Goal: Task Accomplishment & Management: Manage account settings

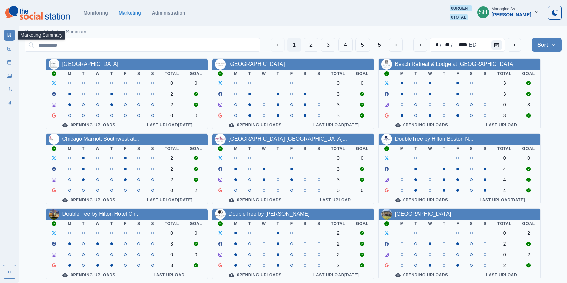
click at [522, 18] on button "SH Managing As Tony Manalo" at bounding box center [507, 11] width 72 height 13
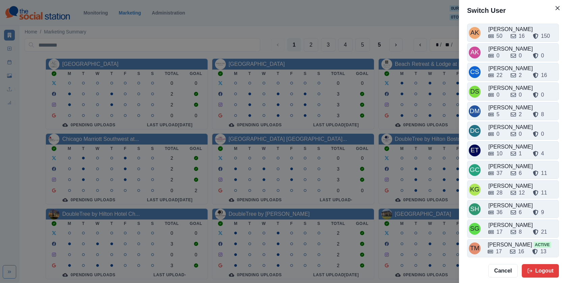
click at [499, 234] on div "AK Alex Kalogeropoulos 50 16 150 AK Alicia Kalogeropoulos 0 0 0 CS Crizalyn Ser…" at bounding box center [513, 139] width 108 height 237
click at [501, 228] on div "17" at bounding box center [496, 232] width 17 height 8
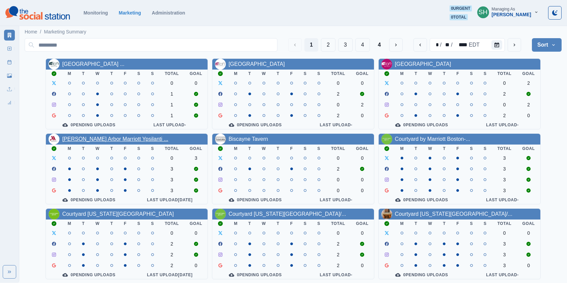
click at [100, 139] on link "Ann Arbor Marriott Ypsilanti ..." at bounding box center [115, 139] width 106 height 6
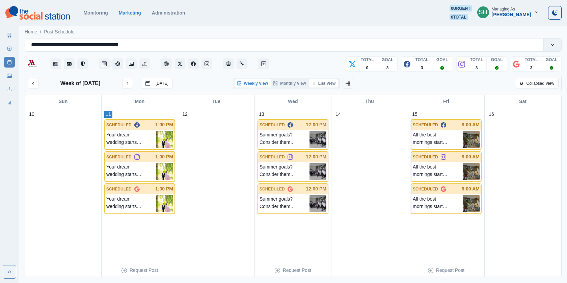
click at [318, 81] on button "List View" at bounding box center [324, 83] width 30 height 8
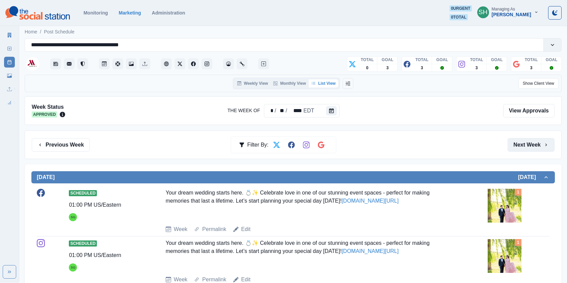
click at [521, 145] on button "Next Week" at bounding box center [530, 144] width 47 height 13
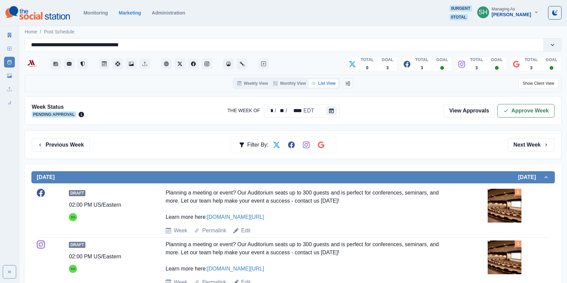
click at [522, 148] on button "Next Week" at bounding box center [530, 144] width 47 height 13
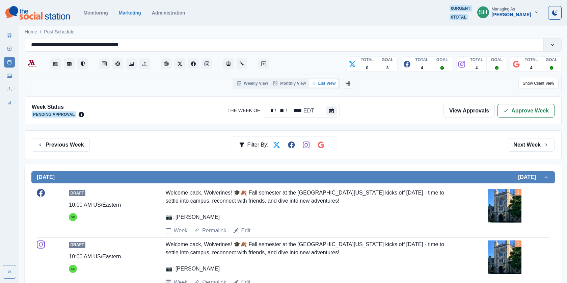
click at [522, 148] on button "Next Week" at bounding box center [530, 144] width 47 height 13
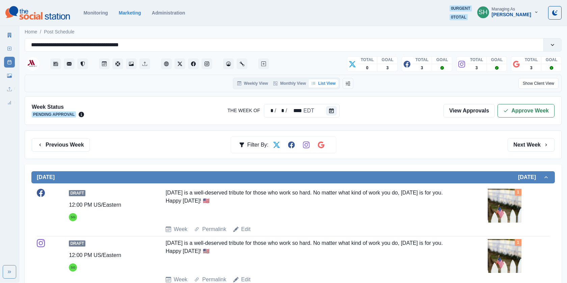
click at [522, 148] on button "Next Week" at bounding box center [530, 144] width 47 height 13
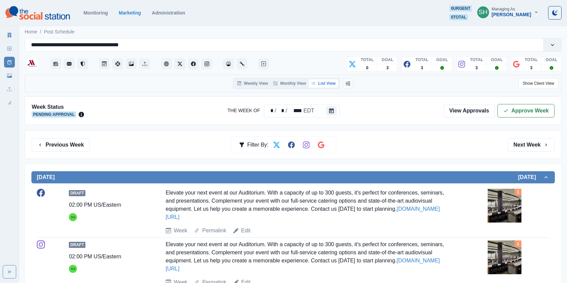
click at [522, 148] on button "Next Week" at bounding box center [530, 144] width 47 height 13
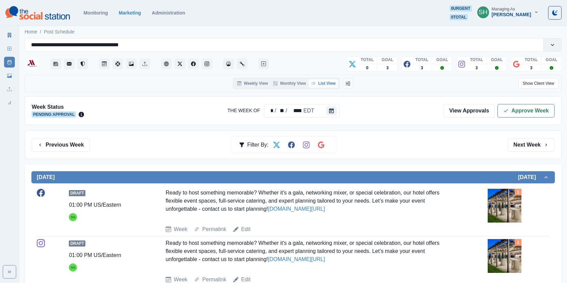
click at [522, 148] on button "Next Week" at bounding box center [530, 144] width 47 height 13
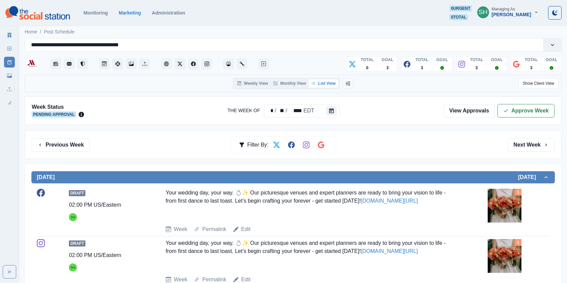
click at [522, 148] on button "Next Week" at bounding box center [530, 144] width 47 height 13
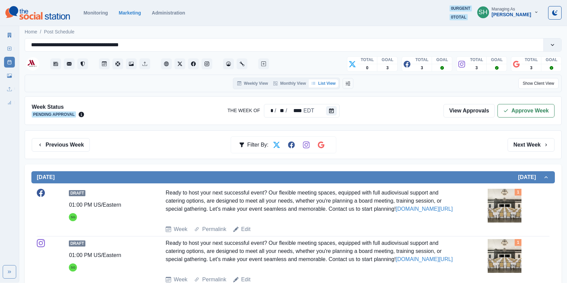
click at [522, 148] on button "Next Week" at bounding box center [530, 144] width 47 height 13
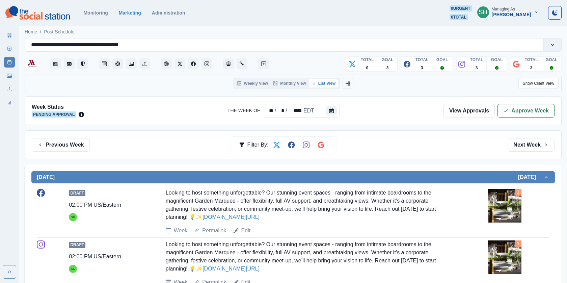
click at [522, 148] on button "Next Week" at bounding box center [530, 144] width 47 height 13
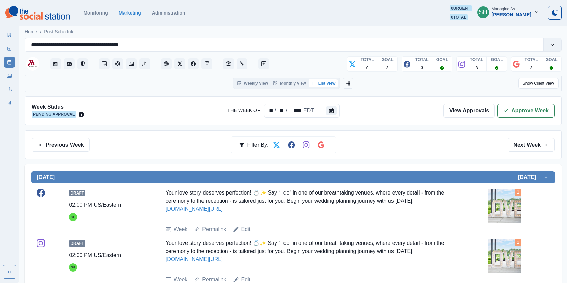
click at [522, 148] on button "Next Week" at bounding box center [530, 144] width 47 height 13
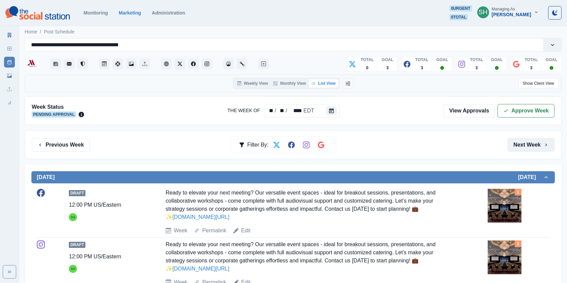
click at [514, 144] on button "Next Week" at bounding box center [530, 144] width 47 height 13
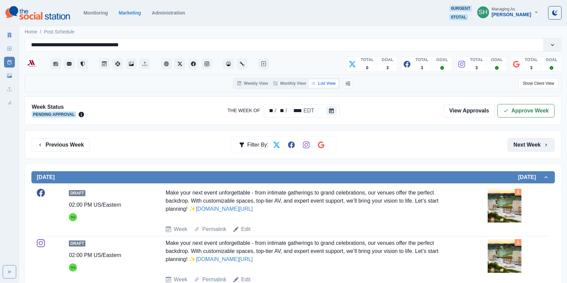
click at [514, 144] on button "Next Week" at bounding box center [530, 144] width 47 height 13
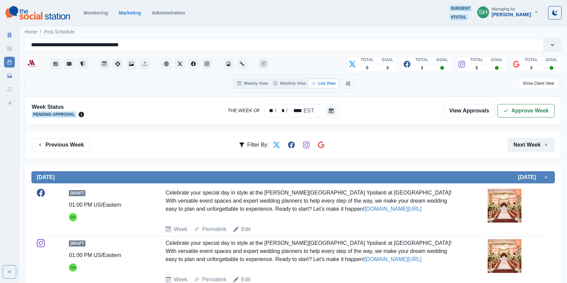
click at [514, 144] on button "Next Week" at bounding box center [530, 144] width 47 height 13
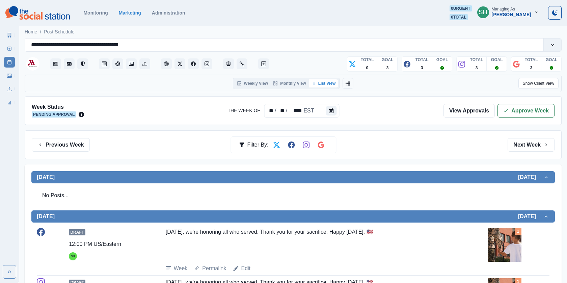
click at [514, 145] on button "Next Week" at bounding box center [530, 144] width 47 height 13
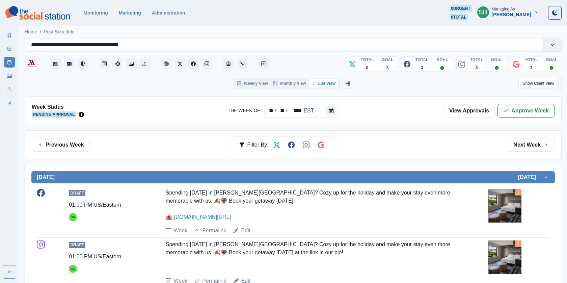
click at [514, 145] on button "Next Week" at bounding box center [530, 144] width 47 height 13
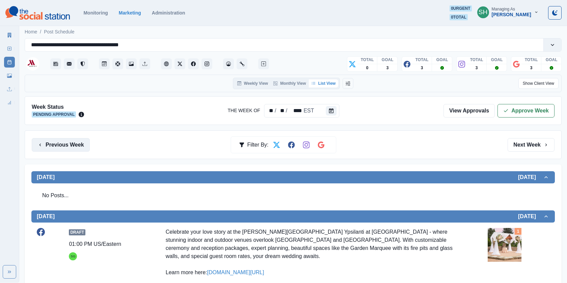
click at [52, 150] on button "Previous Week" at bounding box center [61, 144] width 58 height 13
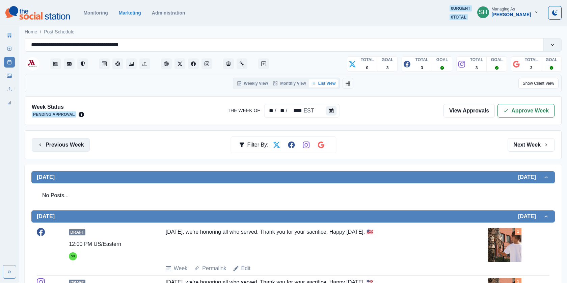
click at [52, 150] on button "Previous Week" at bounding box center [61, 144] width 58 height 13
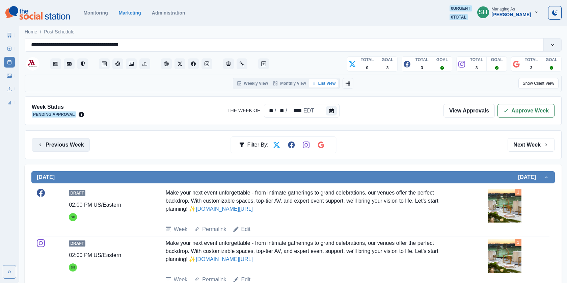
click at [52, 150] on button "Previous Week" at bounding box center [61, 144] width 58 height 13
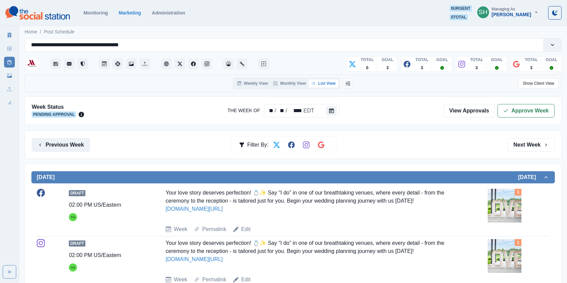
click at [52, 150] on button "Previous Week" at bounding box center [61, 144] width 58 height 13
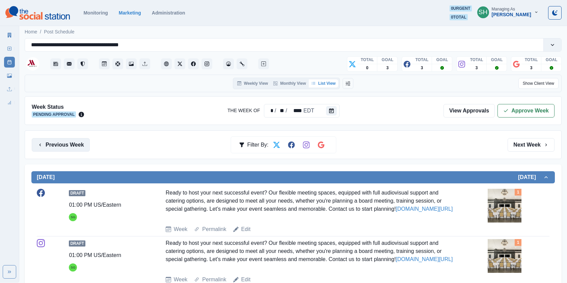
click at [52, 150] on button "Previous Week" at bounding box center [61, 144] width 58 height 13
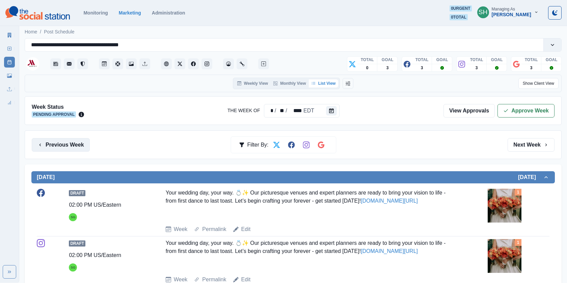
click at [52, 150] on button "Previous Week" at bounding box center [61, 144] width 58 height 13
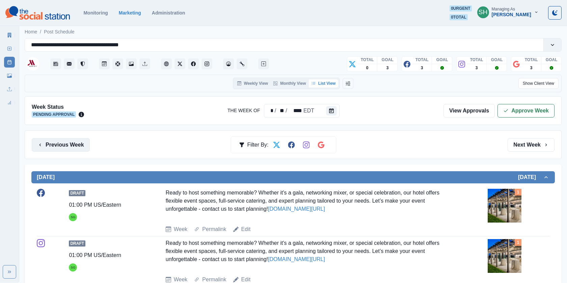
click at [52, 150] on button "Previous Week" at bounding box center [61, 144] width 58 height 13
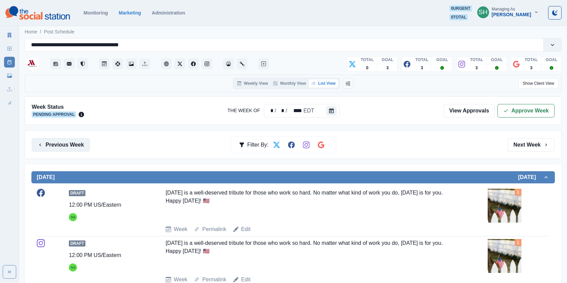
click at [52, 150] on button "Previous Week" at bounding box center [61, 144] width 58 height 13
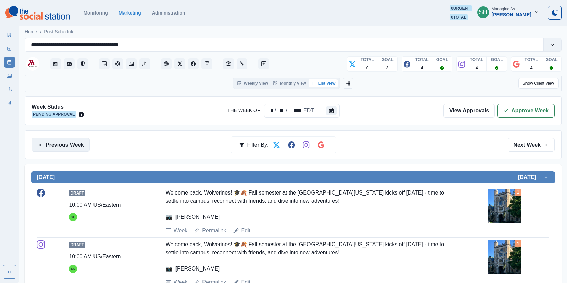
click at [52, 150] on button "Previous Week" at bounding box center [61, 144] width 58 height 13
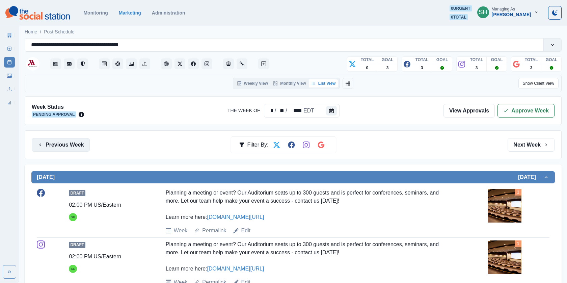
click at [52, 150] on button "Previous Week" at bounding box center [61, 144] width 58 height 13
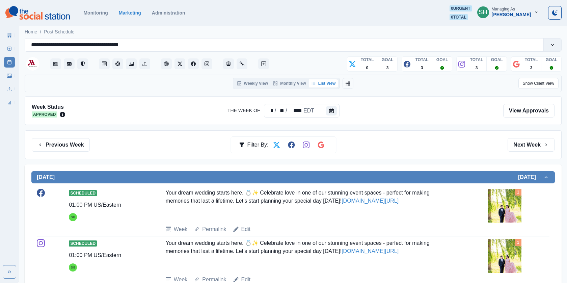
scroll to position [29, 0]
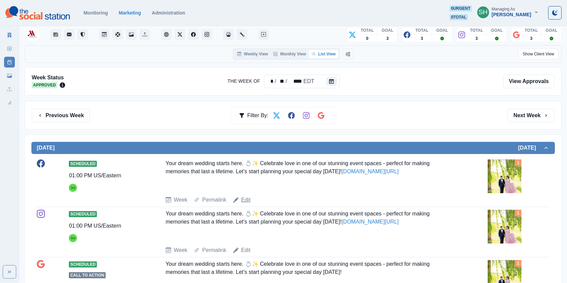
click at [246, 198] on link "Edit" at bounding box center [245, 200] width 9 height 8
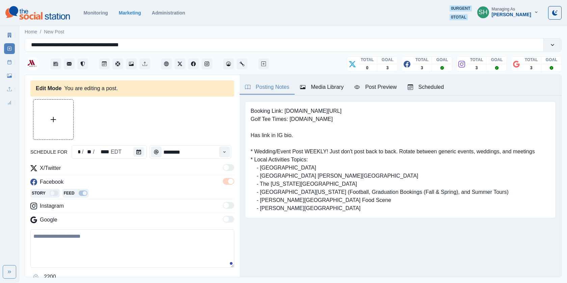
type input "*******"
type textarea "**********"
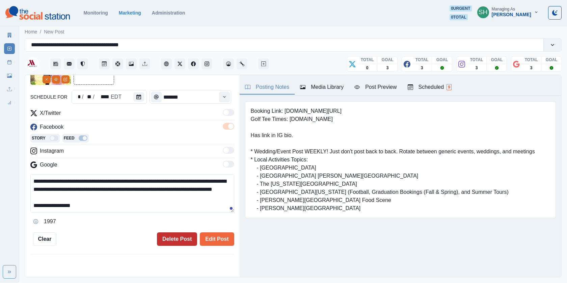
scroll to position [74, 0]
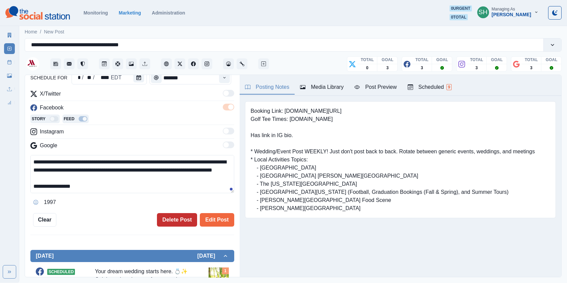
click at [178, 224] on button "Delete Post" at bounding box center [177, 219] width 40 height 13
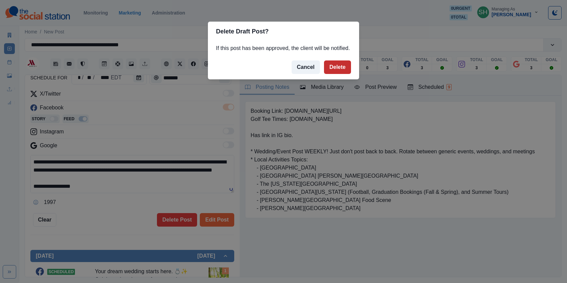
click at [333, 74] on button "Delete" at bounding box center [337, 66] width 27 height 13
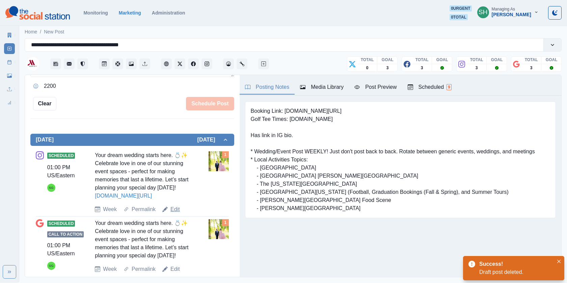
click at [178, 213] on link "Edit" at bounding box center [174, 209] width 9 height 8
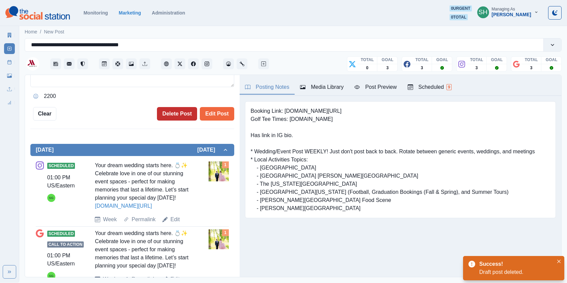
type textarea "**********"
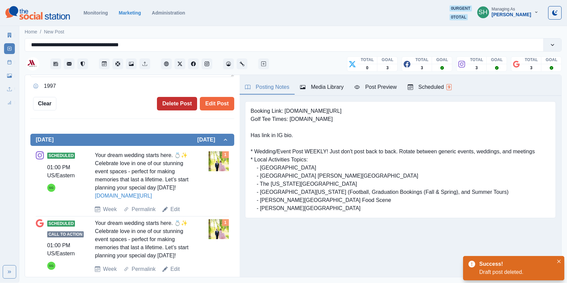
click at [177, 107] on button "Delete Post" at bounding box center [177, 103] width 40 height 13
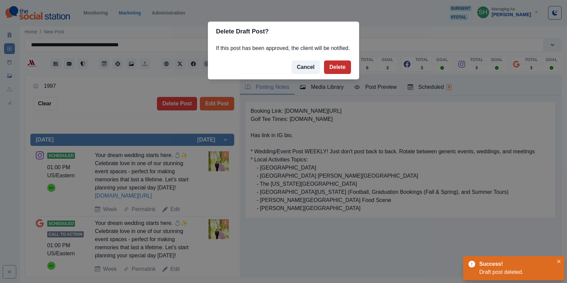
click at [336, 70] on button "Delete" at bounding box center [337, 66] width 27 height 13
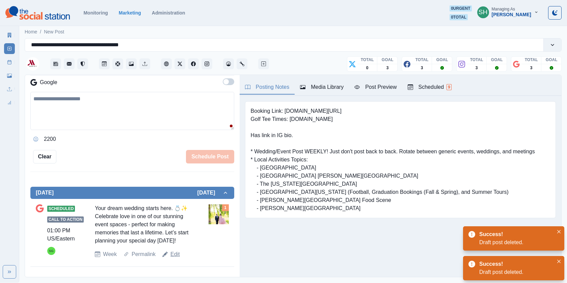
click at [175, 254] on link "Edit" at bounding box center [174, 254] width 9 height 8
type textarea "**********"
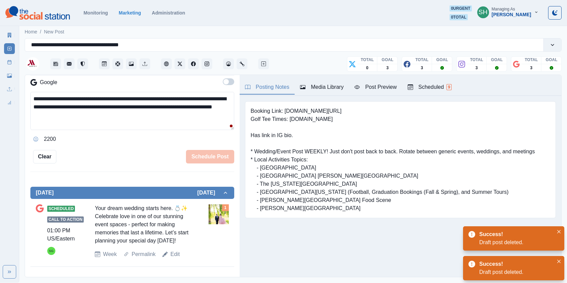
scroll to position [189, 0]
click at [180, 154] on button "Delete Post" at bounding box center [177, 156] width 40 height 13
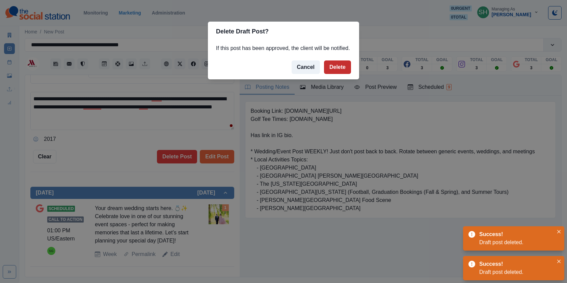
click at [350, 71] on button "Delete" at bounding box center [337, 66] width 27 height 13
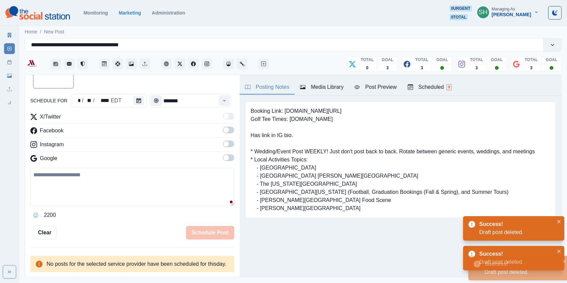
scroll to position [58, 0]
click at [439, 87] on div "Scheduled 9" at bounding box center [429, 87] width 44 height 8
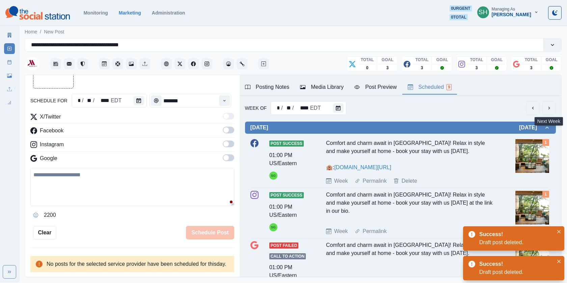
click at [553, 105] on button "next" at bounding box center [548, 107] width 13 height 13
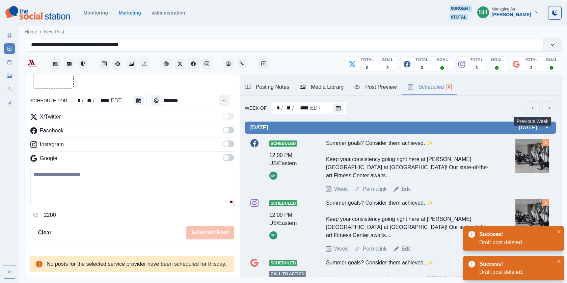
click at [530, 108] on icon "previous" at bounding box center [532, 107] width 5 height 5
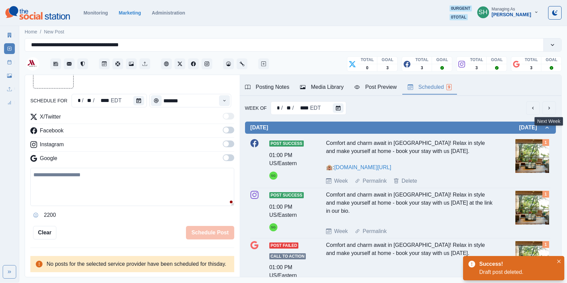
click at [548, 107] on icon "next" at bounding box center [548, 107] width 5 height 5
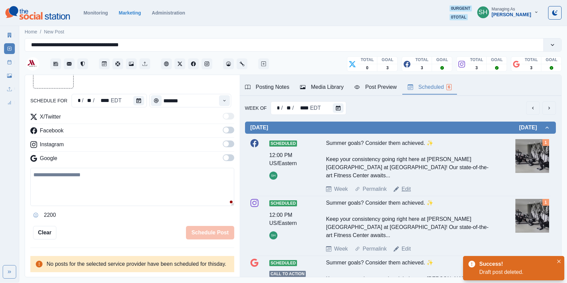
click at [403, 185] on link "Edit" at bounding box center [405, 189] width 9 height 8
type input "********"
type textarea "**********"
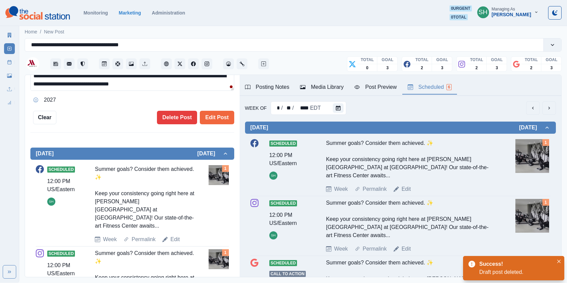
scroll to position [199, 0]
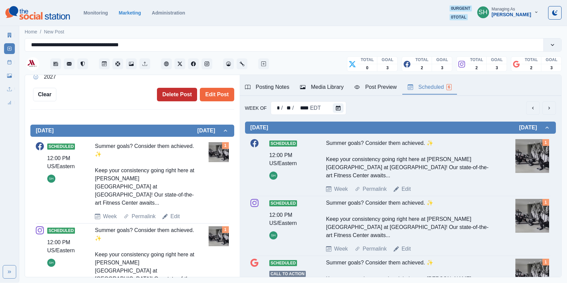
click at [180, 89] on button "Delete Post" at bounding box center [177, 94] width 40 height 13
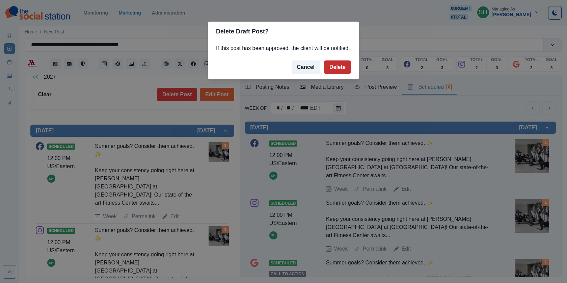
click at [332, 74] on button "Delete" at bounding box center [337, 66] width 27 height 13
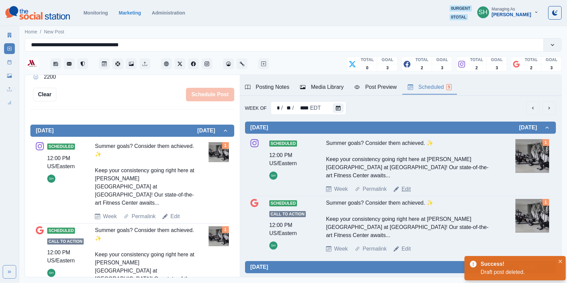
click at [406, 185] on link "Edit" at bounding box center [405, 189] width 9 height 8
type textarea "**********"
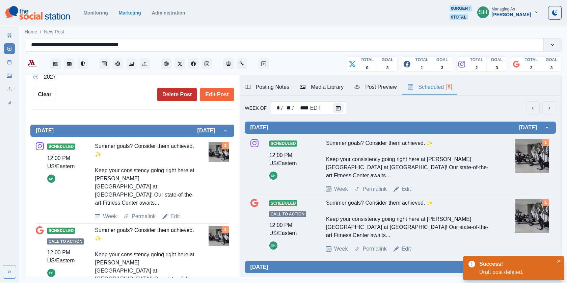
click at [178, 93] on button "Delete Post" at bounding box center [177, 94] width 40 height 13
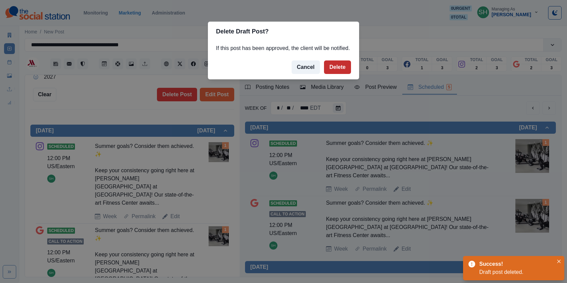
click at [346, 70] on button "Delete" at bounding box center [337, 66] width 27 height 13
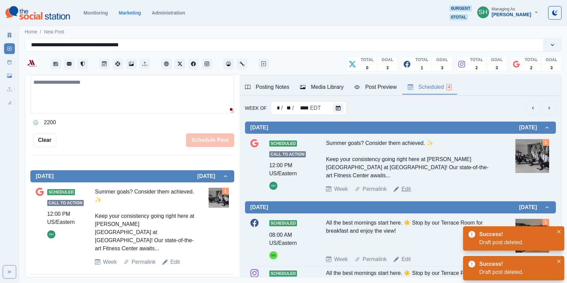
click at [404, 185] on link "Edit" at bounding box center [405, 189] width 9 height 8
type textarea "**********"
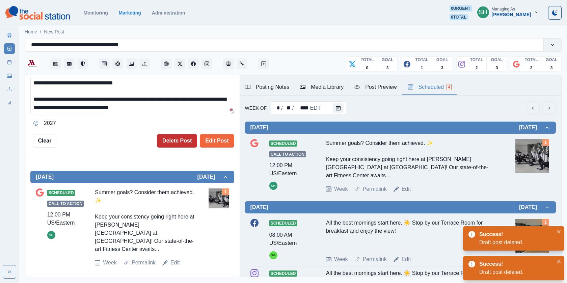
click at [182, 140] on button "Delete Post" at bounding box center [177, 140] width 40 height 13
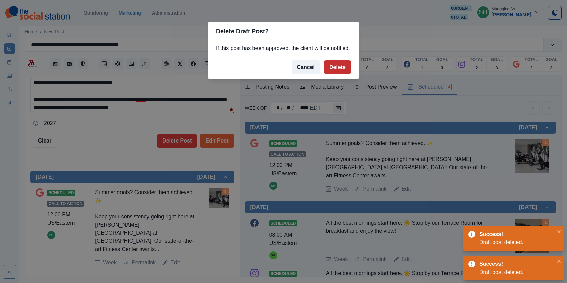
click at [344, 74] on button "Delete" at bounding box center [337, 66] width 27 height 13
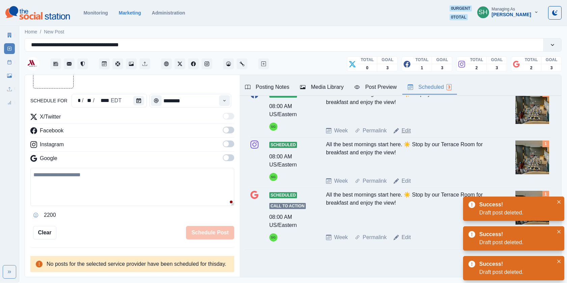
click at [404, 126] on link "Edit" at bounding box center [405, 130] width 9 height 8
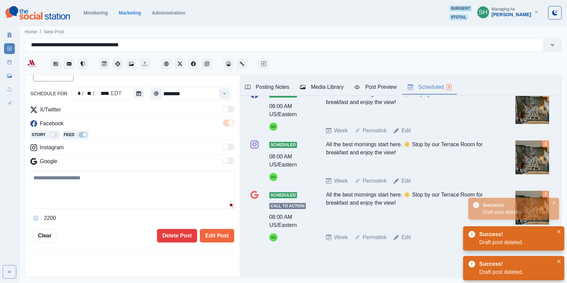
type input "*******"
type textarea "**********"
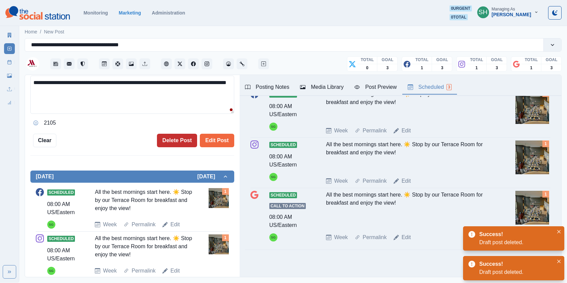
click at [169, 134] on button "Delete Post" at bounding box center [177, 140] width 40 height 13
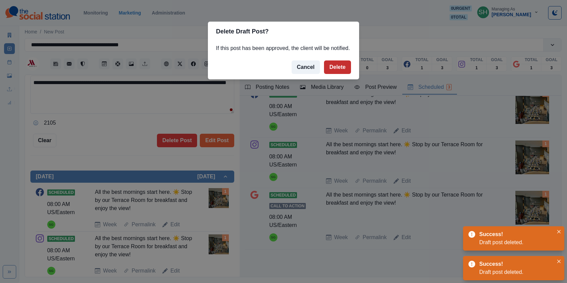
click at [347, 74] on button "Delete" at bounding box center [337, 66] width 27 height 13
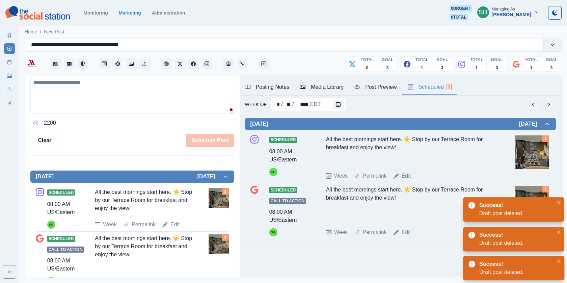
click at [404, 172] on link "Edit" at bounding box center [405, 176] width 9 height 8
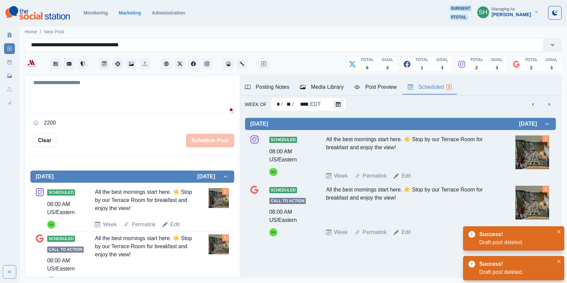
type textarea "**********"
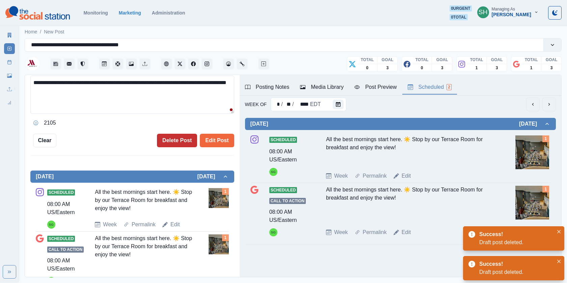
click at [175, 137] on button "Delete Post" at bounding box center [177, 140] width 40 height 13
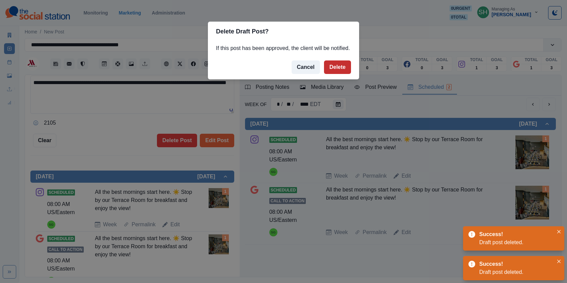
click at [336, 74] on button "Delete" at bounding box center [337, 66] width 27 height 13
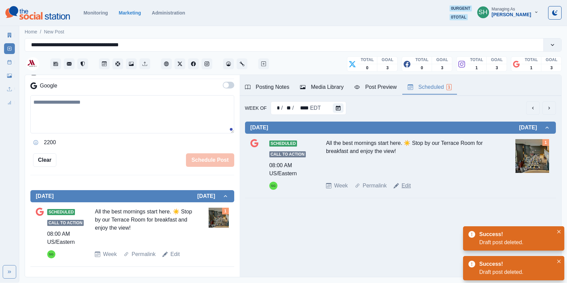
click at [403, 187] on link "Edit" at bounding box center [405, 185] width 9 height 8
type textarea "**********"
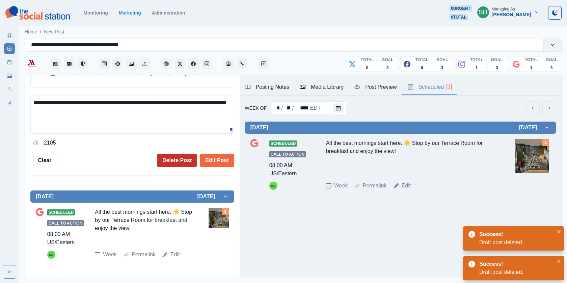
click at [177, 153] on div "**********" at bounding box center [132, 49] width 204 height 236
click at [172, 160] on button "Delete Post" at bounding box center [177, 159] width 40 height 13
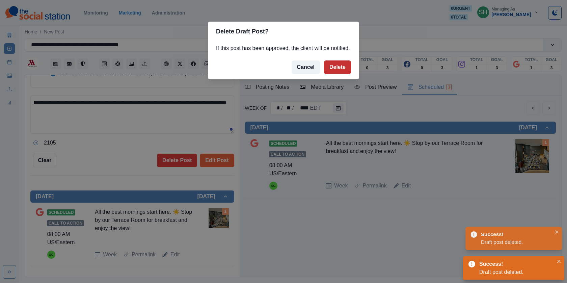
click at [344, 74] on button "Delete" at bounding box center [337, 66] width 27 height 13
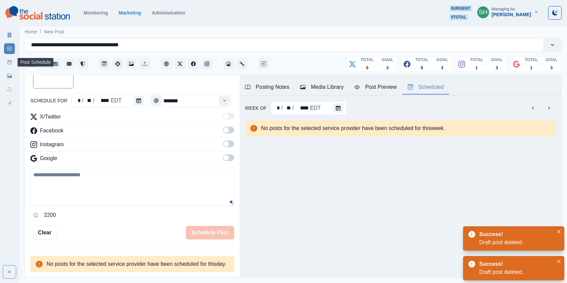
click at [8, 62] on icon at bounding box center [9, 62] width 5 height 5
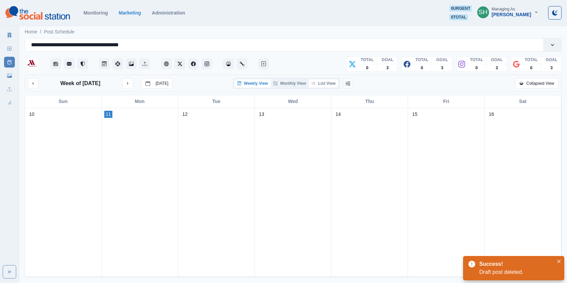
click at [326, 81] on button "List View" at bounding box center [324, 83] width 30 height 8
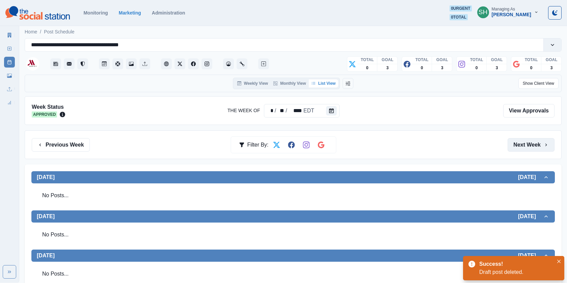
click at [518, 142] on button "Next Week" at bounding box center [530, 144] width 47 height 13
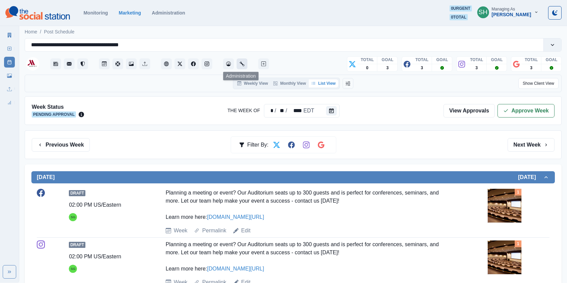
click at [246, 64] on button "Administration" at bounding box center [241, 63] width 11 height 11
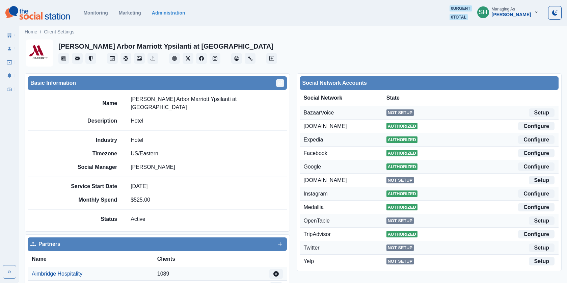
click at [283, 83] on button "Edit" at bounding box center [280, 83] width 8 height 8
select select "**"
select select "**********"
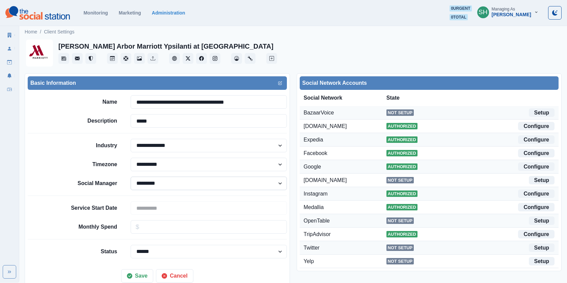
click at [151, 183] on select "**********" at bounding box center [209, 182] width 156 height 13
select select "*"
click at [137, 272] on button "Save" at bounding box center [137, 275] width 32 height 13
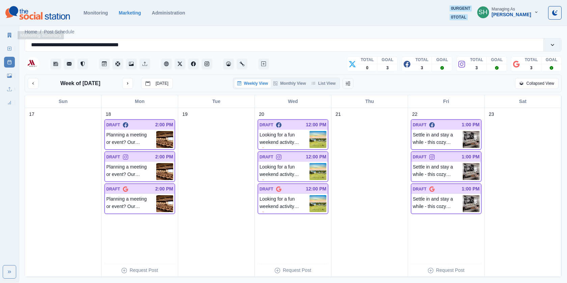
click at [13, 34] on link "Marketing Summary" at bounding box center [9, 35] width 11 height 11
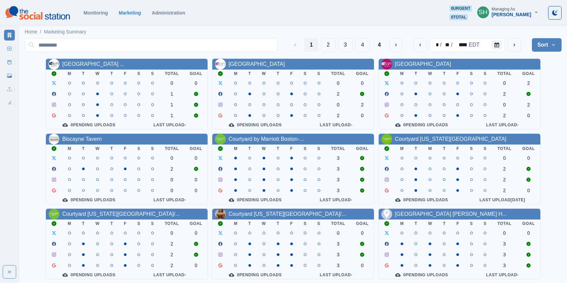
click at [514, 10] on div "Managing As" at bounding box center [502, 9] width 23 height 5
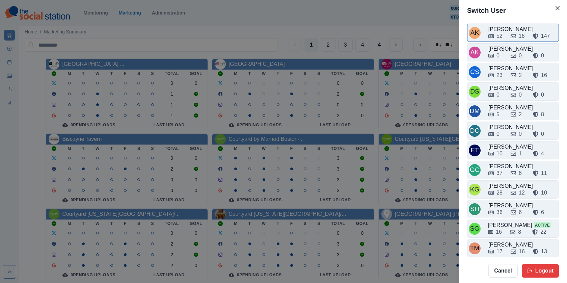
click at [506, 38] on div "52 16 147" at bounding box center [522, 36] width 69 height 8
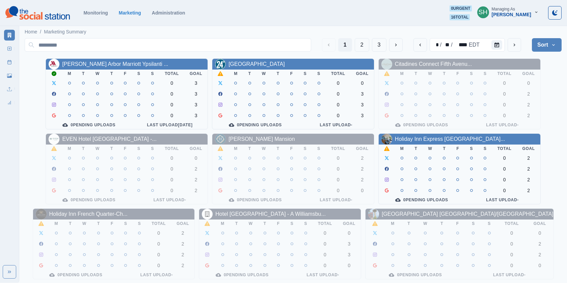
click at [498, 14] on div "[PERSON_NAME]" at bounding box center [510, 15] width 39 height 6
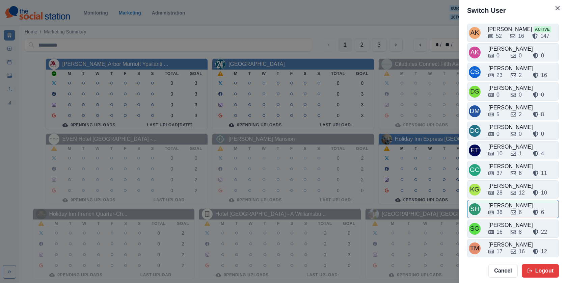
click at [500, 205] on div "36 6 6" at bounding box center [522, 210] width 69 height 11
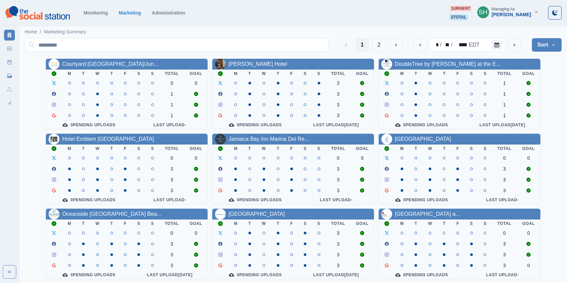
click at [467, 22] on section "Monitoring Marketing Administration 1 urgent 2 total SH Managing As Sara Haas" at bounding box center [283, 13] width 567 height 26
click at [467, 18] on span "2 total" at bounding box center [458, 17] width 18 height 6
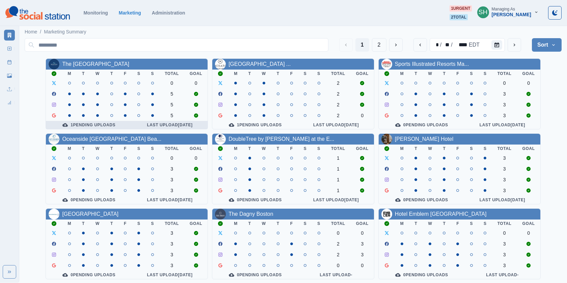
click at [78, 121] on th "1 Pending Uploads" at bounding box center [89, 125] width 86 height 8
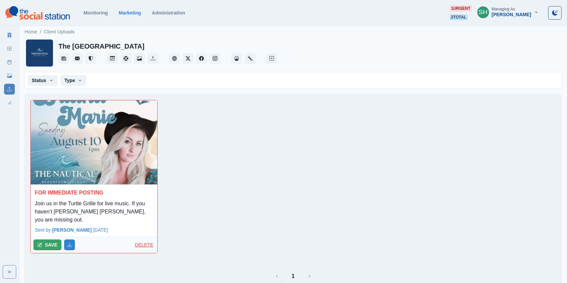
click at [143, 241] on p "DELETE" at bounding box center [145, 244] width 20 height 7
click at [45, 239] on button "DELETE" at bounding box center [46, 244] width 27 height 11
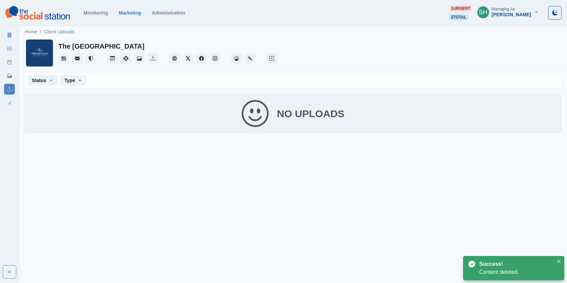
click at [11, 31] on link "Marketing Summary" at bounding box center [9, 35] width 11 height 11
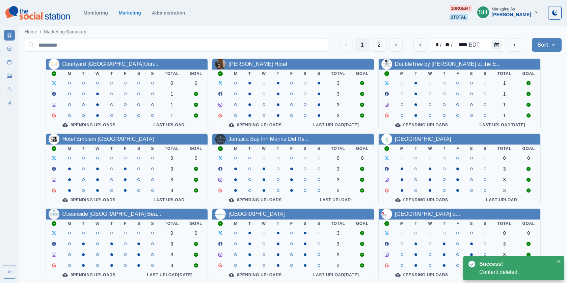
click at [463, 21] on section "Monitoring Marketing Administration 1 urgent 2 total SH Managing As Sara Haas" at bounding box center [283, 13] width 567 height 26
click at [467, 14] on span "2 total" at bounding box center [458, 17] width 18 height 6
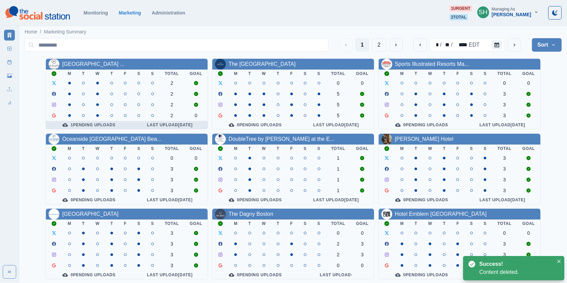
click at [79, 124] on div "1 Pending Uploads" at bounding box center [88, 124] width 75 height 5
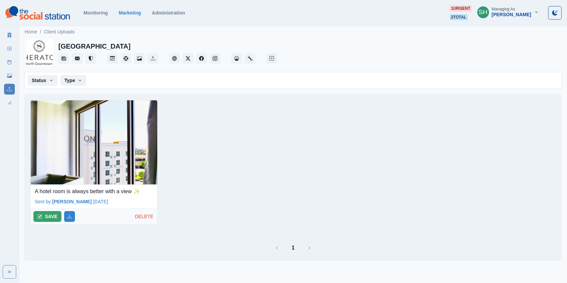
click at [116, 187] on p "A hotel room is always better with a view ✨" at bounding box center [94, 191] width 118 height 8
copy p "A hotel room is always better with a view ✨"
click at [116, 139] on img at bounding box center [94, 142] width 126 height 84
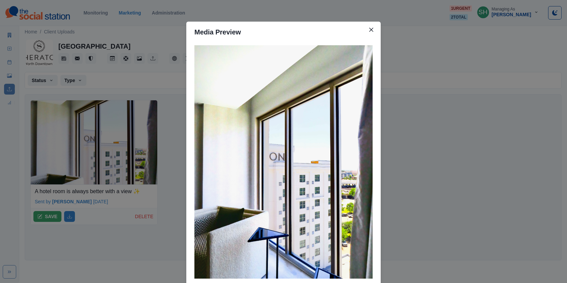
click at [95, 189] on div "Media Preview" at bounding box center [283, 141] width 567 height 283
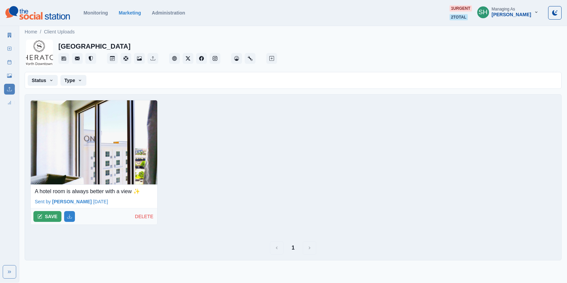
click at [86, 187] on p "A hotel room is always better with a view ✨" at bounding box center [94, 191] width 118 height 8
click at [86, 188] on p "A hotel room is always better with a view ✨" at bounding box center [94, 191] width 118 height 8
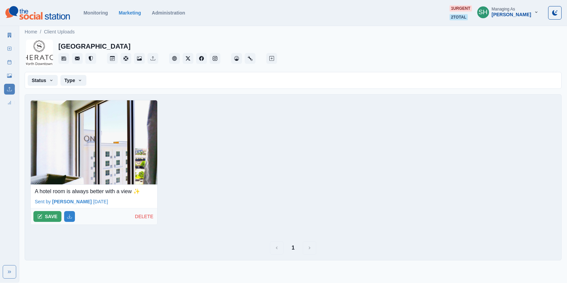
click at [31, 212] on div "SAVE DELETE" at bounding box center [94, 216] width 126 height 16
click at [45, 212] on button "SAVE" at bounding box center [47, 216] width 28 height 11
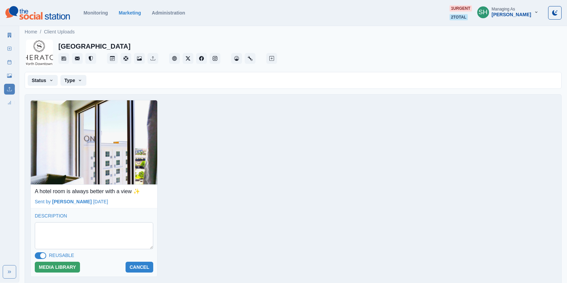
click at [59, 234] on textarea at bounding box center [94, 235] width 118 height 27
paste textarea "**********"
type textarea "**********"
click at [57, 265] on button "MEDIA LIBRARY" at bounding box center [57, 266] width 45 height 11
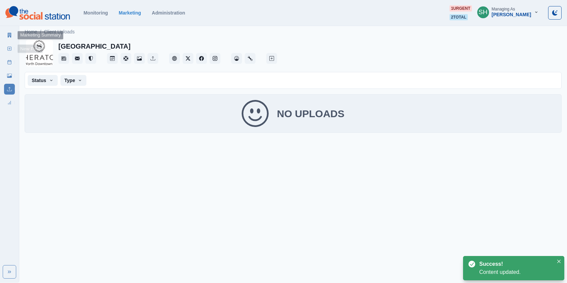
click at [7, 49] on link "New Post" at bounding box center [9, 48] width 11 height 11
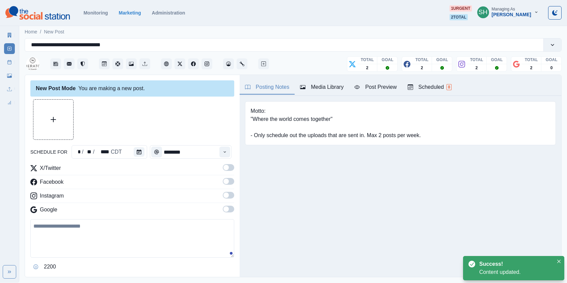
click at [316, 98] on div "Motto: "Where the world comes together" - Only schedule out the uploads that ar…" at bounding box center [399, 123] width 321 height 55
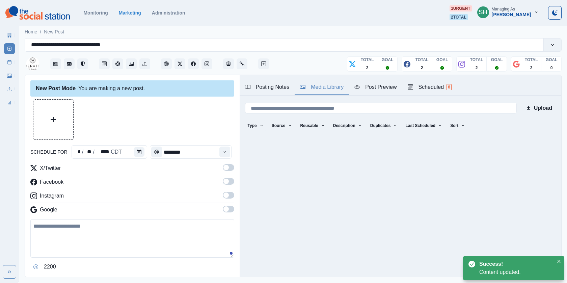
click at [315, 86] on div "Media Library" at bounding box center [322, 87] width 44 height 8
click at [451, 91] on button "Scheduled 8" at bounding box center [429, 87] width 55 height 14
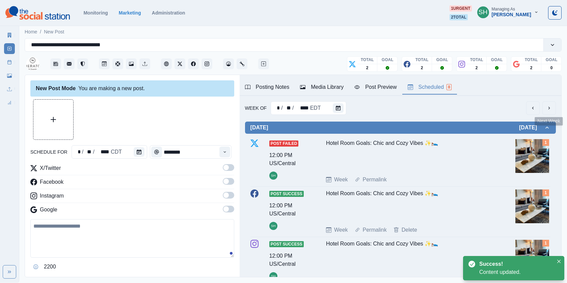
click at [550, 107] on icon "next" at bounding box center [548, 107] width 5 height 5
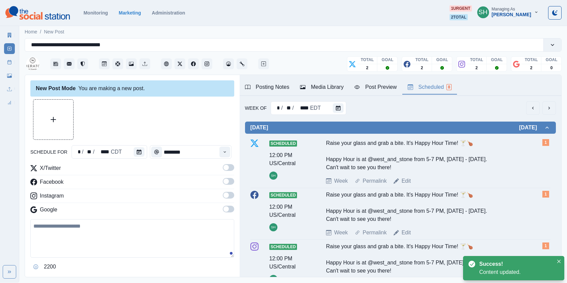
click at [550, 107] on icon "next" at bounding box center [548, 107] width 5 height 5
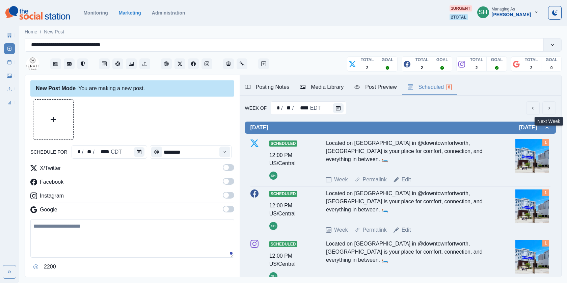
click at [548, 110] on button "next" at bounding box center [548, 107] width 13 height 13
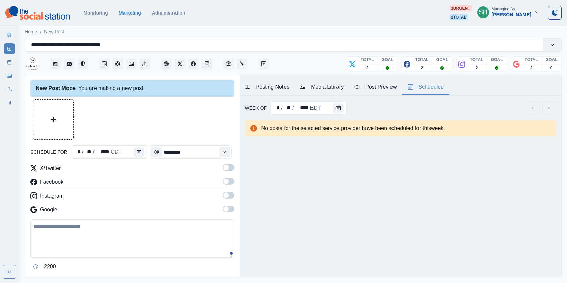
click at [334, 88] on div "Media Library" at bounding box center [322, 87] width 44 height 8
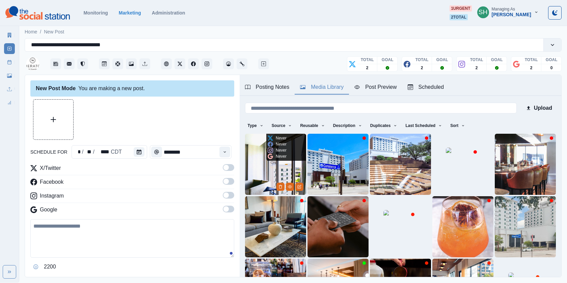
click at [274, 167] on img at bounding box center [275, 164] width 61 height 61
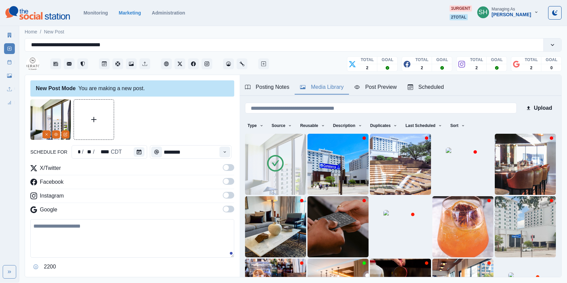
click at [121, 228] on textarea at bounding box center [132, 238] width 204 height 38
paste textarea "**********"
type textarea "**********"
click at [139, 153] on icon "Calendar" at bounding box center [139, 151] width 5 height 5
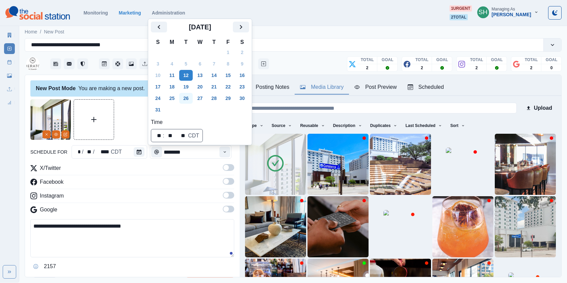
click at [187, 99] on button "26" at bounding box center [185, 98] width 13 height 11
click at [132, 126] on div at bounding box center [132, 119] width 204 height 40
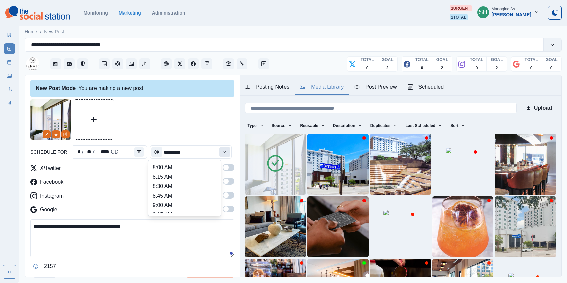
click at [227, 154] on button "Time" at bounding box center [224, 151] width 11 height 11
click at [186, 195] on li "12:00 PM" at bounding box center [184, 194] width 67 height 9
type input "********"
click at [228, 171] on label at bounding box center [228, 169] width 11 height 11
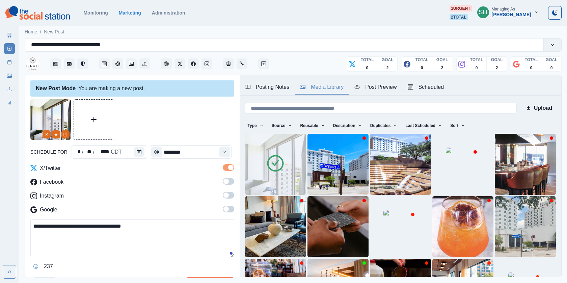
click at [228, 186] on label at bounding box center [228, 183] width 11 height 11
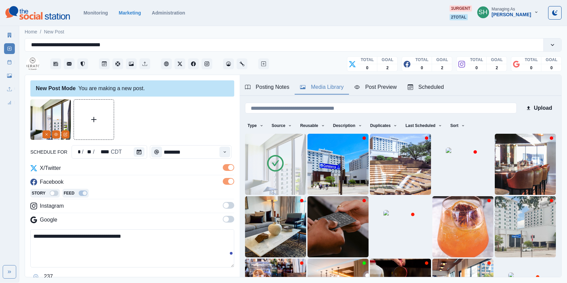
click at [228, 203] on span at bounding box center [225, 204] width 5 height 5
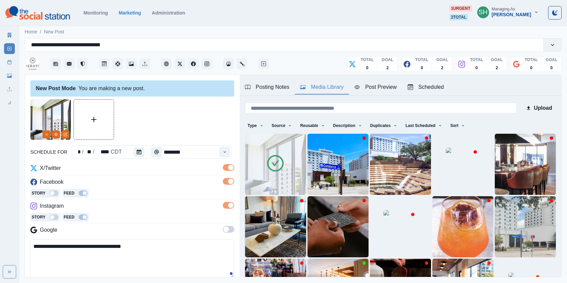
click at [226, 231] on span at bounding box center [225, 228] width 5 height 5
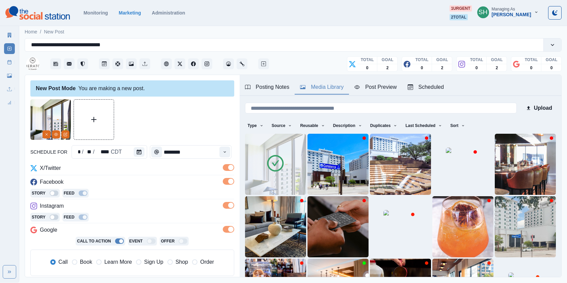
scroll to position [96, 0]
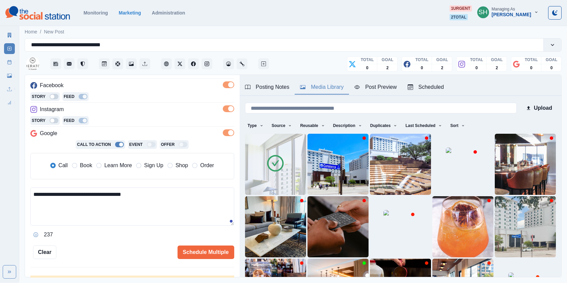
click at [82, 159] on div "Call Book Learn More Sign Up Shop Order" at bounding box center [132, 166] width 194 height 15
click at [85, 164] on span "Book" at bounding box center [86, 165] width 12 height 8
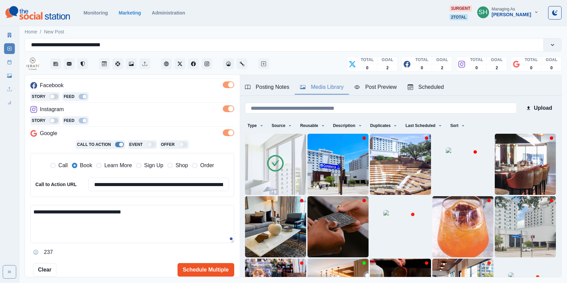
click at [193, 264] on button "Schedule Multiple" at bounding box center [205, 269] width 57 height 13
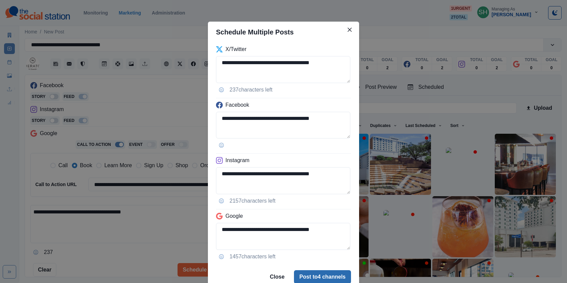
click at [330, 276] on button "Post to 4 channels" at bounding box center [322, 276] width 57 height 13
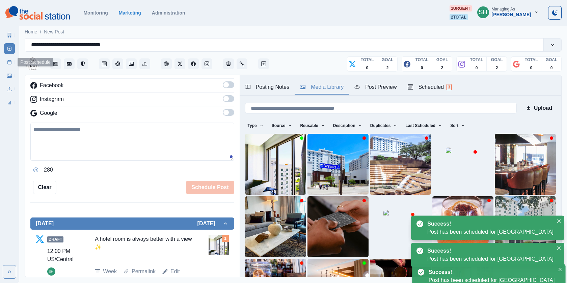
click at [8, 61] on icon at bounding box center [9, 62] width 5 height 5
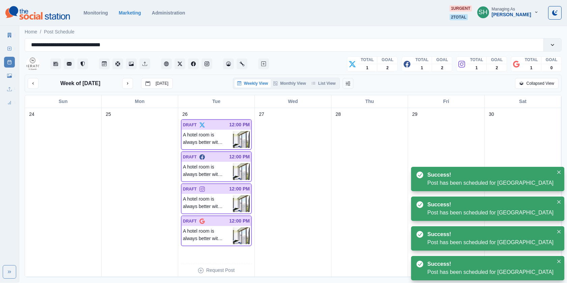
click at [323, 87] on div "Weekly View Monthly View List View" at bounding box center [286, 83] width 107 height 11
click at [319, 81] on button "List View" at bounding box center [324, 83] width 30 height 8
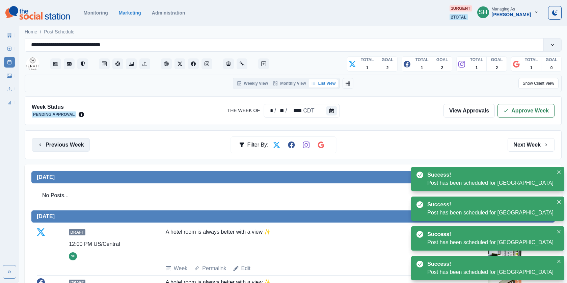
click at [76, 138] on button "Previous Week" at bounding box center [61, 144] width 58 height 13
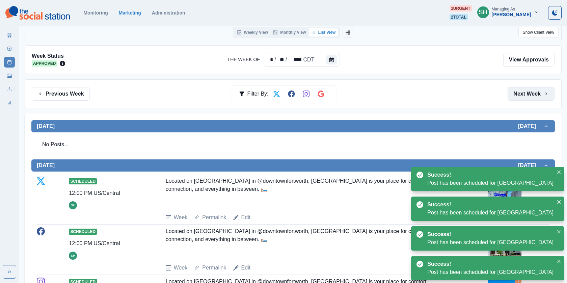
click at [533, 95] on button "Next Week" at bounding box center [530, 93] width 47 height 13
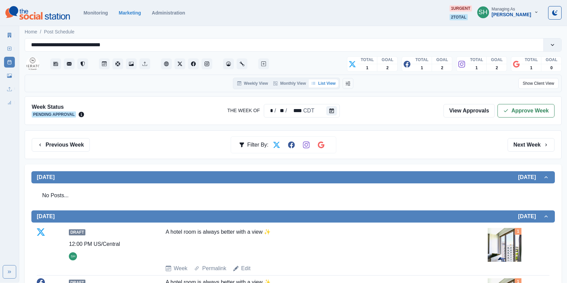
scroll to position [196, 0]
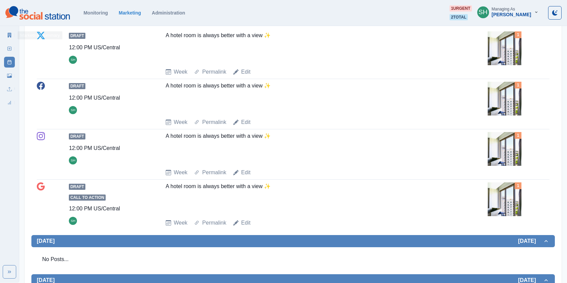
click at [11, 34] on icon at bounding box center [10, 35] width 4 height 5
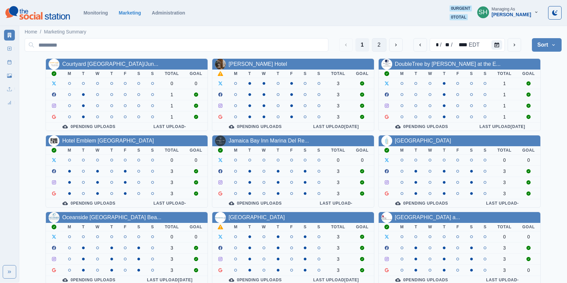
click at [378, 46] on button "2" at bounding box center [379, 44] width 15 height 13
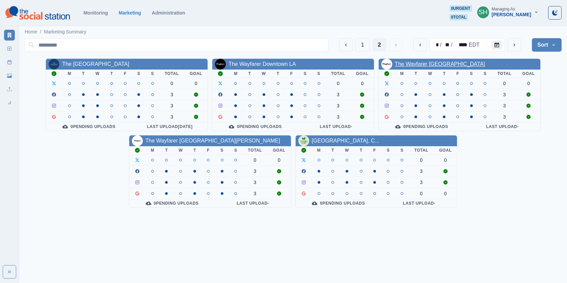
click at [399, 64] on link "The Wayfarer [GEOGRAPHIC_DATA]" at bounding box center [440, 64] width 90 height 6
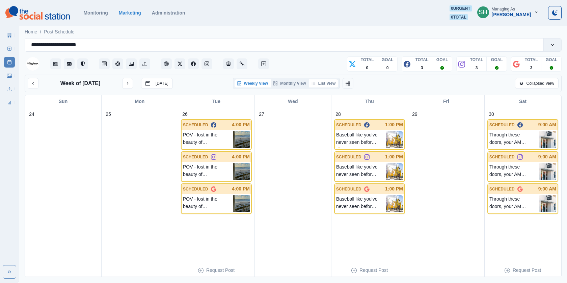
click at [342, 82] on div "Weekly View Monthly View List View" at bounding box center [292, 83] width 177 height 11
click at [322, 82] on button "List View" at bounding box center [324, 83] width 30 height 8
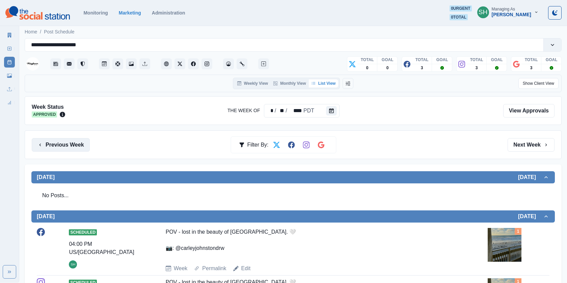
click at [76, 143] on button "Previous Week" at bounding box center [61, 144] width 58 height 13
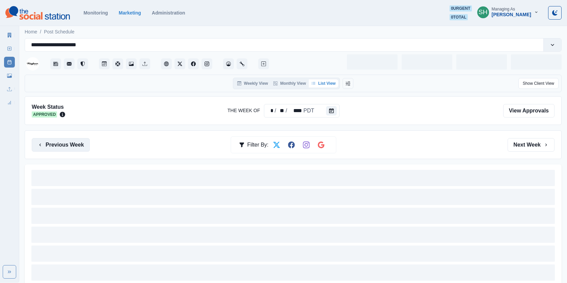
click at [76, 143] on button "Previous Week" at bounding box center [61, 144] width 58 height 13
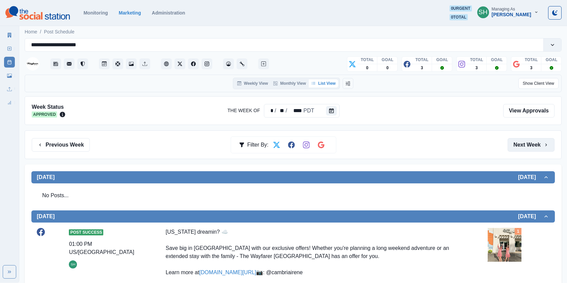
click at [519, 142] on button "Next Week" at bounding box center [530, 144] width 47 height 13
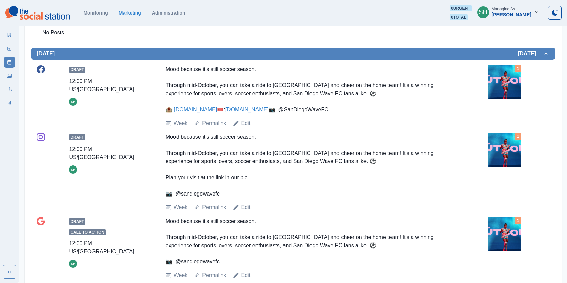
scroll to position [548, 0]
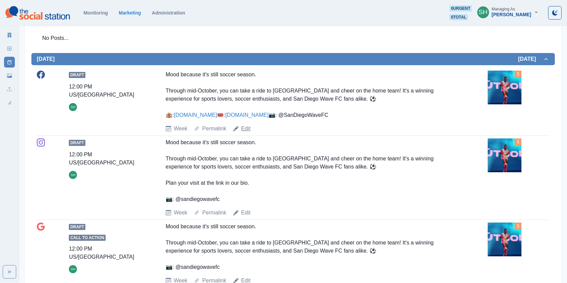
click at [247, 133] on link "Edit" at bounding box center [245, 128] width 9 height 8
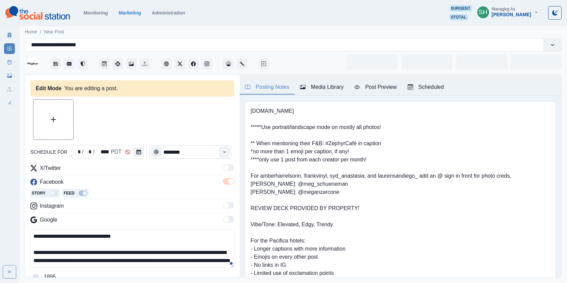
type input "********"
type textarea "**********"
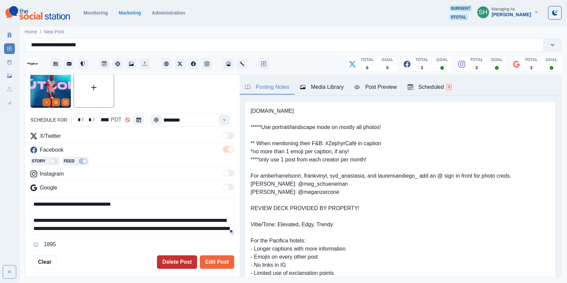
scroll to position [60, 0]
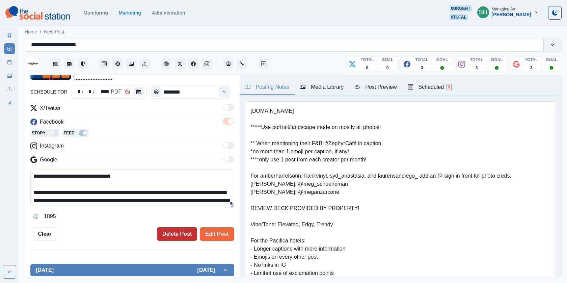
click at [165, 233] on button "Delete Post" at bounding box center [177, 233] width 40 height 13
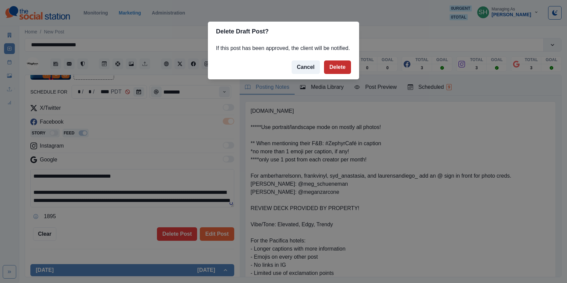
click at [343, 74] on button "Delete" at bounding box center [337, 66] width 27 height 13
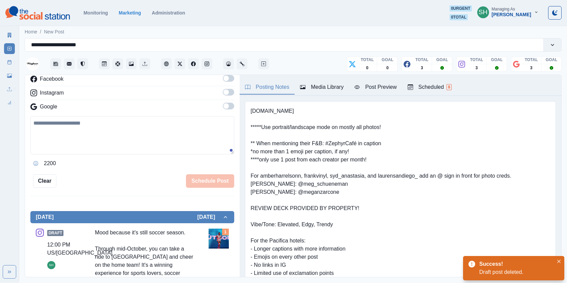
scroll to position [201, 0]
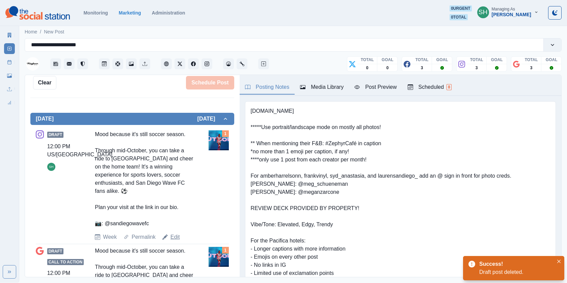
click at [175, 233] on link "Edit" at bounding box center [174, 237] width 9 height 8
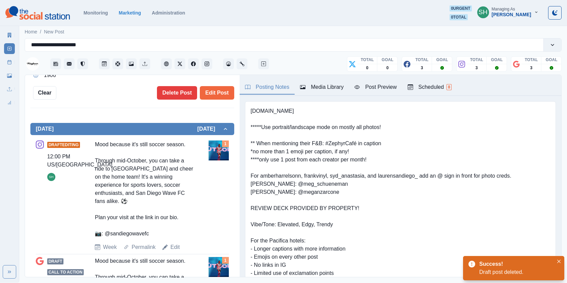
type textarea "**********"
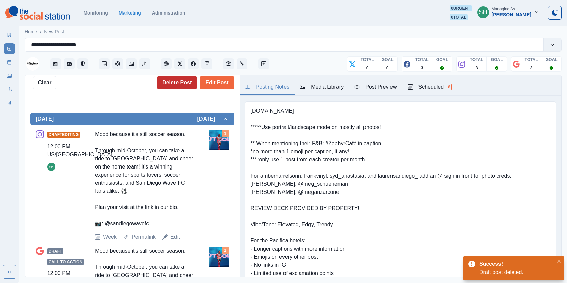
click at [174, 88] on button "Delete Post" at bounding box center [177, 82] width 40 height 13
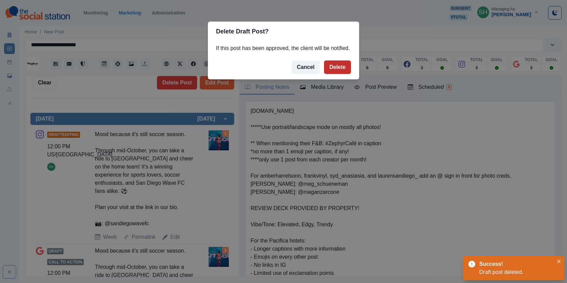
click at [337, 74] on button "Delete" at bounding box center [337, 66] width 27 height 13
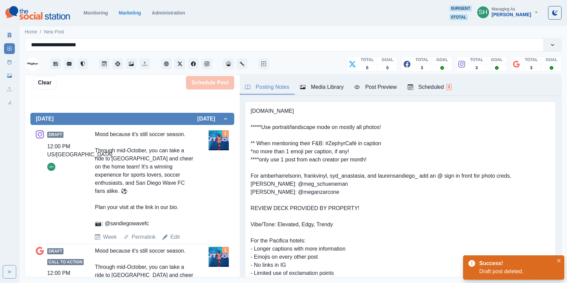
scroll to position [168, 0]
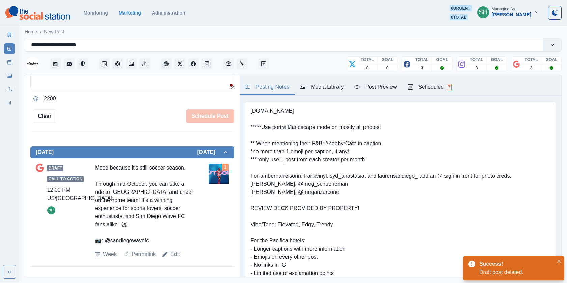
click at [170, 251] on div "Edit" at bounding box center [171, 254] width 18 height 8
click at [174, 251] on link "Edit" at bounding box center [174, 254] width 9 height 8
type textarea "**********"
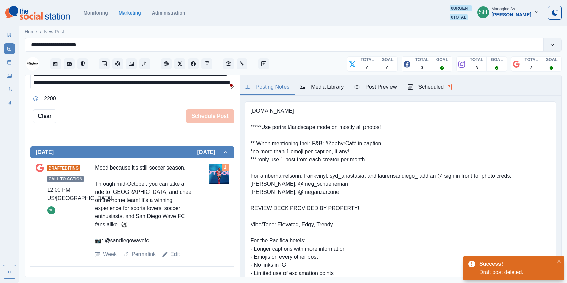
scroll to position [230, 0]
click at [174, 122] on div "**********" at bounding box center [132, 176] width 214 height 202
click at [180, 111] on button "Delete Post" at bounding box center [177, 115] width 40 height 13
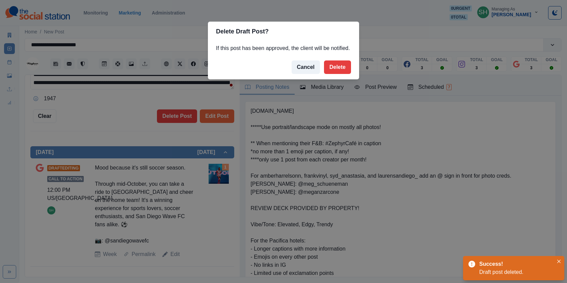
click at [329, 79] on footer "Cancel Delete" at bounding box center [283, 67] width 151 height 24
click at [329, 74] on button "Delete" at bounding box center [337, 66] width 27 height 13
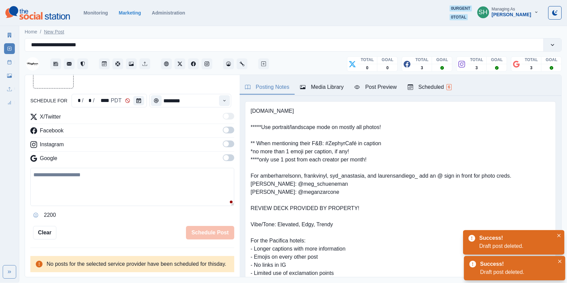
scroll to position [58, 0]
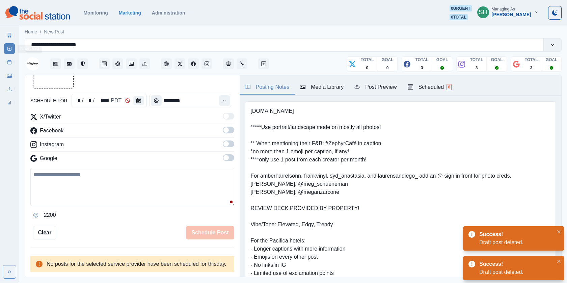
click at [13, 59] on link "Post Schedule" at bounding box center [9, 62] width 11 height 11
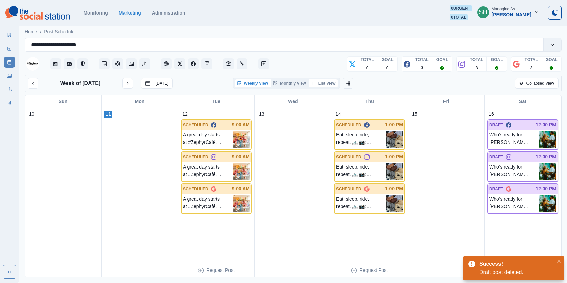
click at [328, 83] on button "List View" at bounding box center [324, 83] width 30 height 8
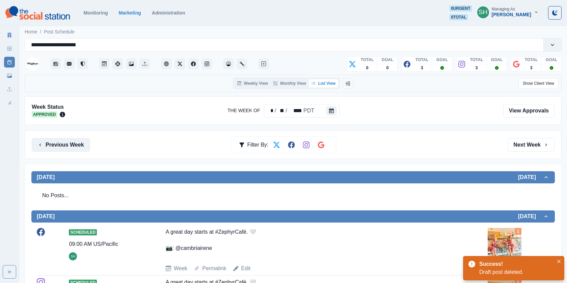
click at [61, 143] on button "Previous Week" at bounding box center [61, 144] width 58 height 13
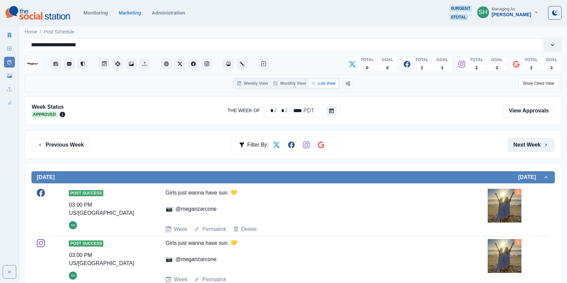
click at [527, 139] on button "Next Week" at bounding box center [530, 144] width 47 height 13
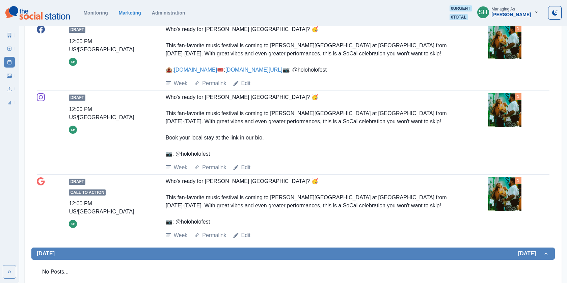
scroll to position [603, 0]
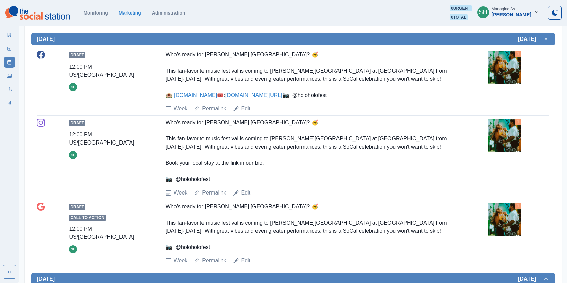
click at [244, 113] on link "Edit" at bounding box center [245, 109] width 9 height 8
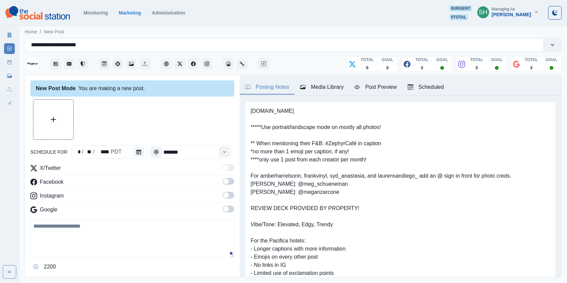
type input "********"
type textarea "**********"
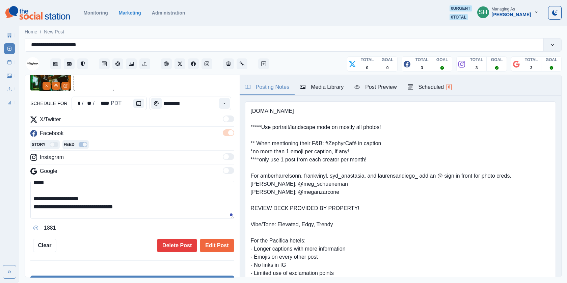
scroll to position [48, 0]
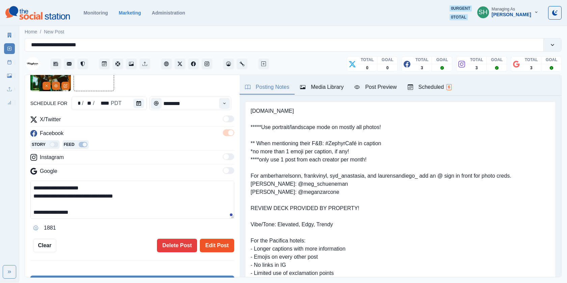
click at [226, 248] on button "Edit Post" at bounding box center [217, 244] width 34 height 13
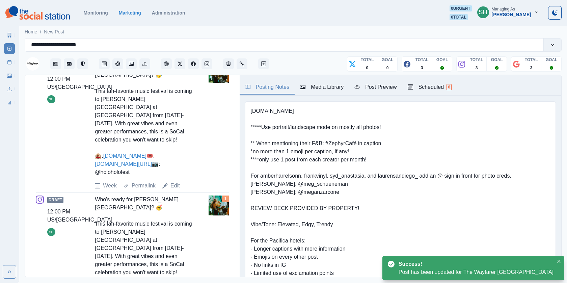
scroll to position [329, 0]
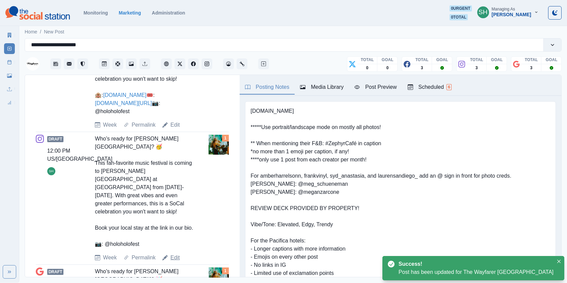
click at [173, 253] on link "Edit" at bounding box center [174, 257] width 9 height 8
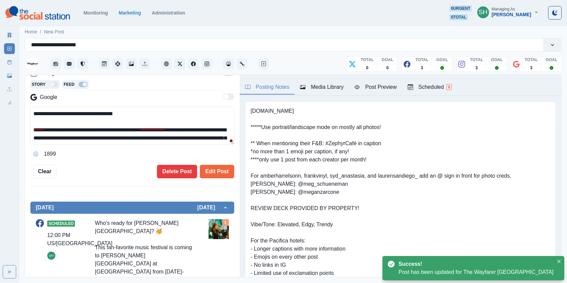
scroll to position [40, 0]
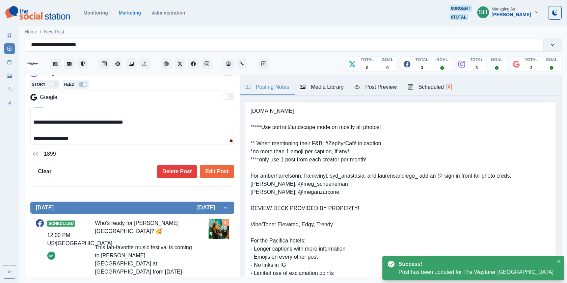
drag, startPoint x: 72, startPoint y: 118, endPoint x: 59, endPoint y: 118, distance: 13.2
click at [59, 118] on textarea "**********" at bounding box center [132, 126] width 204 height 38
type textarea "**********"
click at [223, 171] on button "Edit Post" at bounding box center [217, 171] width 34 height 13
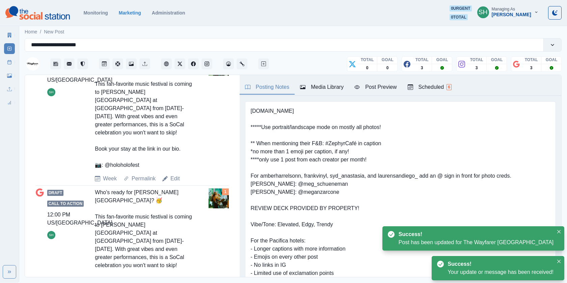
type textarea "**********"
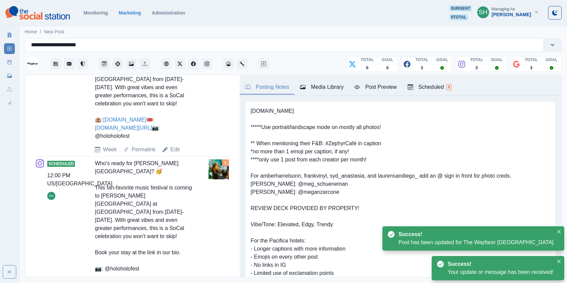
scroll to position [105, 0]
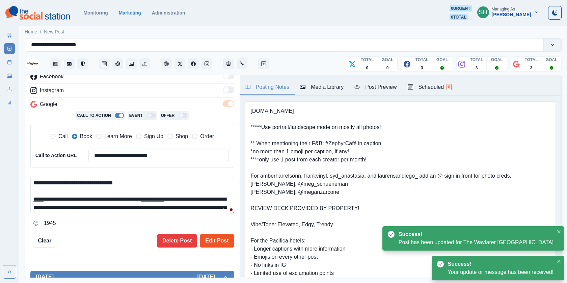
click at [232, 240] on button "Edit Post" at bounding box center [217, 240] width 34 height 13
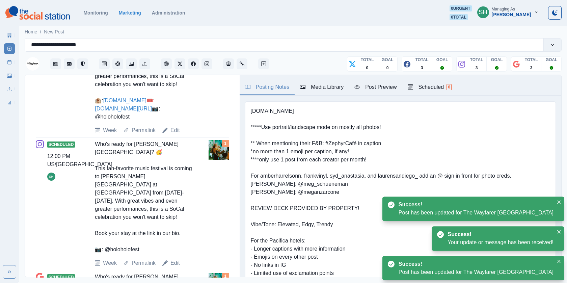
scroll to position [408, 0]
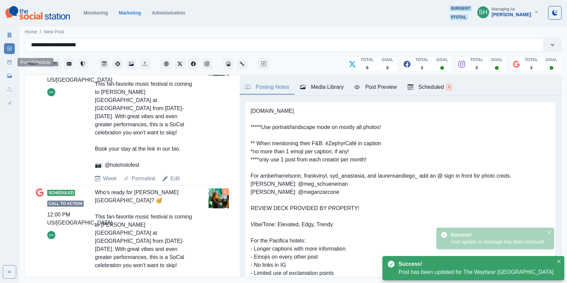
click at [11, 61] on icon at bounding box center [9, 62] width 5 height 5
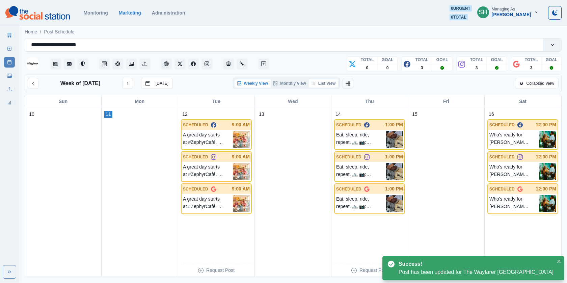
click at [331, 82] on button "List View" at bounding box center [324, 83] width 30 height 8
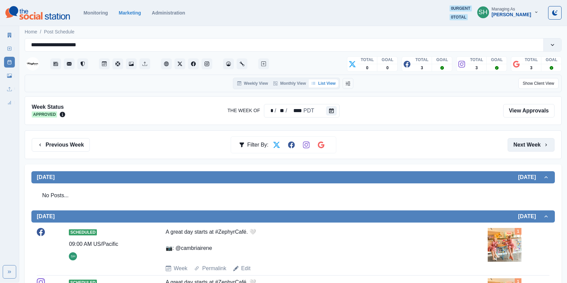
click at [509, 138] on button "Next Week" at bounding box center [530, 144] width 47 height 13
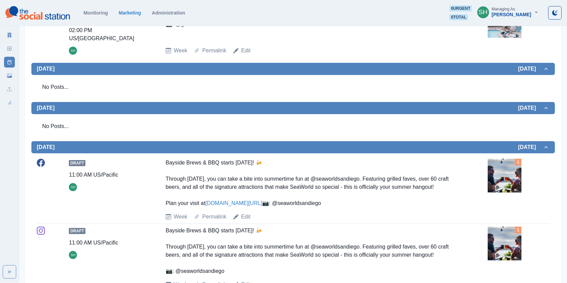
scroll to position [712, 0]
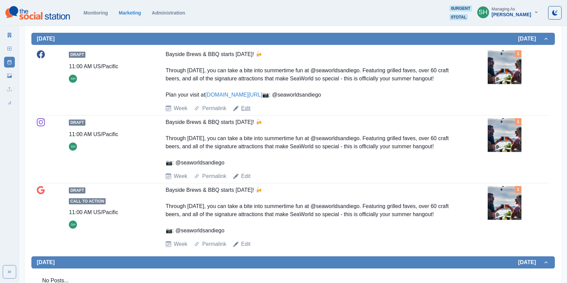
click at [241, 112] on link "Edit" at bounding box center [245, 108] width 9 height 8
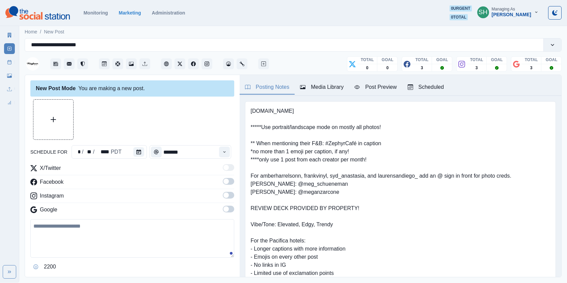
type input "********"
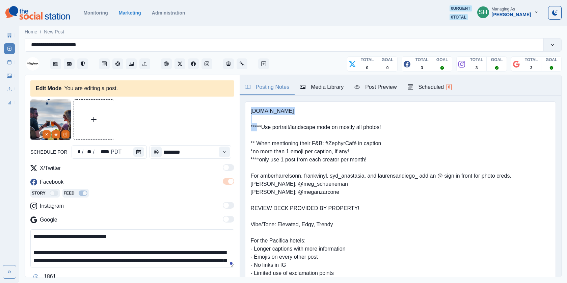
drag, startPoint x: 304, startPoint y: 111, endPoint x: 250, endPoint y: 110, distance: 53.6
click at [251, 110] on pre "[DOMAIN_NAME] *****Use portrait/landscape mode on mostly all photos! ** When me…" at bounding box center [382, 236] width 262 height 259
copy pre "[DOMAIN_NAME]"
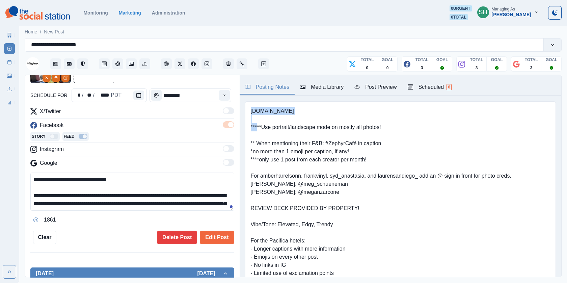
scroll to position [48, 0]
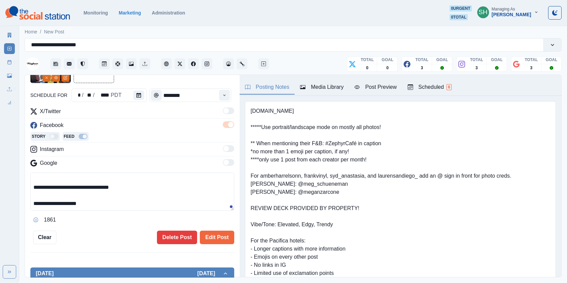
drag, startPoint x: 132, startPoint y: 182, endPoint x: 29, endPoint y: 183, distance: 102.9
click at [29, 183] on div "**********" at bounding box center [132, 176] width 214 height 202
click at [76, 181] on textarea "**********" at bounding box center [132, 191] width 204 height 38
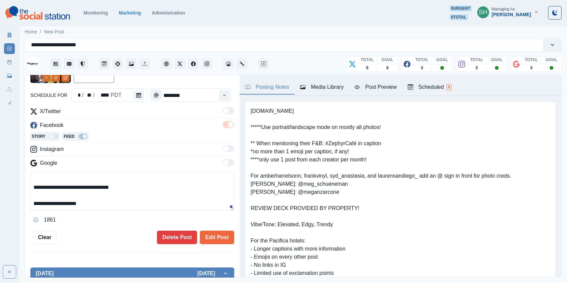
click at [73, 186] on textarea "**********" at bounding box center [132, 191] width 204 height 38
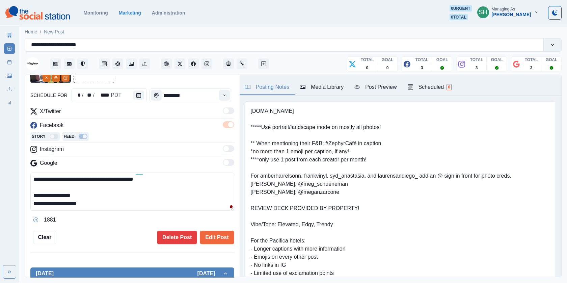
paste textarea "**********"
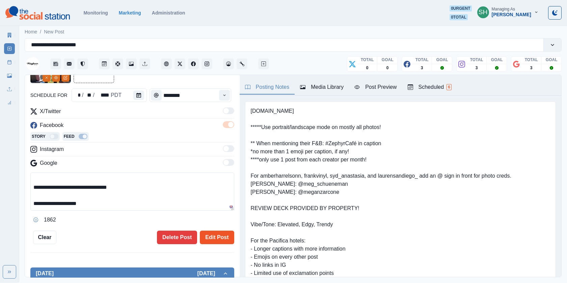
type textarea "**********"
click at [225, 237] on button "Edit Post" at bounding box center [217, 236] width 34 height 13
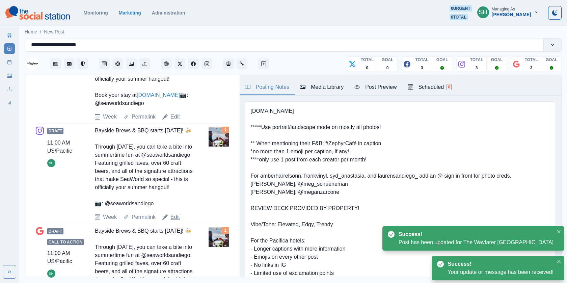
click at [174, 221] on link "Edit" at bounding box center [174, 217] width 9 height 8
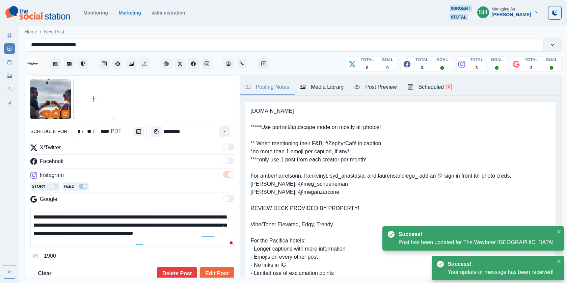
scroll to position [30, 0]
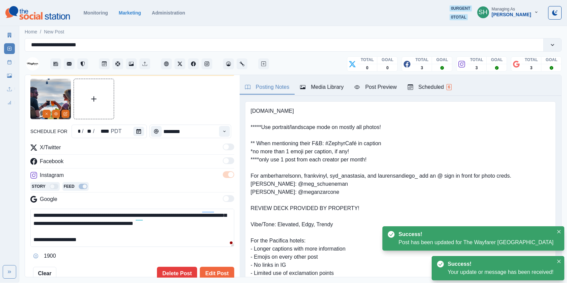
click at [113, 228] on textarea "**********" at bounding box center [132, 227] width 204 height 38
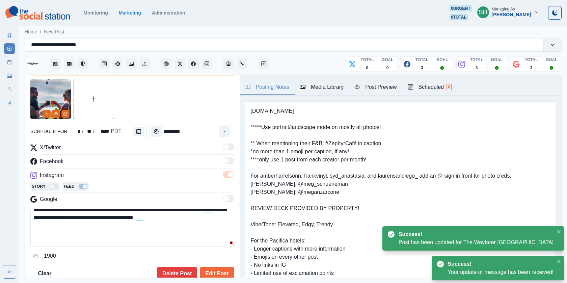
scroll to position [0, 0]
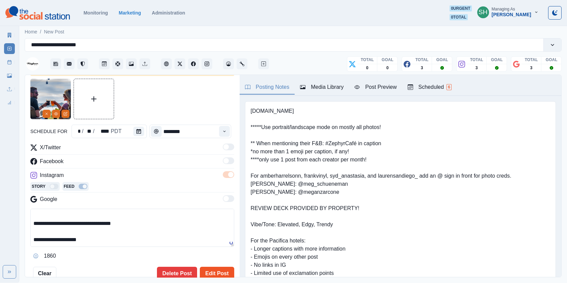
type textarea "**********"
click at [216, 271] on button "Edit Post" at bounding box center [217, 272] width 34 height 13
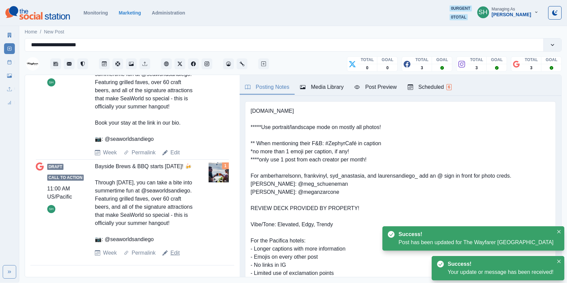
click at [176, 249] on link "Edit" at bounding box center [174, 253] width 9 height 8
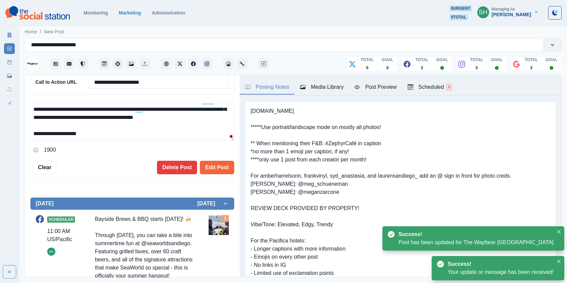
click at [142, 120] on textarea "**********" at bounding box center [132, 122] width 204 height 38
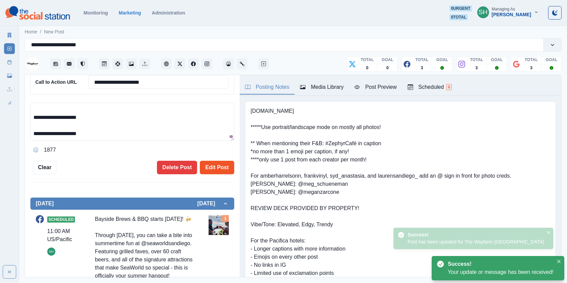
type textarea "**********"
click at [208, 167] on button "Edit Post" at bounding box center [217, 167] width 34 height 13
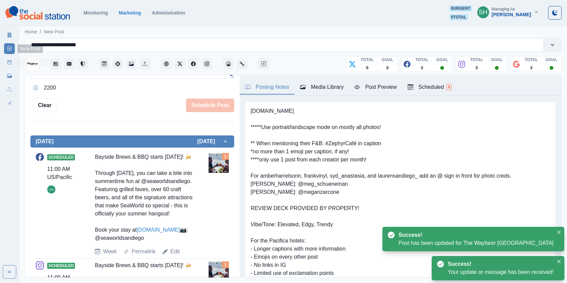
click at [8, 57] on link "Post Schedule" at bounding box center [9, 62] width 11 height 11
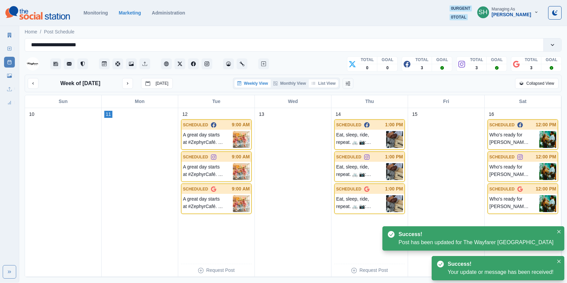
click at [325, 82] on button "List View" at bounding box center [324, 83] width 30 height 8
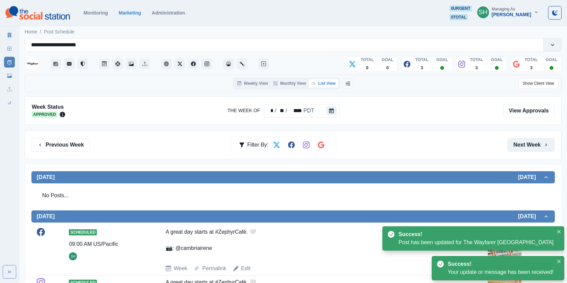
click at [543, 144] on button "Next Week" at bounding box center [530, 144] width 47 height 13
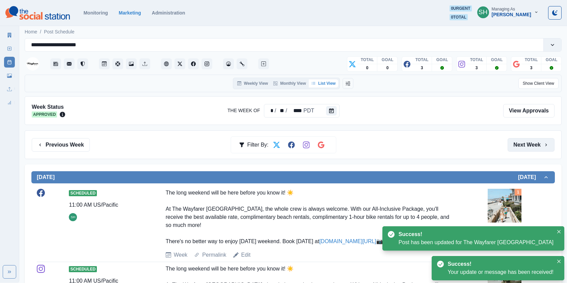
click at [543, 144] on button "Next Week" at bounding box center [530, 144] width 47 height 13
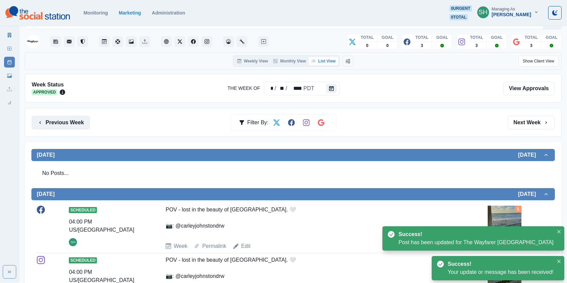
click at [58, 125] on button "Previous Week" at bounding box center [61, 122] width 58 height 13
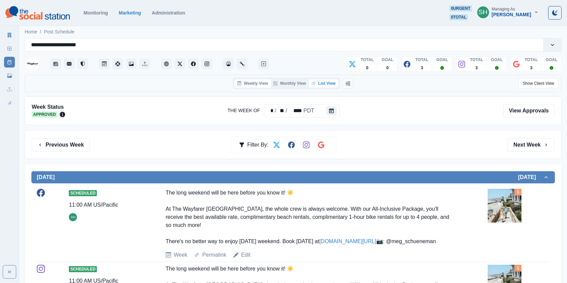
click at [249, 82] on button "Weekly View" at bounding box center [252, 83] width 36 height 8
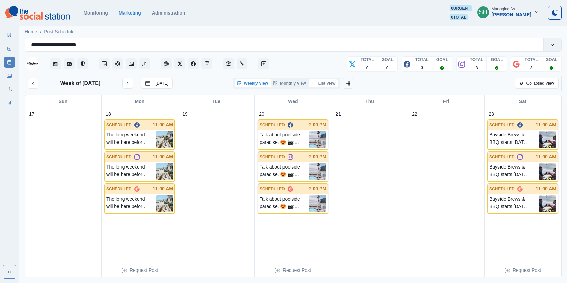
click at [330, 82] on button "List View" at bounding box center [324, 83] width 30 height 8
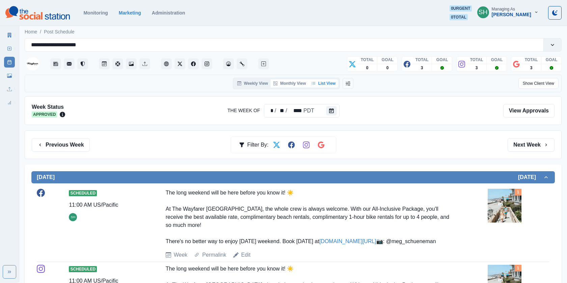
click at [284, 82] on button "Monthly View" at bounding box center [289, 83] width 38 height 8
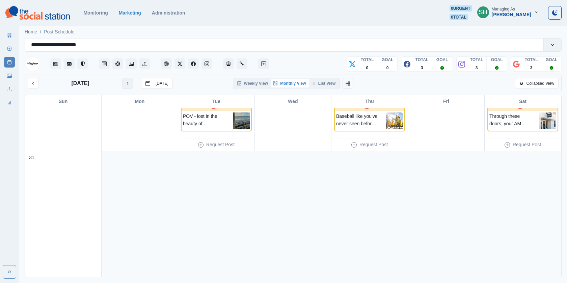
click at [126, 81] on icon "next month" at bounding box center [127, 83] width 5 height 5
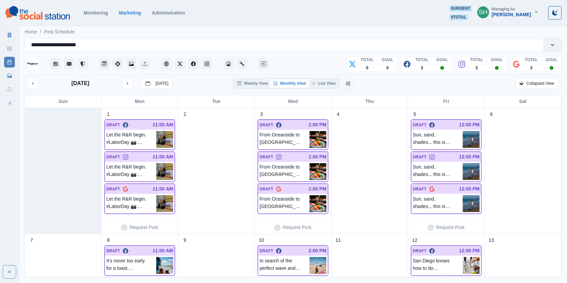
click at [38, 81] on div "[DATE] [DATE]" at bounding box center [100, 83] width 145 height 11
click at [35, 80] on button "previous month" at bounding box center [33, 83] width 11 height 11
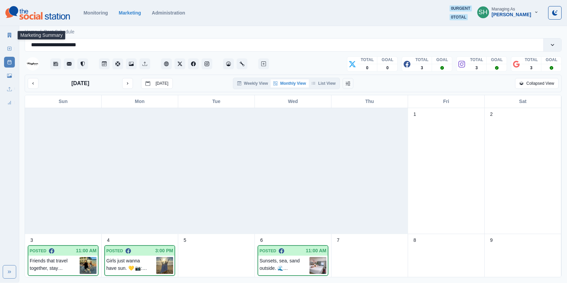
click at [8, 36] on icon at bounding box center [10, 35] width 4 height 5
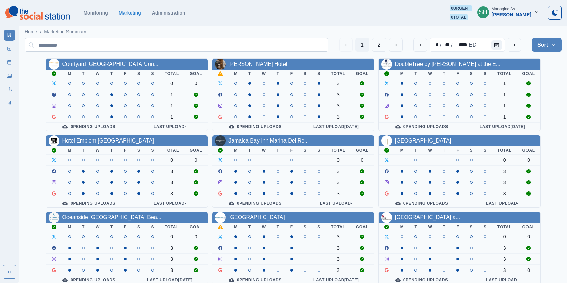
click at [383, 42] on button "2" at bounding box center [379, 44] width 15 height 13
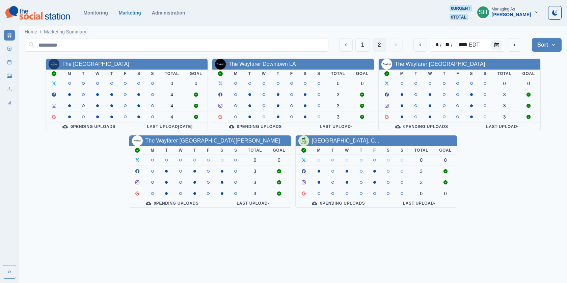
click at [192, 141] on link "The Wayfarer [GEOGRAPHIC_DATA][PERSON_NAME]" at bounding box center [212, 141] width 135 height 6
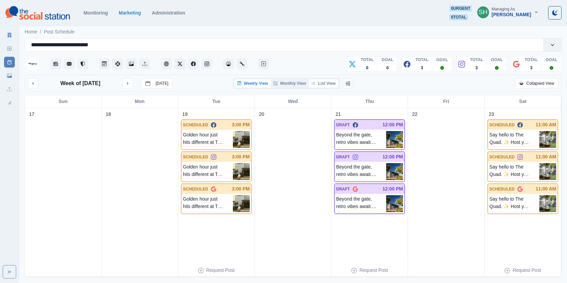
click at [318, 80] on button "List View" at bounding box center [324, 83] width 30 height 8
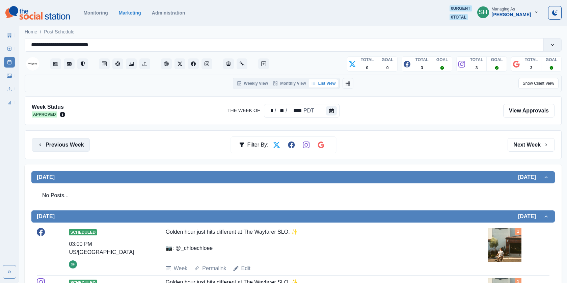
click at [80, 140] on button "Previous Week" at bounding box center [61, 144] width 58 height 13
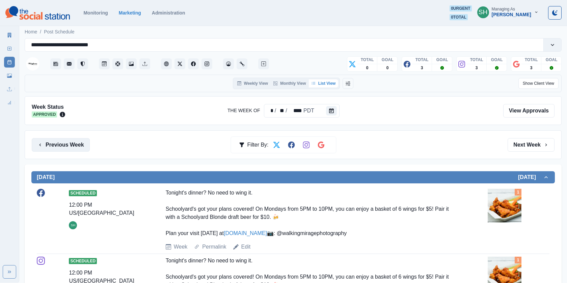
click at [80, 140] on button "Previous Week" at bounding box center [61, 144] width 58 height 13
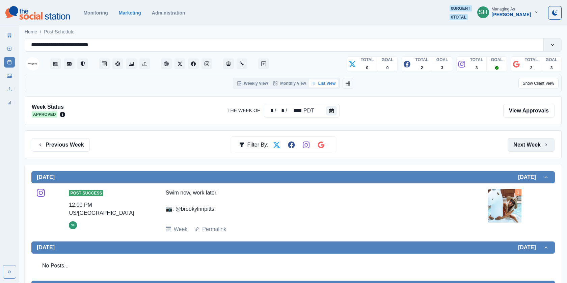
click at [519, 146] on button "Next Week" at bounding box center [530, 144] width 47 height 13
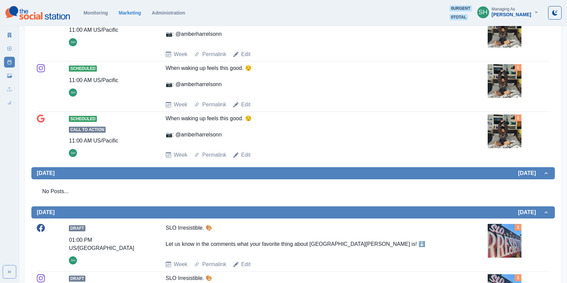
scroll to position [607, 0]
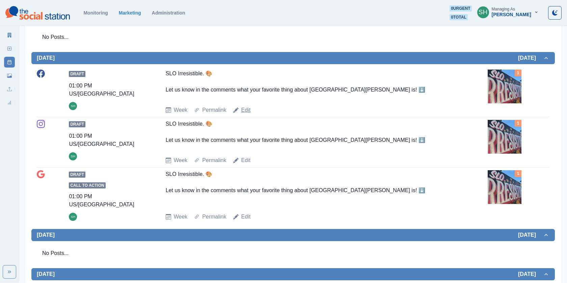
click at [247, 114] on link "Edit" at bounding box center [245, 110] width 9 height 8
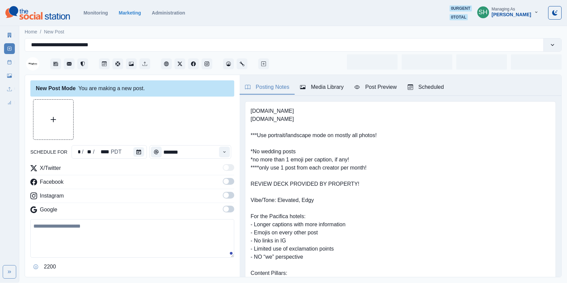
type input "*******"
type textarea "**********"
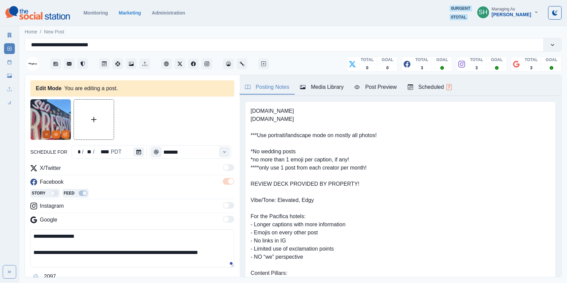
click at [46, 136] on icon "Remove" at bounding box center [47, 134] width 4 height 4
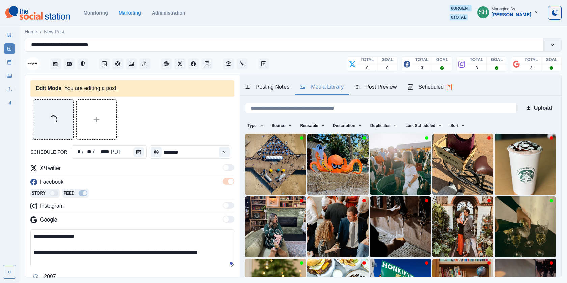
click at [318, 83] on div "Media Library" at bounding box center [322, 87] width 44 height 8
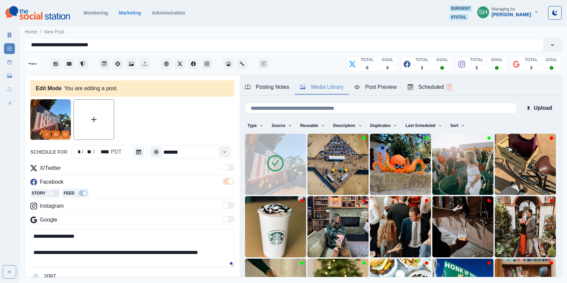
click at [269, 168] on icon at bounding box center [275, 162] width 19 height 19
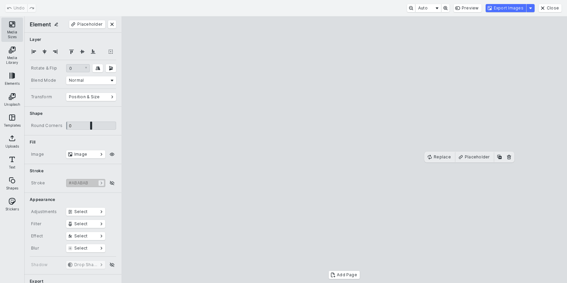
click at [12, 24] on button "Media Sizes" at bounding box center [12, 30] width 22 height 24
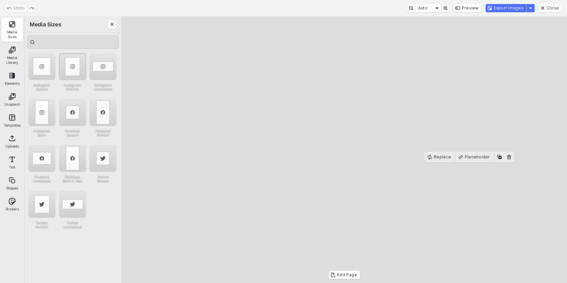
click at [69, 62] on div "Instagram Portrait" at bounding box center [72, 66] width 27 height 27
click at [509, 7] on button "Export Images" at bounding box center [505, 8] width 40 height 8
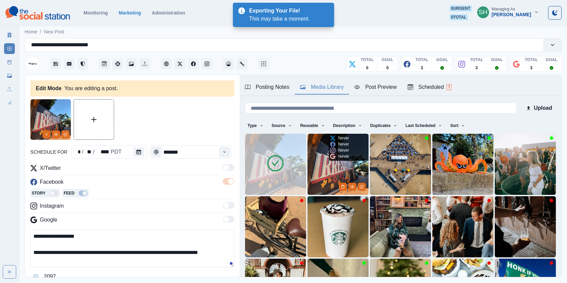
click at [342, 182] on div at bounding box center [352, 186] width 27 height 8
click at [340, 179] on img at bounding box center [337, 164] width 61 height 61
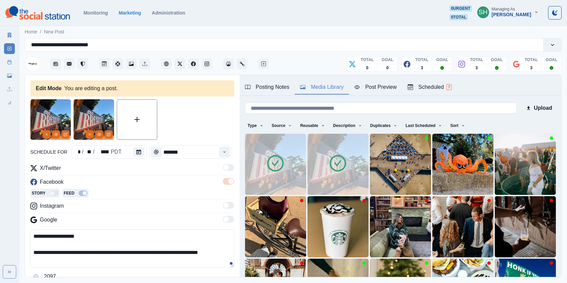
click at [341, 182] on img at bounding box center [337, 164] width 61 height 61
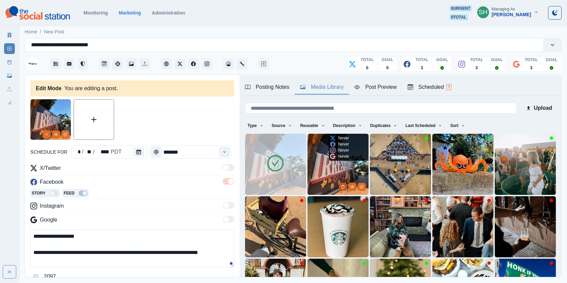
click at [341, 187] on icon "Delete Media" at bounding box center [342, 186] width 2 height 3
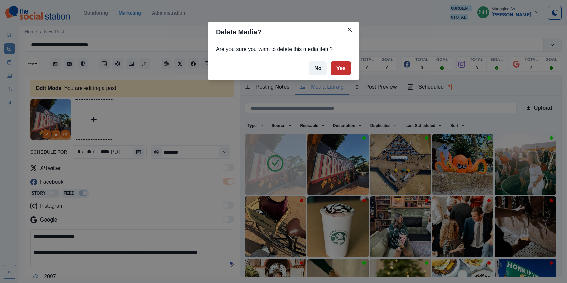
click at [337, 73] on button "Yes" at bounding box center [340, 67] width 20 height 13
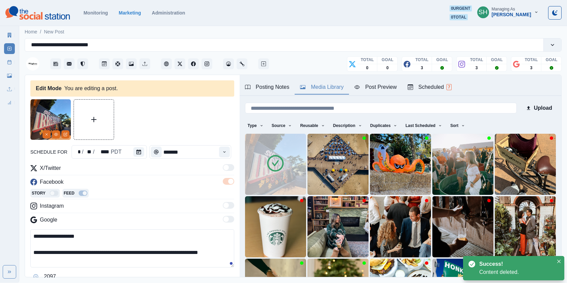
scroll to position [55, 0]
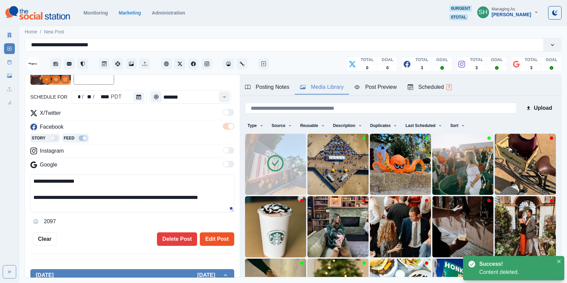
click at [212, 233] on button "Edit Post" at bounding box center [217, 238] width 34 height 13
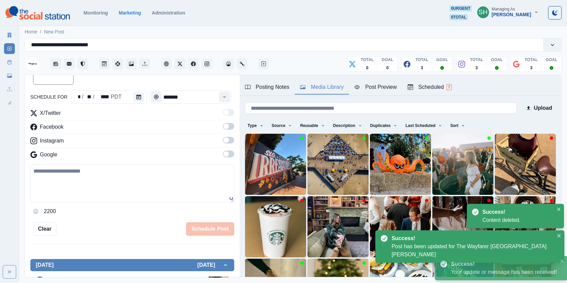
scroll to position [247, 0]
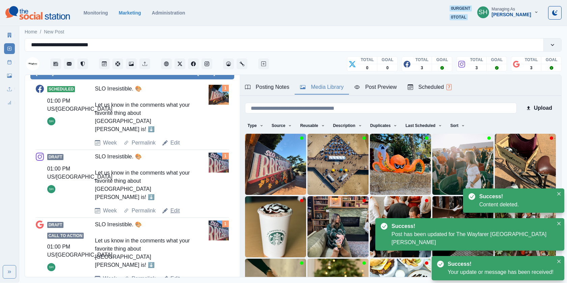
click at [170, 206] on link "Edit" at bounding box center [174, 210] width 9 height 8
type textarea "**********"
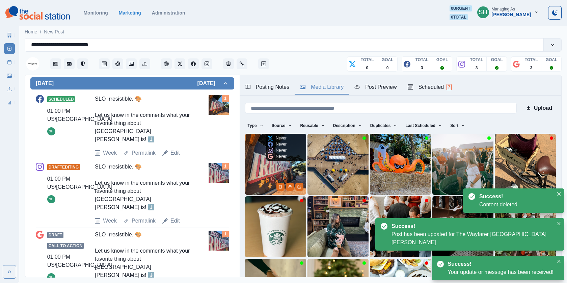
scroll to position [54, 0]
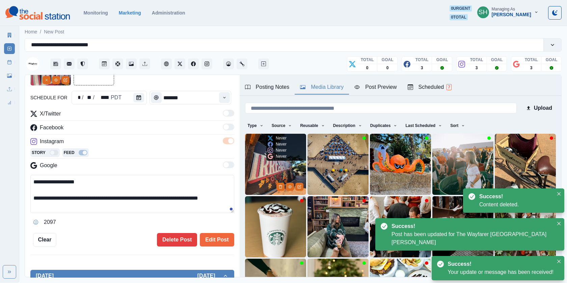
click at [253, 174] on img at bounding box center [275, 164] width 61 height 61
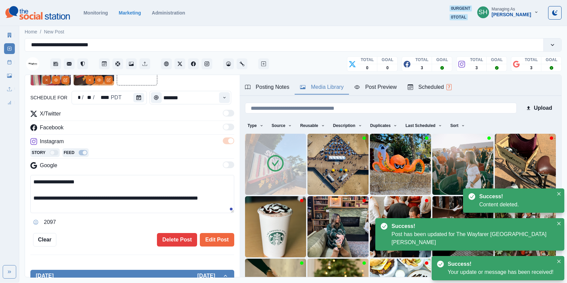
click at [47, 79] on icon "Remove" at bounding box center [47, 80] width 4 height 4
click at [213, 238] on button "Edit Post" at bounding box center [217, 239] width 34 height 13
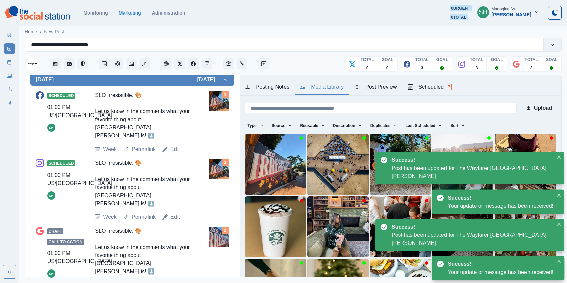
scroll to position [247, 0]
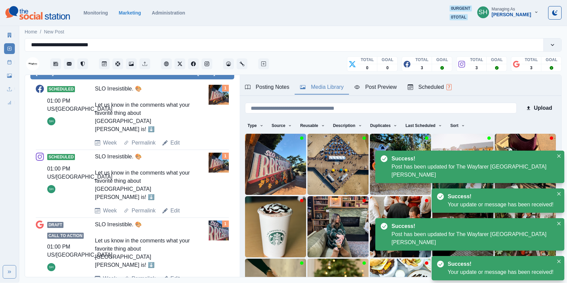
click at [173, 247] on div "Draft Call to Action 01:00 PM US/Pacific SH SLO Irresistible. 🎨 Let us know in …" at bounding box center [132, 251] width 193 height 62
click at [173, 274] on link "Edit" at bounding box center [174, 278] width 9 height 8
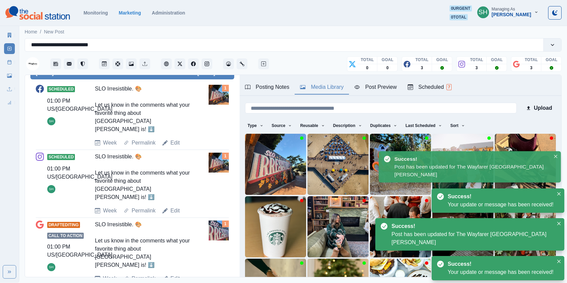
type textarea "**********"
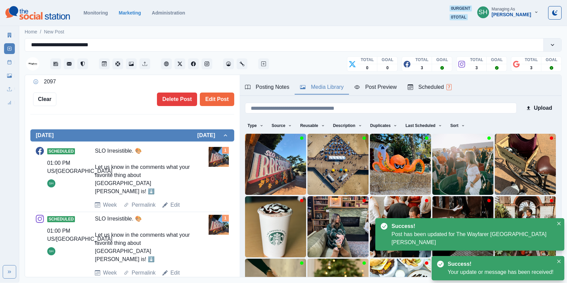
scroll to position [106, 0]
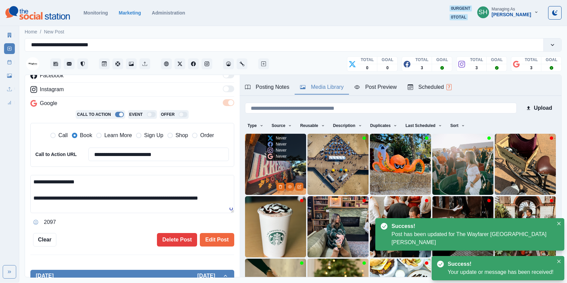
click at [255, 184] on img at bounding box center [275, 164] width 61 height 61
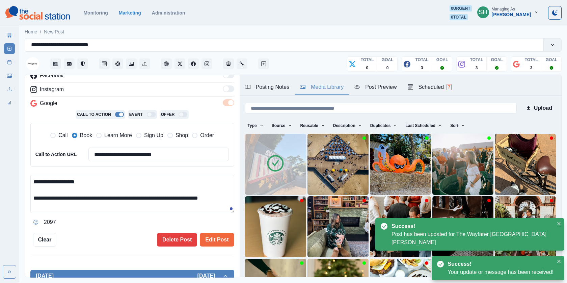
scroll to position [0, 0]
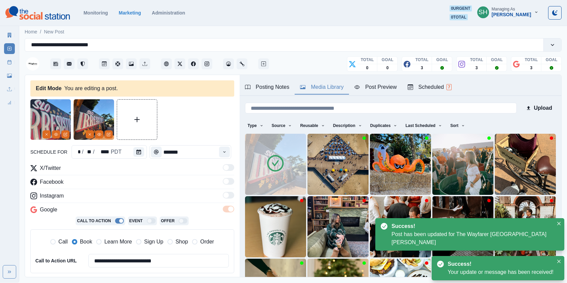
click at [51, 136] on div at bounding box center [55, 134] width 27 height 8
click at [46, 132] on icon "Remove" at bounding box center [47, 134] width 4 height 4
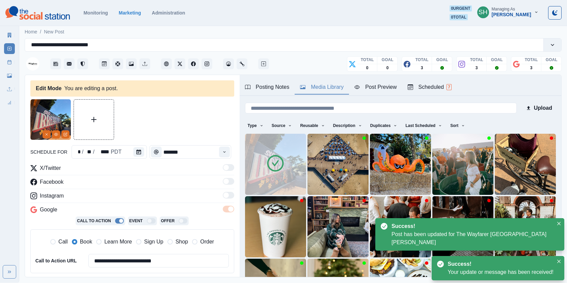
scroll to position [118, 0]
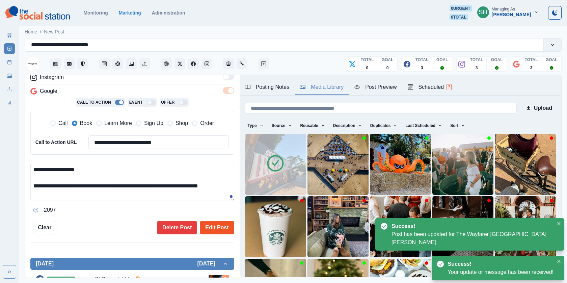
click at [221, 221] on button "Edit Post" at bounding box center [217, 227] width 34 height 13
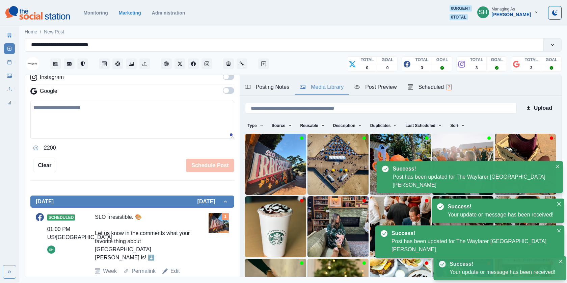
scroll to position [247, 0]
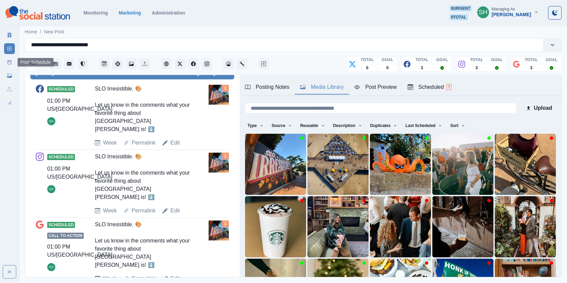
click at [6, 66] on link "Post Schedule" at bounding box center [9, 62] width 11 height 11
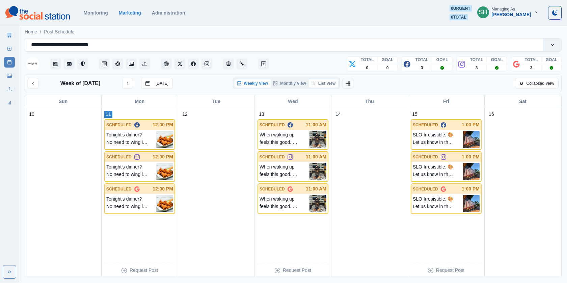
click at [329, 84] on button "List View" at bounding box center [324, 83] width 30 height 8
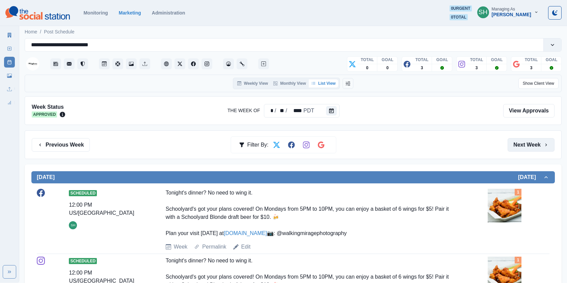
click at [525, 143] on button "Next Week" at bounding box center [530, 144] width 47 height 13
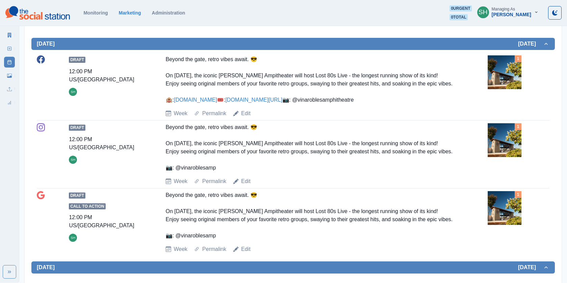
scroll to position [414, 0]
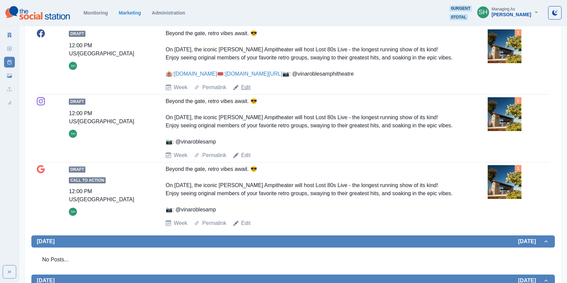
click at [244, 91] on link "Edit" at bounding box center [245, 87] width 9 height 8
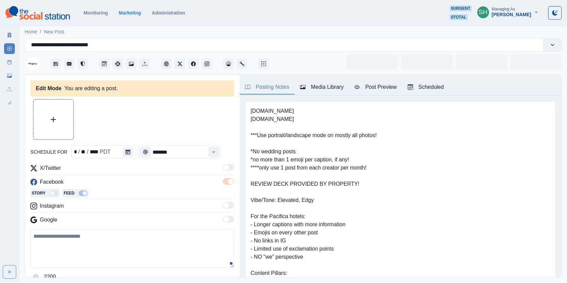
type input "********"
type textarea "**********"
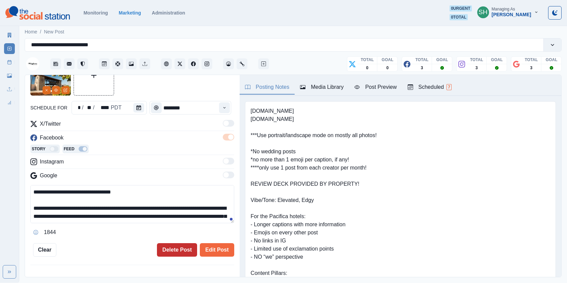
scroll to position [59, 0]
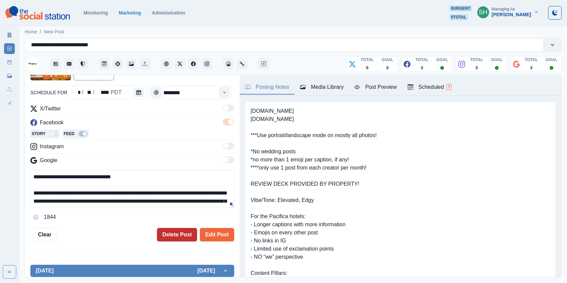
click at [170, 237] on button "Delete Post" at bounding box center [177, 234] width 40 height 13
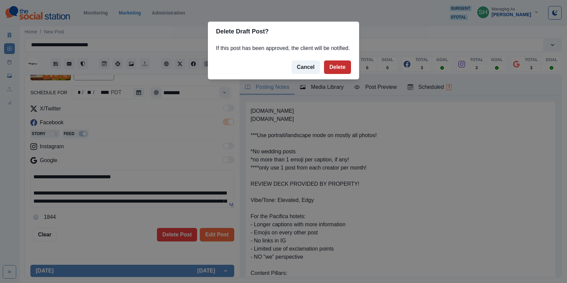
click at [335, 74] on button "Delete" at bounding box center [337, 66] width 27 height 13
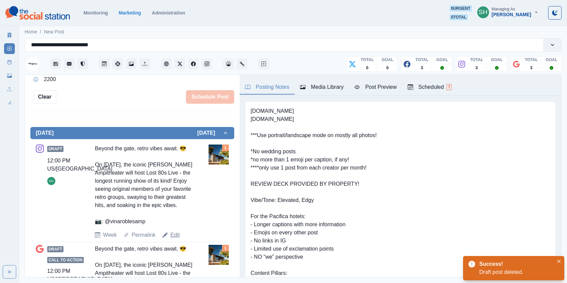
click at [173, 237] on link "Edit" at bounding box center [174, 235] width 9 height 8
type textarea "**********"
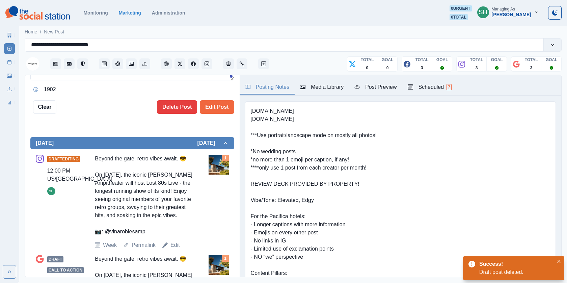
scroll to position [197, 0]
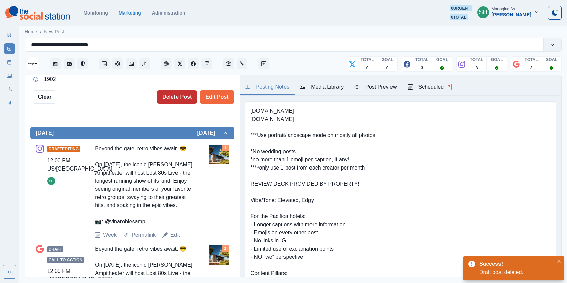
click at [177, 98] on button "Delete Post" at bounding box center [177, 96] width 40 height 13
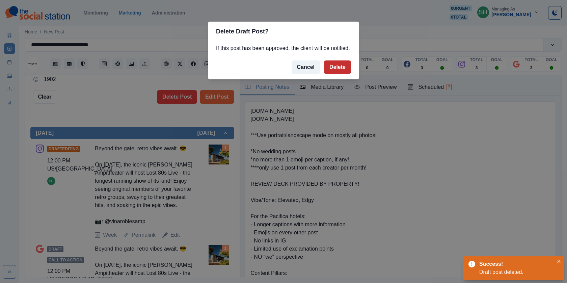
click at [337, 74] on button "Delete" at bounding box center [337, 66] width 27 height 13
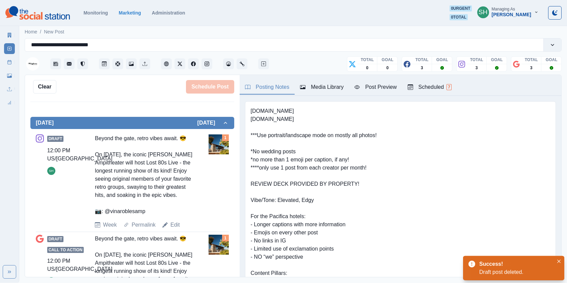
scroll to position [168, 0]
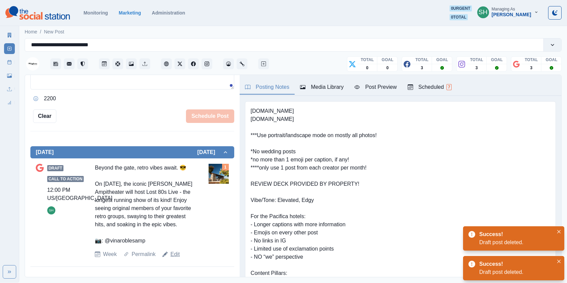
click at [175, 251] on link "Edit" at bounding box center [174, 254] width 9 height 8
type textarea "**********"
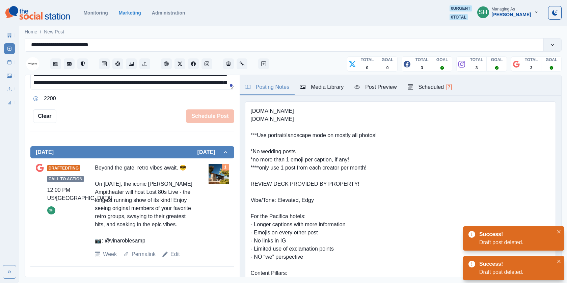
scroll to position [230, 0]
click at [183, 109] on button "Delete Post" at bounding box center [177, 115] width 40 height 13
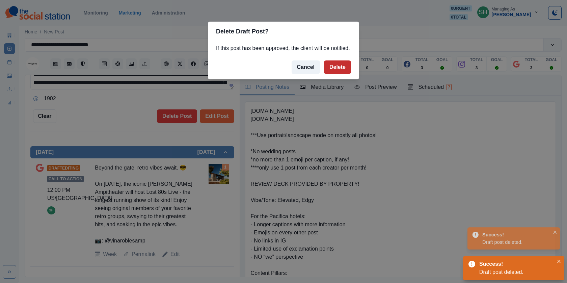
click at [331, 74] on button "Delete" at bounding box center [337, 66] width 27 height 13
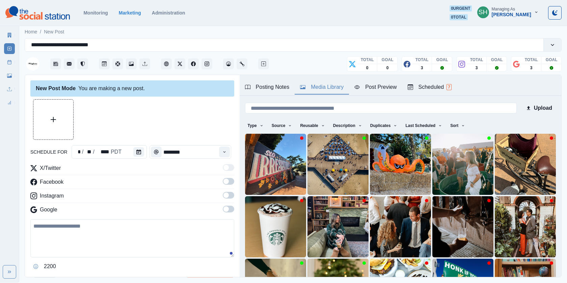
click at [322, 83] on div "Media Library" at bounding box center [322, 87] width 44 height 8
click at [416, 126] on button "Last Scheduled" at bounding box center [423, 125] width 42 height 11
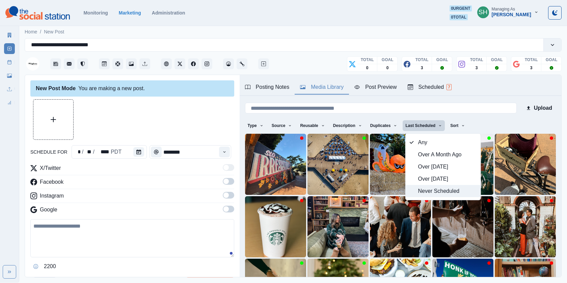
click at [429, 192] on span "Never Scheduled" at bounding box center [447, 191] width 58 height 8
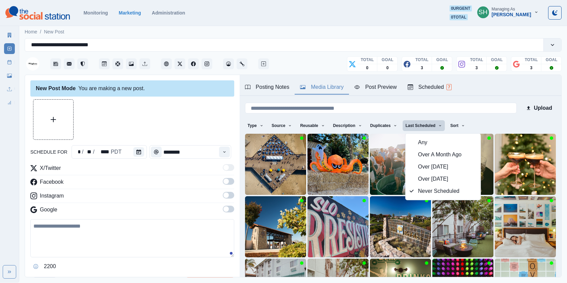
click at [513, 78] on div "Posting Notes Media Library Post Preview Scheduled 7" at bounding box center [399, 85] width 321 height 21
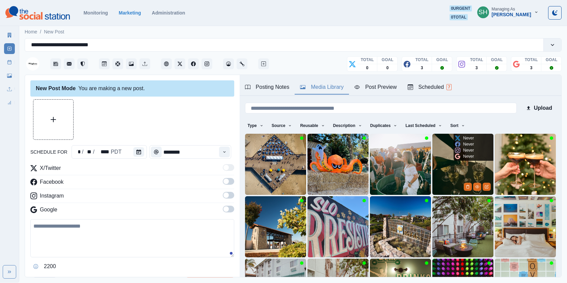
scroll to position [86, 0]
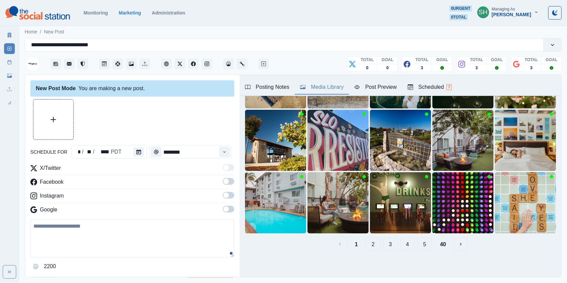
click at [423, 244] on button "5" at bounding box center [424, 243] width 15 height 13
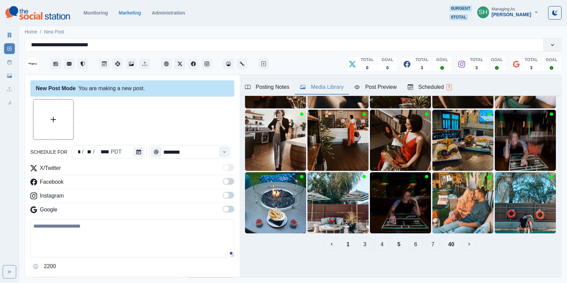
click at [413, 243] on button "6" at bounding box center [415, 243] width 15 height 13
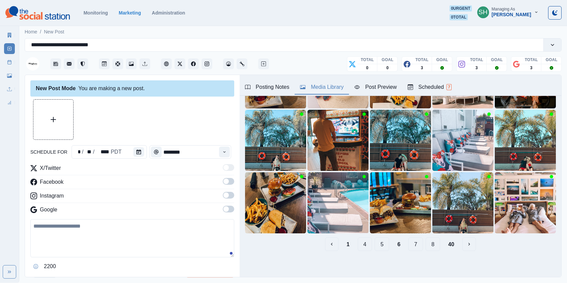
click at [432, 246] on button "8" at bounding box center [432, 243] width 15 height 13
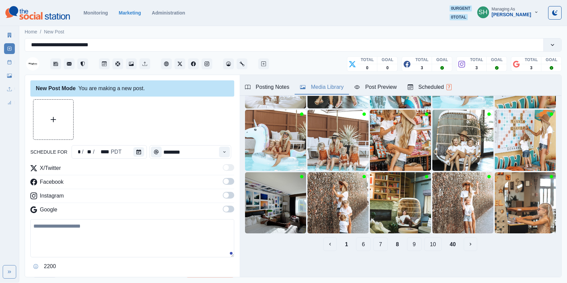
click at [414, 246] on button "9" at bounding box center [414, 243] width 15 height 13
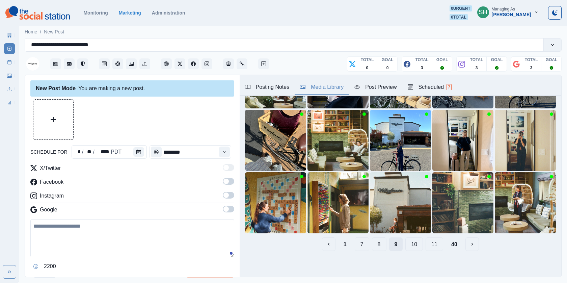
click at [414, 246] on button "10" at bounding box center [414, 243] width 18 height 13
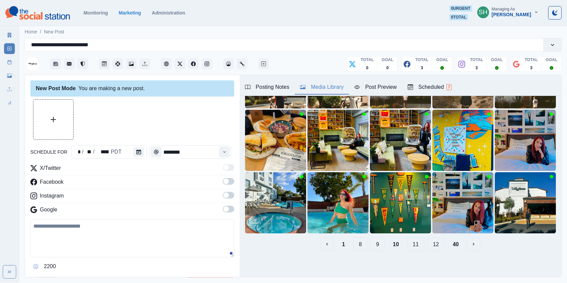
click at [414, 246] on button "11" at bounding box center [416, 243] width 18 height 13
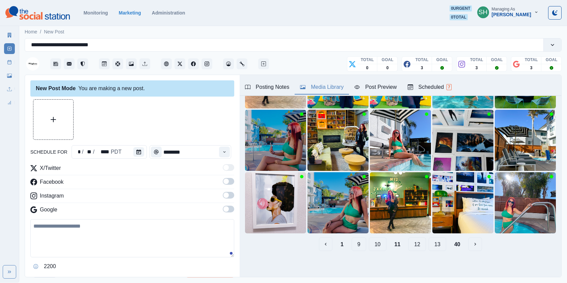
click at [414, 246] on button "12" at bounding box center [417, 243] width 18 height 13
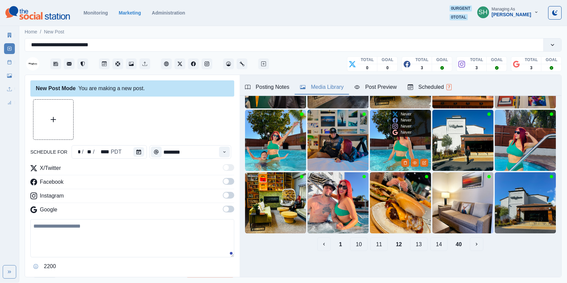
click at [414, 246] on button "13" at bounding box center [419, 243] width 18 height 13
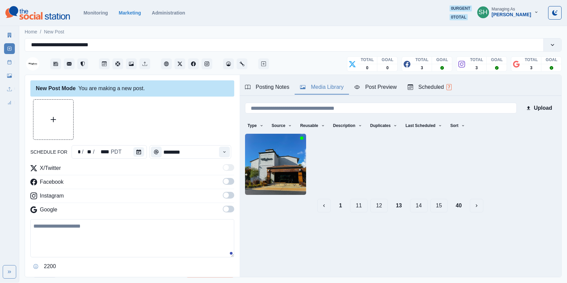
scroll to position [0, 0]
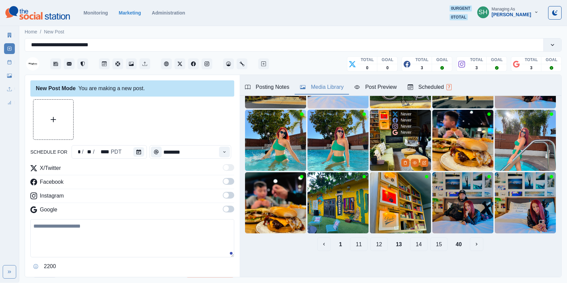
click at [414, 246] on button "14" at bounding box center [419, 243] width 18 height 13
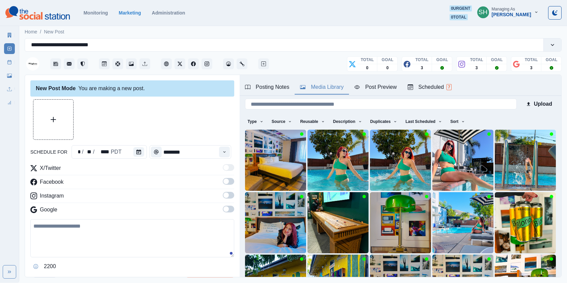
scroll to position [86, 0]
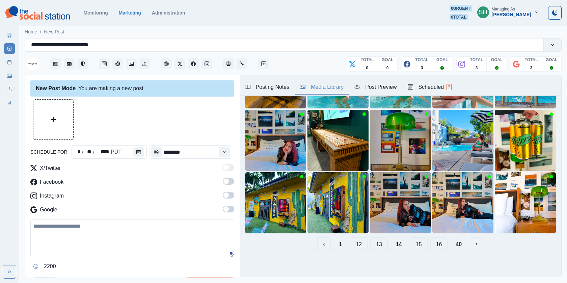
click at [414, 246] on button "15" at bounding box center [419, 243] width 18 height 13
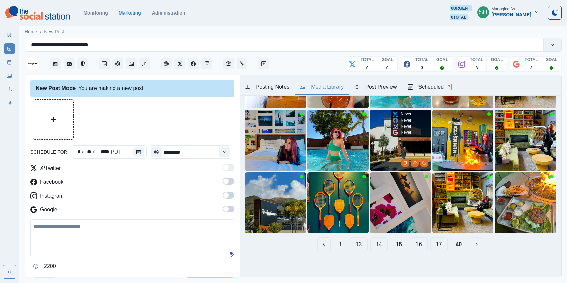
click at [414, 246] on button "16" at bounding box center [419, 243] width 18 height 13
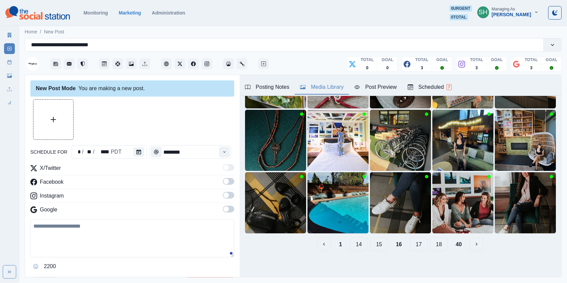
click at [414, 246] on button "17" at bounding box center [419, 243] width 18 height 13
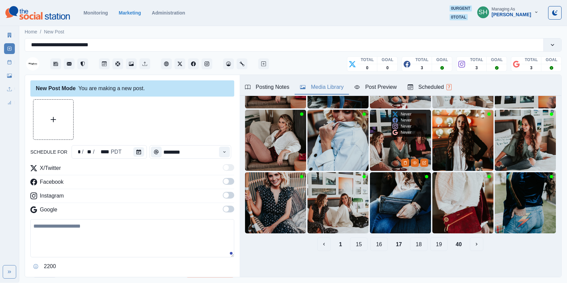
click at [414, 246] on button "18" at bounding box center [419, 243] width 18 height 13
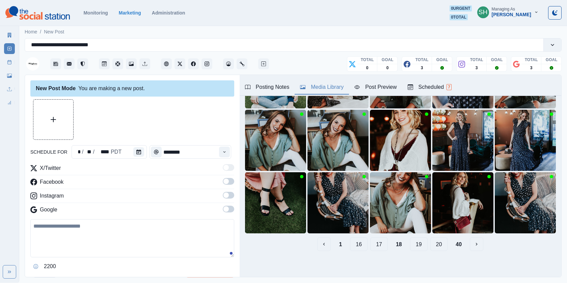
click at [414, 246] on button "19" at bounding box center [419, 243] width 18 height 13
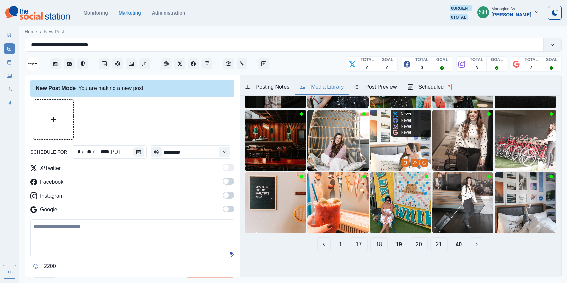
click at [414, 246] on button "20" at bounding box center [419, 243] width 18 height 13
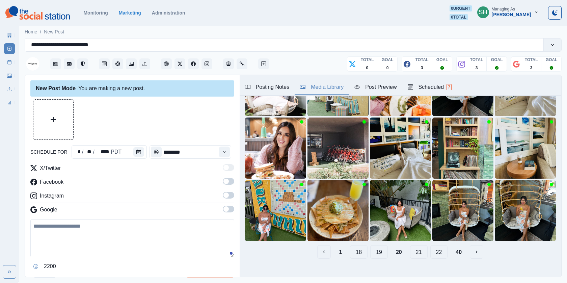
click at [414, 246] on button "21" at bounding box center [419, 251] width 18 height 13
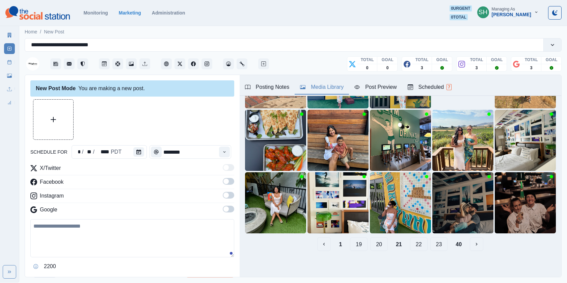
click at [415, 246] on button "22" at bounding box center [419, 243] width 18 height 13
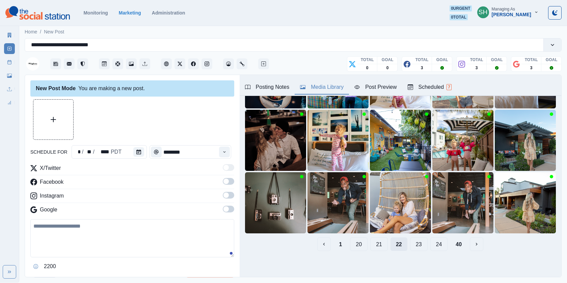
click at [415, 246] on button "23" at bounding box center [419, 243] width 18 height 13
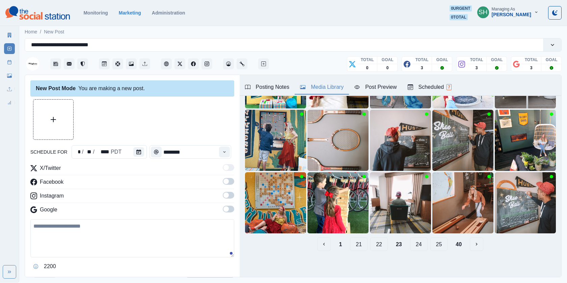
click at [415, 246] on button "24" at bounding box center [419, 243] width 18 height 13
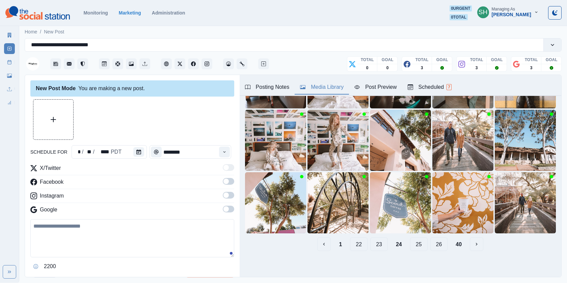
click at [414, 246] on button "25" at bounding box center [419, 243] width 18 height 13
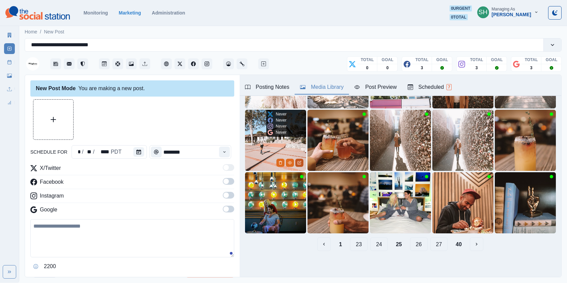
click at [297, 161] on icon "Edit Media" at bounding box center [298, 162] width 3 height 3
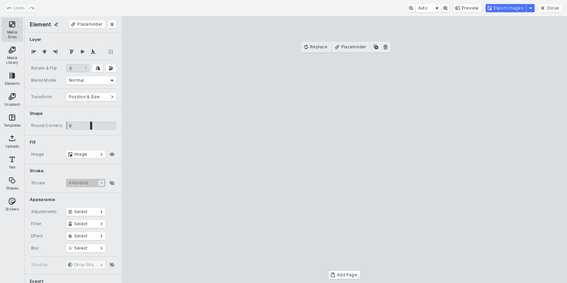
click at [18, 37] on button "Media Sizes" at bounding box center [12, 30] width 22 height 24
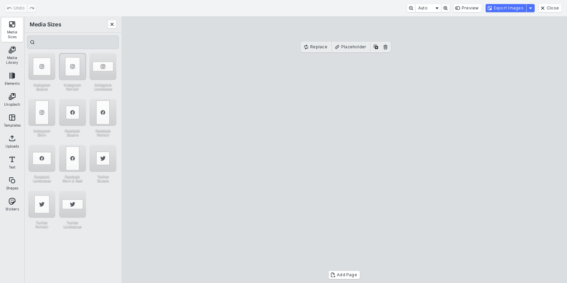
click at [68, 71] on div "Instagram Portrait" at bounding box center [72, 66] width 27 height 27
click at [344, 149] on cesdk-canvas "Editor canvas" at bounding box center [344, 149] width 0 height 0
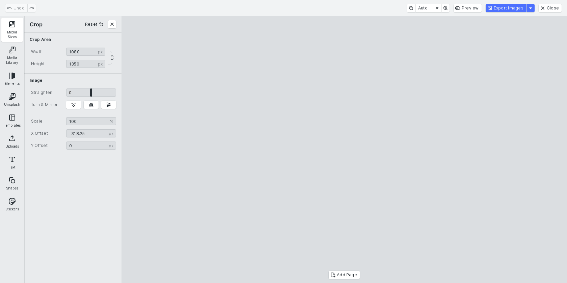
type input "*******"
drag, startPoint x: 365, startPoint y: 151, endPoint x: 388, endPoint y: 151, distance: 22.9
click at [344, 149] on cesdk-canvas "Editor canvas" at bounding box center [344, 149] width 0 height 0
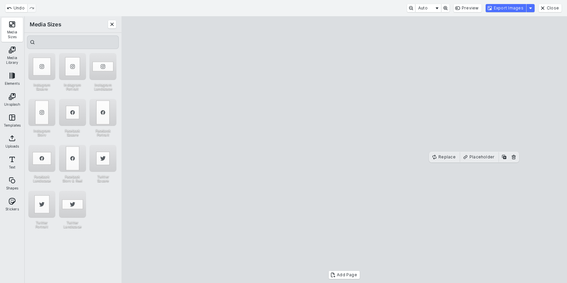
click at [344, 149] on cesdk-canvas "Editor canvas" at bounding box center [344, 149] width 0 height 0
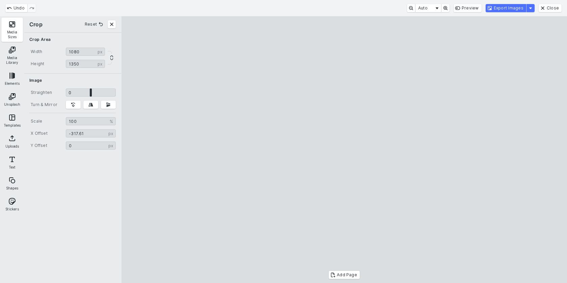
type input "*******"
click at [344, 149] on cesdk-canvas "Editor canvas" at bounding box center [344, 149] width 0 height 0
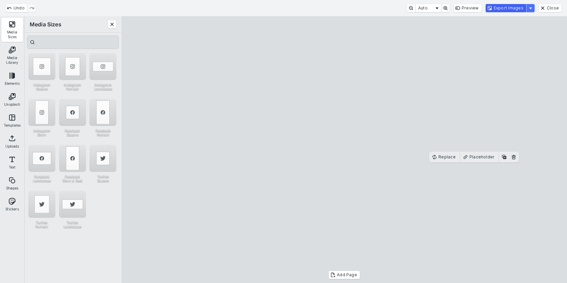
click at [509, 8] on button "Export Images" at bounding box center [505, 8] width 40 height 8
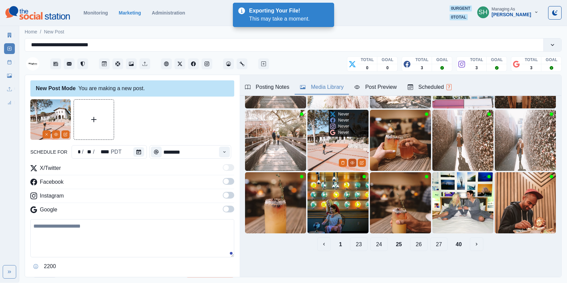
click at [352, 163] on icon "View Media" at bounding box center [352, 163] width 4 height 4
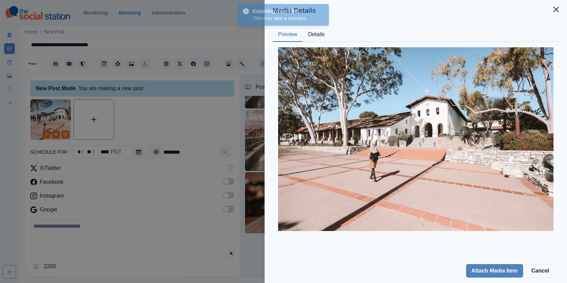
click at [320, 35] on button "Details" at bounding box center [316, 35] width 27 height 14
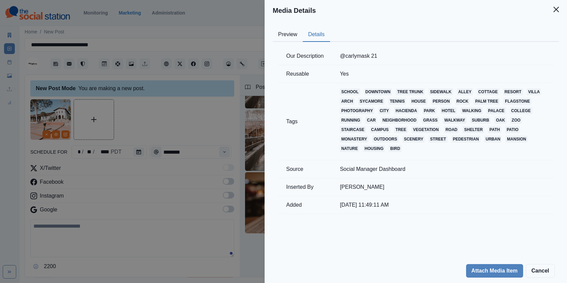
click at [194, 155] on div "Media Details Preview Details Our Description @carlymask 21 Reusable Yes Tags s…" at bounding box center [283, 141] width 567 height 283
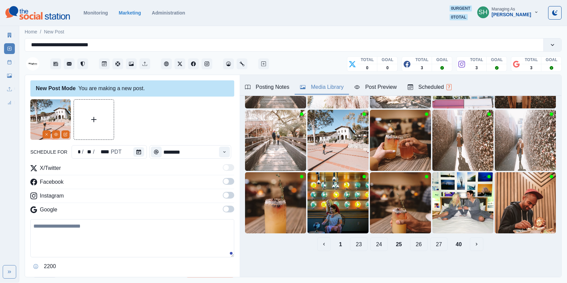
click at [141, 229] on textarea at bounding box center [132, 238] width 204 height 38
paste textarea "**********"
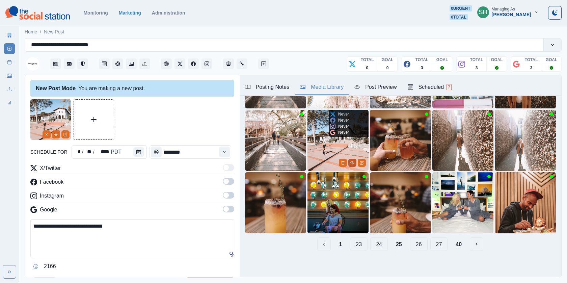
click at [349, 161] on button "View Media" at bounding box center [352, 163] width 8 height 8
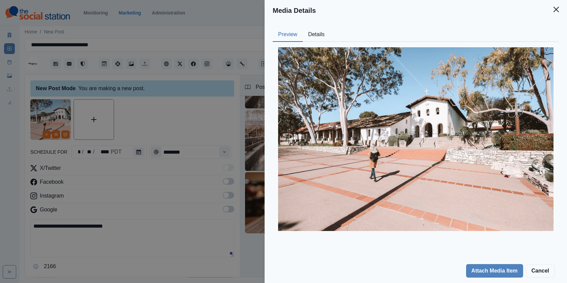
click at [313, 32] on button "Details" at bounding box center [316, 35] width 27 height 14
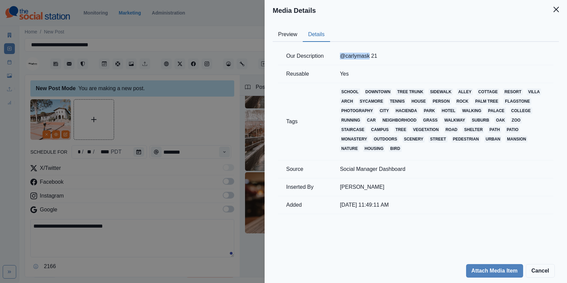
drag, startPoint x: 365, startPoint y: 55, endPoint x: 342, endPoint y: 55, distance: 22.6
click at [342, 55] on td "@carlymask 21" at bounding box center [443, 56] width 222 height 18
copy td "@carlymask"
click at [197, 175] on div "Media Details Preview Details Our Description @carlymask 21 Reusable Yes Tags s…" at bounding box center [283, 141] width 567 height 283
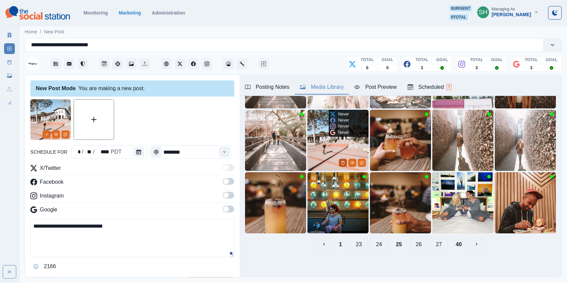
click at [344, 162] on icon "Delete Media" at bounding box center [342, 162] width 2 height 3
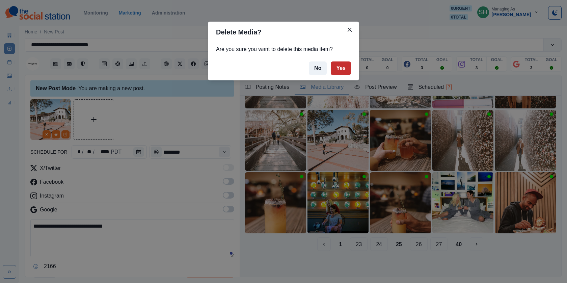
click at [346, 66] on button "Yes" at bounding box center [340, 67] width 20 height 13
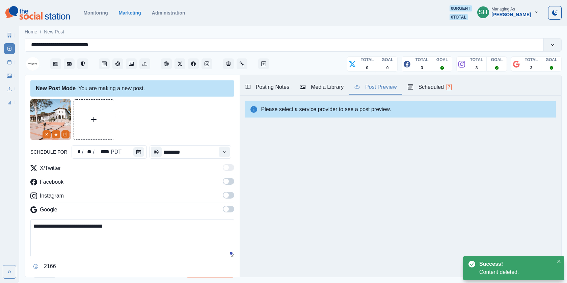
click at [395, 84] on div "Post Preview" at bounding box center [375, 87] width 42 height 8
click at [225, 184] on label at bounding box center [228, 183] width 11 height 11
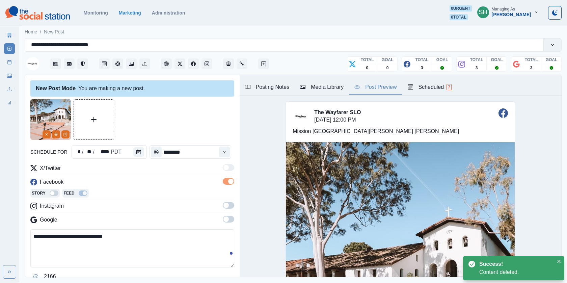
click at [226, 207] on span at bounding box center [225, 204] width 5 height 5
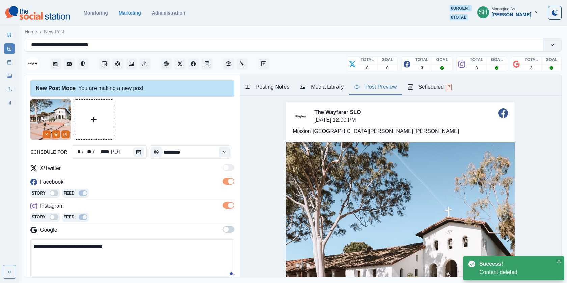
click at [226, 227] on span at bounding box center [225, 228] width 5 height 5
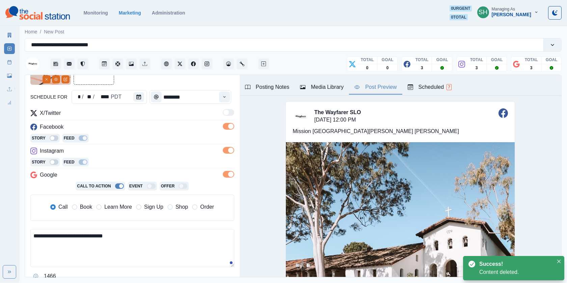
click at [135, 232] on textarea "**********" at bounding box center [132, 248] width 204 height 38
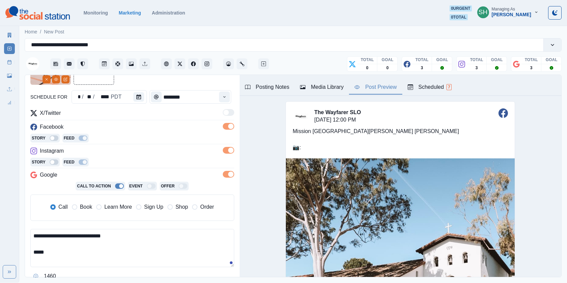
paste textarea "**********"
click at [31, 230] on textarea "**********" at bounding box center [132, 248] width 204 height 38
click at [139, 235] on textarea "**********" at bounding box center [132, 248] width 204 height 38
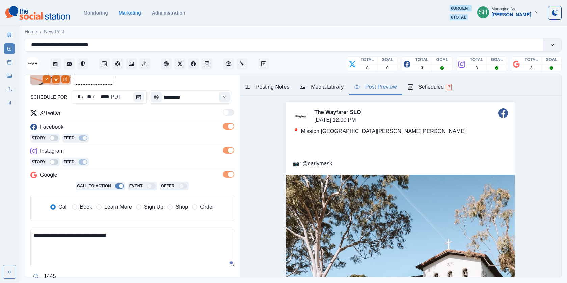
click at [86, 201] on div "Call Book Learn More Sign Up Shop Order" at bounding box center [132, 207] width 194 height 15
click at [81, 206] on span "Book" at bounding box center [86, 207] width 12 height 8
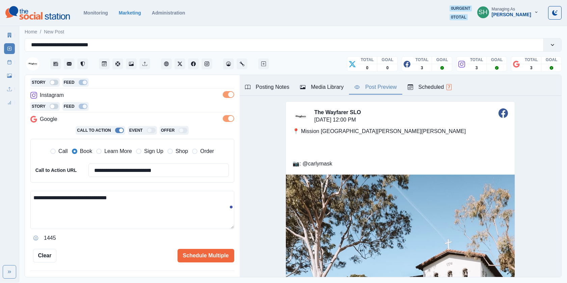
scroll to position [120, 0]
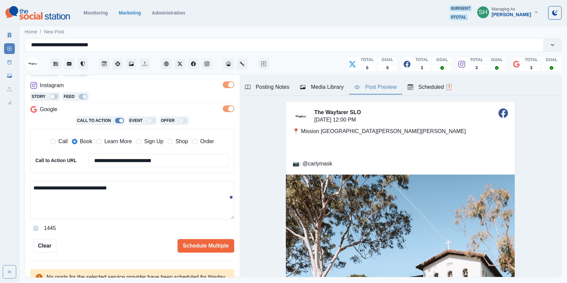
click at [63, 200] on textarea "**********" at bounding box center [132, 200] width 204 height 38
paste textarea "****"
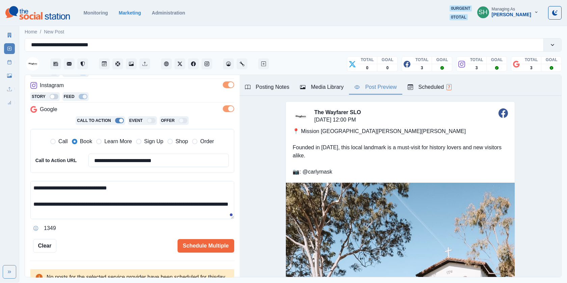
drag, startPoint x: 126, startPoint y: 189, endPoint x: 40, endPoint y: 188, distance: 86.3
click at [40, 188] on textarea "**********" at bounding box center [132, 200] width 204 height 38
click at [145, 207] on textarea "**********" at bounding box center [132, 200] width 204 height 38
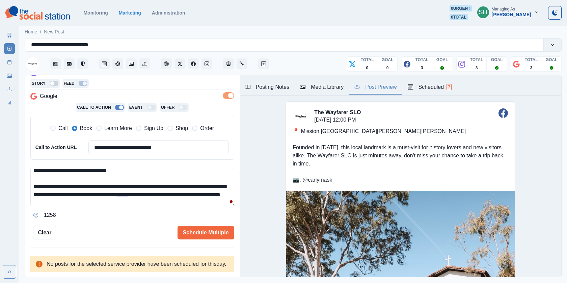
scroll to position [20, 0]
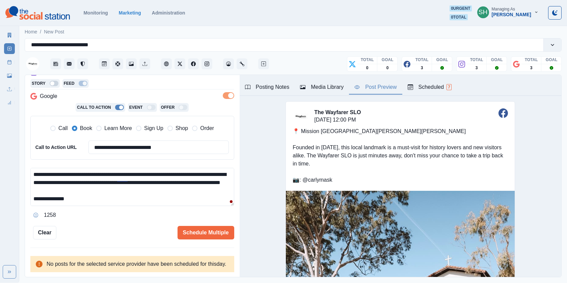
drag, startPoint x: 104, startPoint y: 180, endPoint x: 31, endPoint y: 180, distance: 73.2
click at [31, 180] on textarea "**********" at bounding box center [132, 187] width 204 height 38
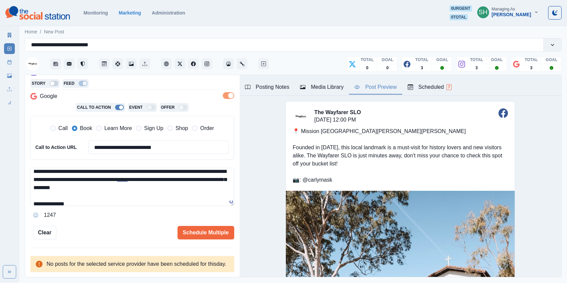
type textarea "**********"
click at [205, 220] on div "**********" at bounding box center [132, 103] width 204 height 274
click at [223, 226] on button "Schedule Multiple" at bounding box center [205, 232] width 57 height 13
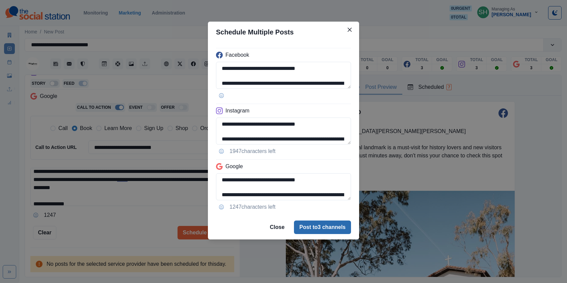
click at [314, 224] on button "Post to 3 channels" at bounding box center [322, 226] width 57 height 13
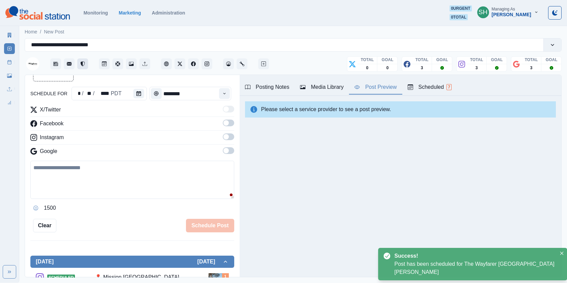
scroll to position [126, 0]
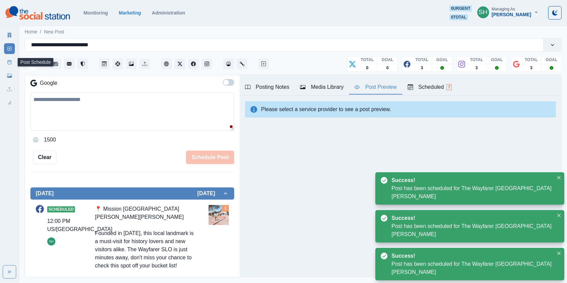
click at [7, 64] on icon at bounding box center [9, 62] width 5 height 5
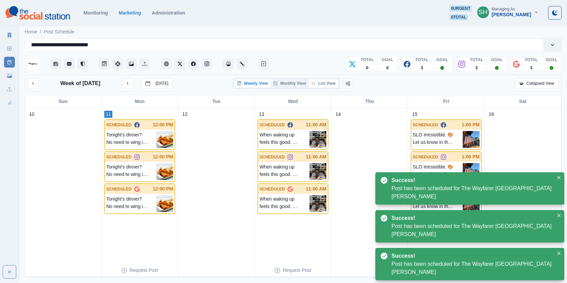
click at [323, 83] on button "List View" at bounding box center [324, 83] width 30 height 8
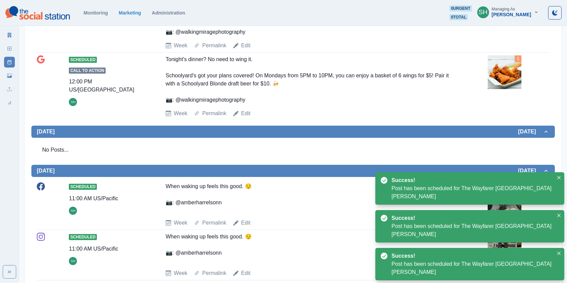
scroll to position [78, 0]
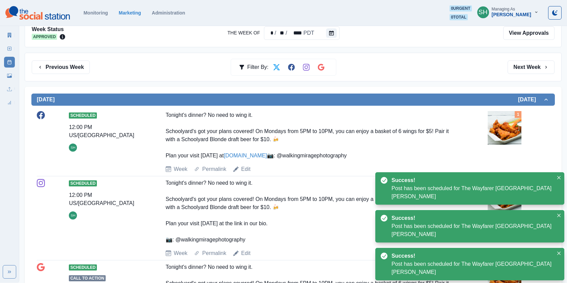
click at [532, 75] on div "Previous Week Filter By: Next Week" at bounding box center [293, 67] width 537 height 29
click at [528, 69] on button "Next Week" at bounding box center [530, 66] width 47 height 13
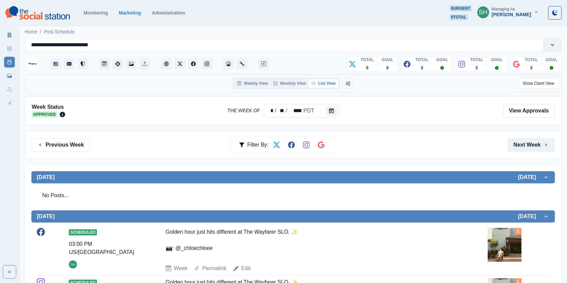
click at [524, 138] on button "Next Week" at bounding box center [530, 144] width 47 height 13
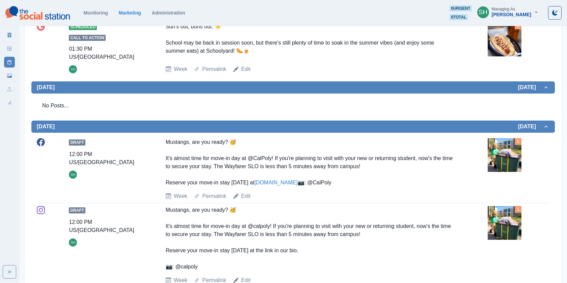
scroll to position [654, 0]
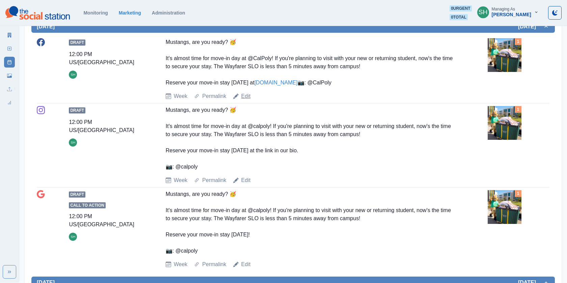
click at [245, 100] on link "Edit" at bounding box center [245, 96] width 9 height 8
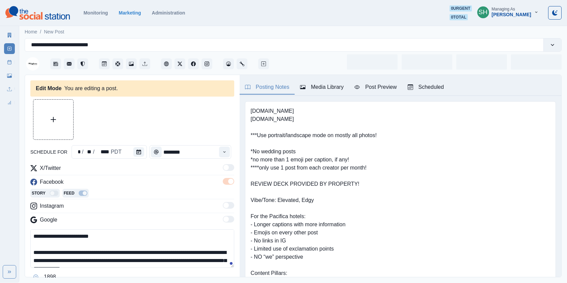
type input "********"
type textarea "**********"
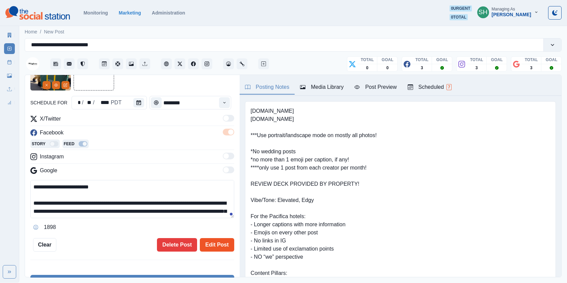
scroll to position [68, 0]
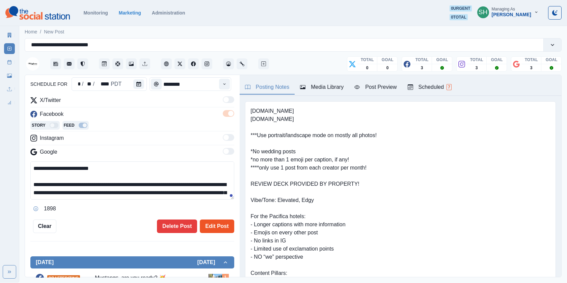
click at [221, 228] on button "Edit Post" at bounding box center [217, 225] width 34 height 13
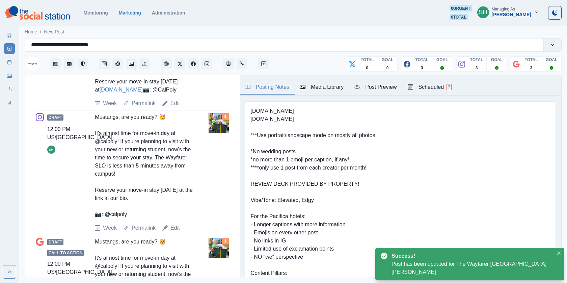
click at [178, 232] on link "Edit" at bounding box center [174, 228] width 9 height 8
type textarea "**********"
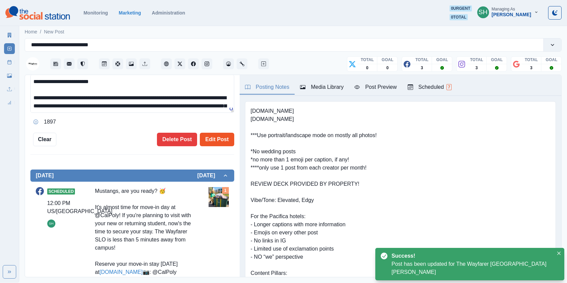
click at [208, 135] on button "Edit Post" at bounding box center [217, 139] width 34 height 13
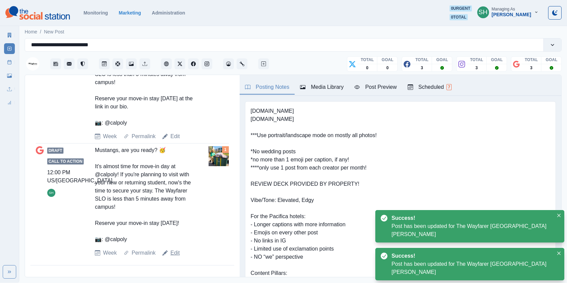
click at [172, 250] on link "Edit" at bounding box center [174, 253] width 9 height 8
type textarea "**********"
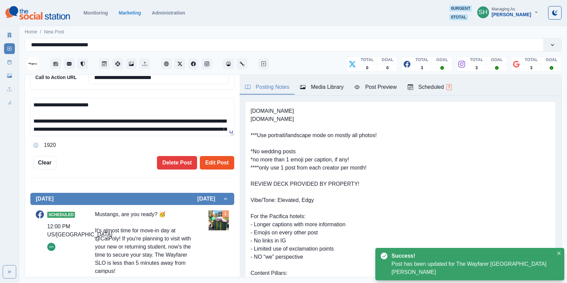
click at [213, 160] on button "Edit Post" at bounding box center [217, 162] width 34 height 13
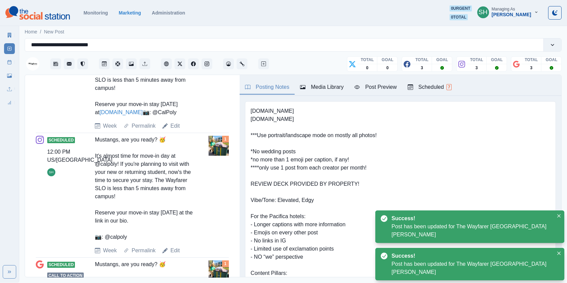
scroll to position [432, 0]
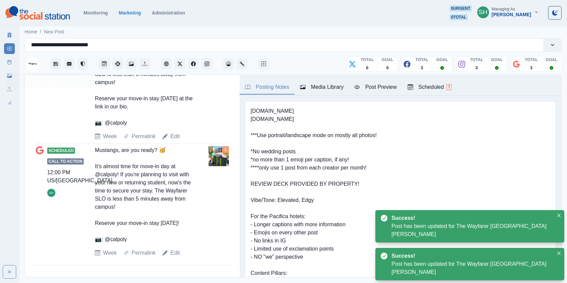
click at [11, 60] on link "Post Schedule" at bounding box center [9, 62] width 11 height 11
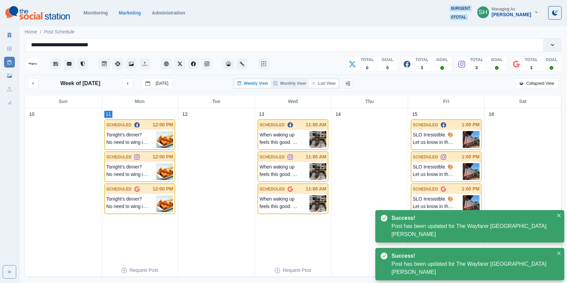
click at [325, 85] on button "List View" at bounding box center [324, 83] width 30 height 8
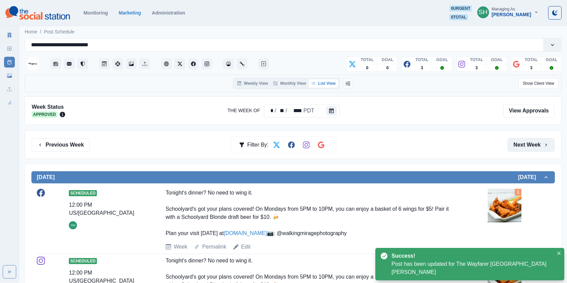
click at [509, 139] on button "Next Week" at bounding box center [530, 144] width 47 height 13
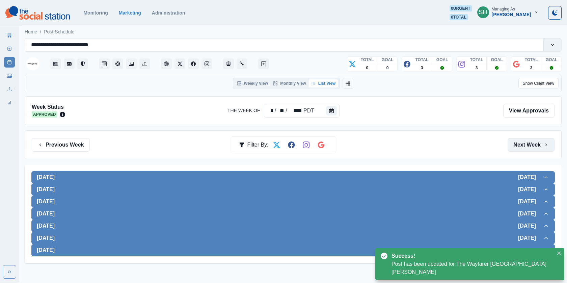
click at [509, 139] on button "Next Week" at bounding box center [530, 144] width 47 height 13
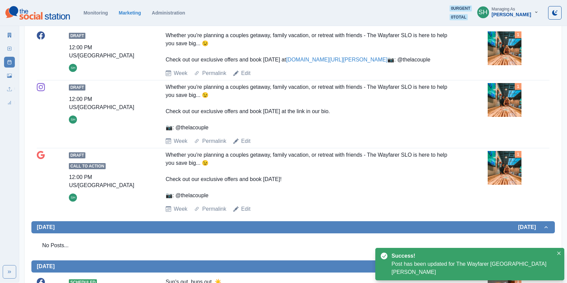
scroll to position [157, 0]
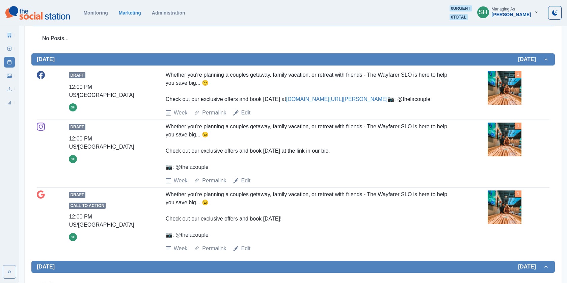
click at [244, 117] on link "Edit" at bounding box center [245, 113] width 9 height 8
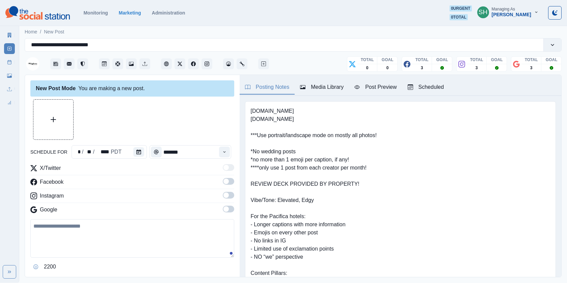
type input "********"
type textarea "**********"
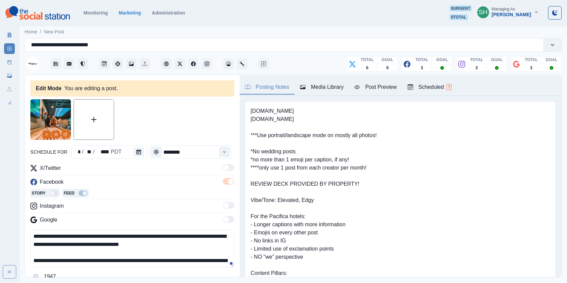
click at [317, 85] on div "Media Library" at bounding box center [322, 87] width 44 height 8
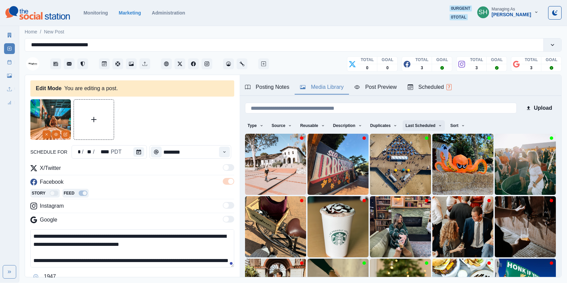
click at [417, 124] on button "Last Scheduled" at bounding box center [423, 125] width 42 height 11
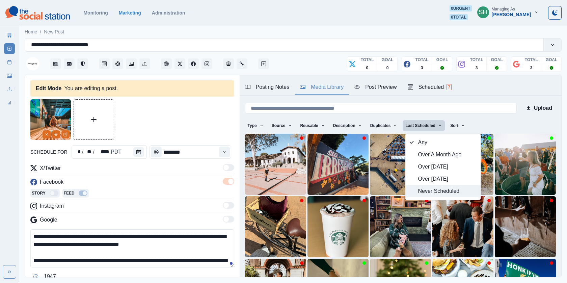
click at [418, 194] on span "Never Scheduled" at bounding box center [447, 191] width 58 height 8
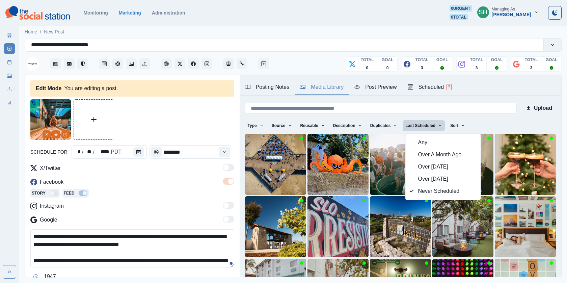
click at [476, 83] on div "Posting Notes Media Library Post Preview Scheduled 7" at bounding box center [399, 85] width 321 height 21
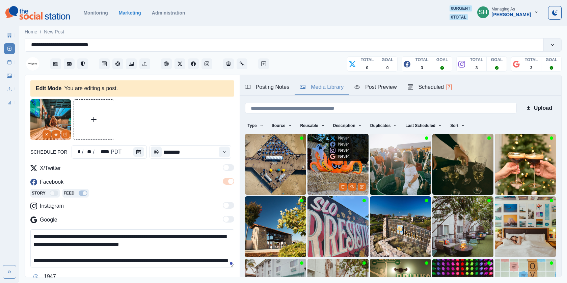
scroll to position [86, 0]
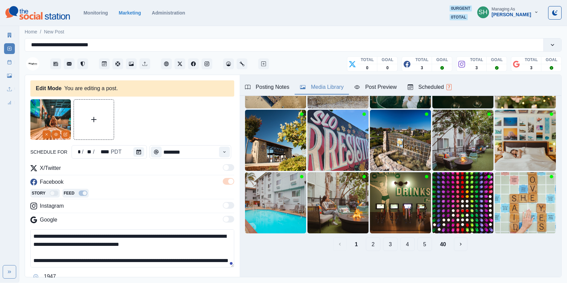
click at [372, 244] on button "2" at bounding box center [373, 243] width 15 height 13
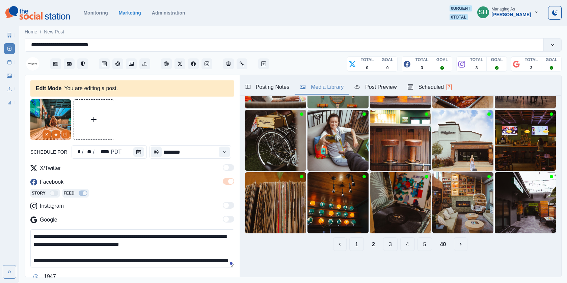
click at [390, 244] on button "3" at bounding box center [390, 243] width 15 height 13
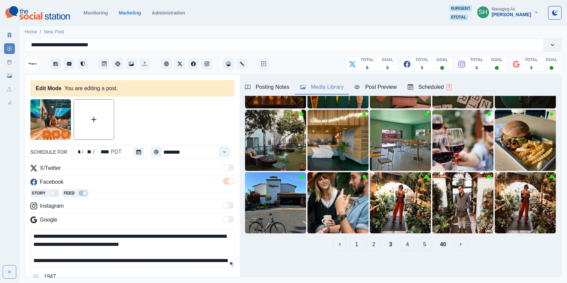
click at [403, 243] on button "4" at bounding box center [407, 243] width 15 height 13
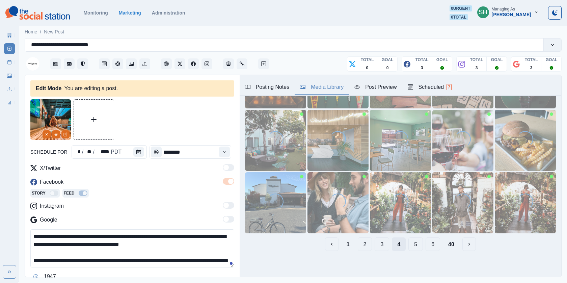
scroll to position [0, 0]
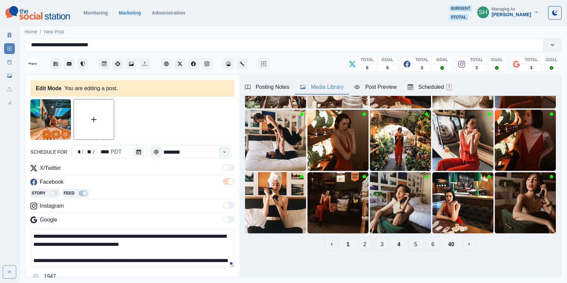
click at [413, 243] on button "5" at bounding box center [415, 243] width 15 height 13
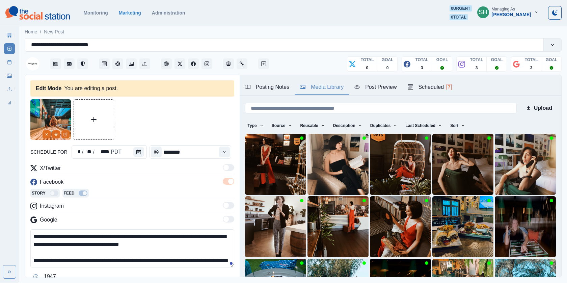
scroll to position [86, 0]
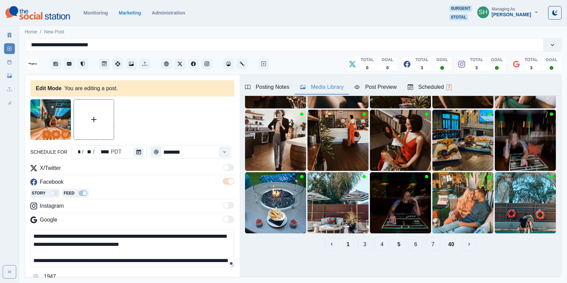
click at [414, 245] on button "6" at bounding box center [415, 243] width 15 height 13
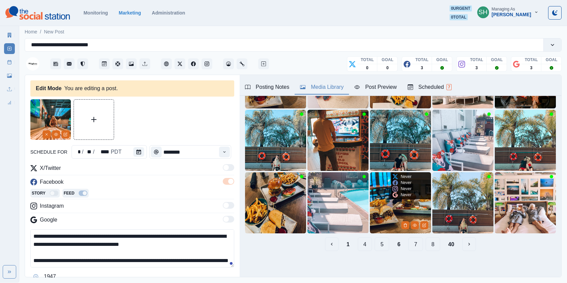
scroll to position [0, 0]
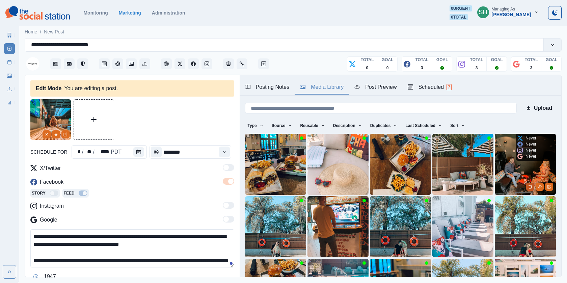
click at [530, 188] on icon "Delete Media" at bounding box center [530, 186] width 4 height 4
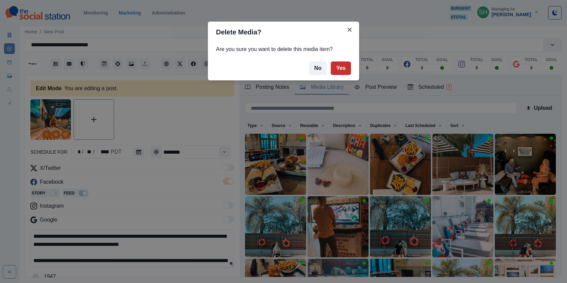
click at [347, 70] on button "Yes" at bounding box center [340, 67] width 20 height 13
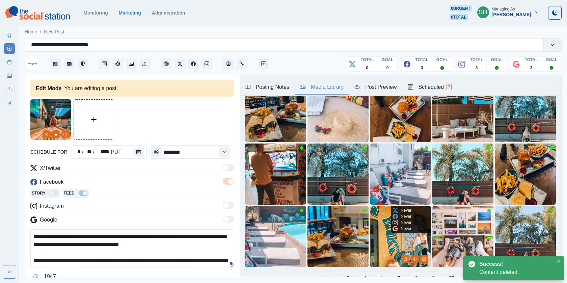
scroll to position [86, 0]
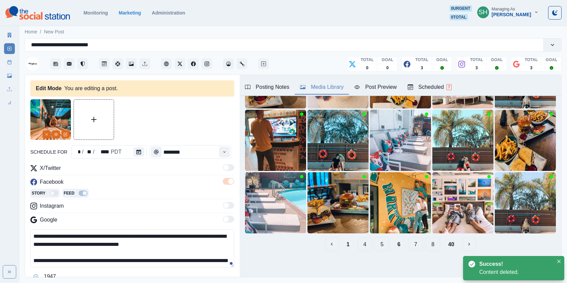
click at [427, 88] on div "Scheduled 7" at bounding box center [429, 87] width 44 height 8
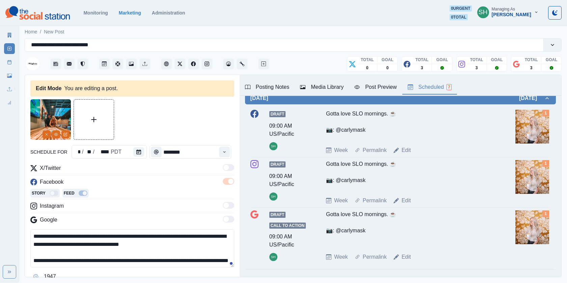
scroll to position [0, 0]
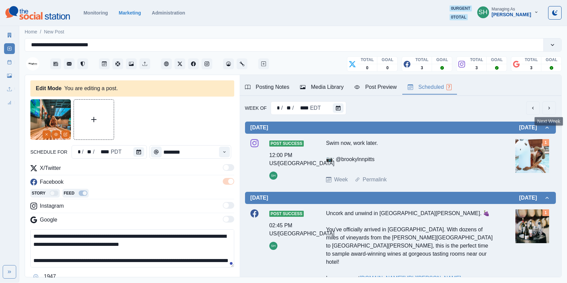
click at [548, 108] on icon "next" at bounding box center [549, 108] width 2 height 3
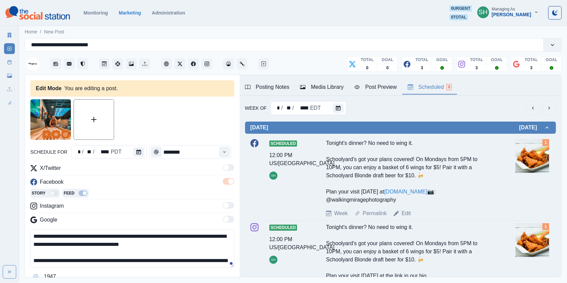
click at [322, 88] on div "Media Library" at bounding box center [322, 87] width 44 height 8
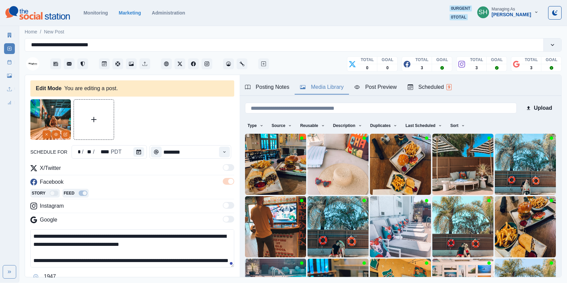
click at [407, 89] on button "Scheduled 9" at bounding box center [429, 87] width 55 height 14
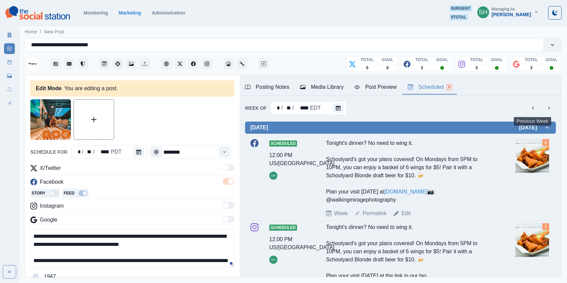
click at [531, 109] on icon "previous" at bounding box center [532, 107] width 5 height 5
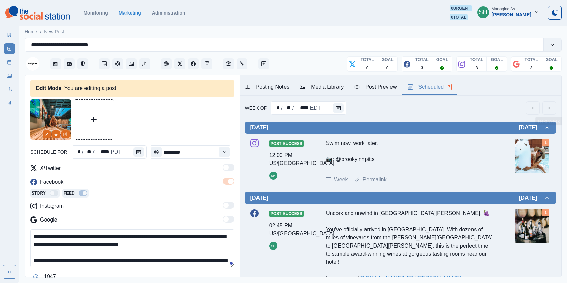
click at [551, 107] on button "next" at bounding box center [548, 107] width 13 height 13
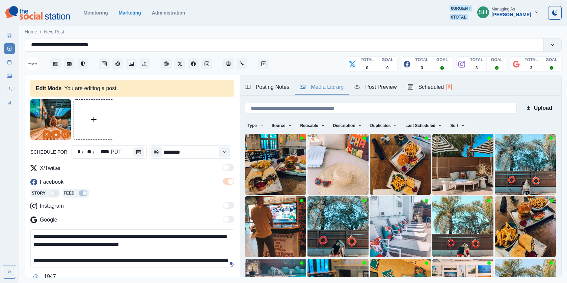
click at [315, 85] on div "Media Library" at bounding box center [322, 87] width 44 height 8
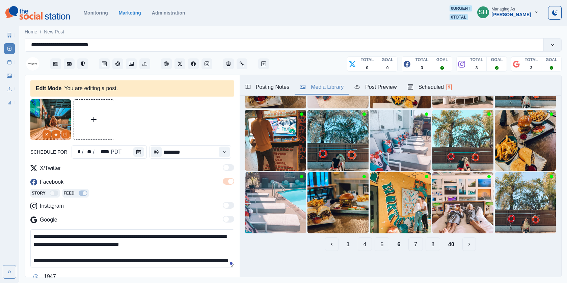
click at [419, 241] on button "7" at bounding box center [415, 243] width 15 height 13
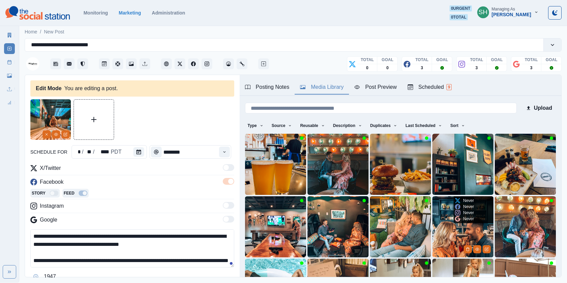
scroll to position [40, 0]
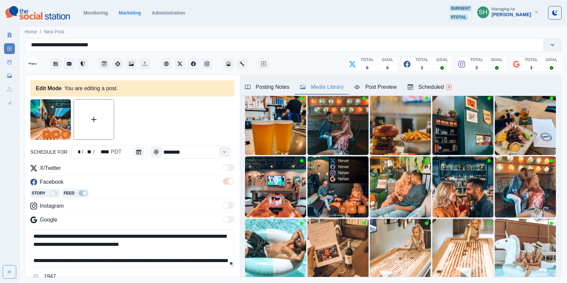
click at [340, 207] on button "Delete Media" at bounding box center [343, 209] width 8 height 8
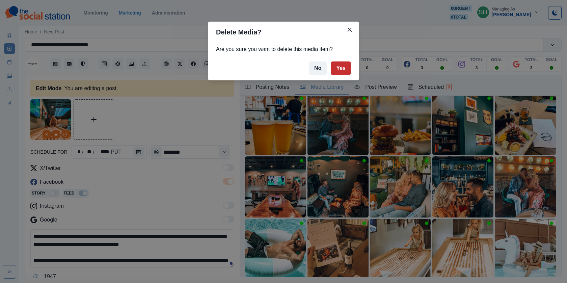
click at [341, 69] on button "Yes" at bounding box center [340, 67] width 20 height 13
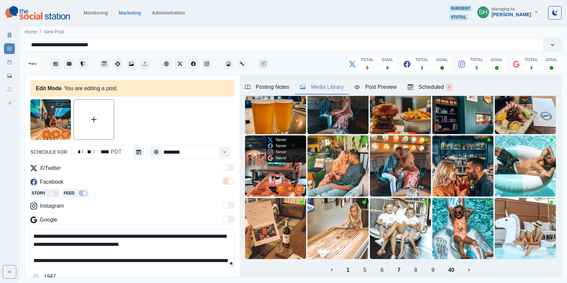
click at [289, 189] on icon "View Media" at bounding box center [290, 188] width 4 height 4
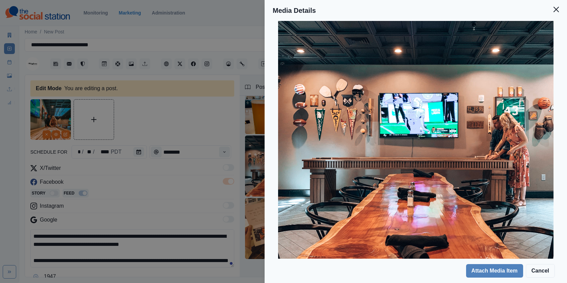
scroll to position [93, 0]
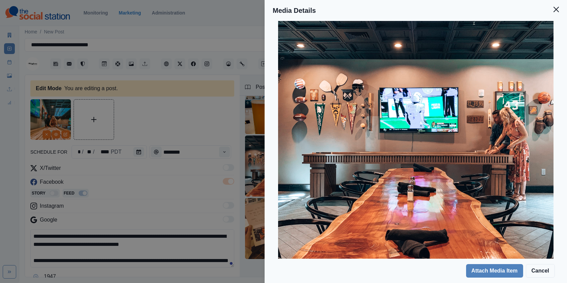
click at [247, 141] on div "Media Details Preview Details Our Description @thelacouple 11 Reusable Yes Tags…" at bounding box center [283, 141] width 567 height 283
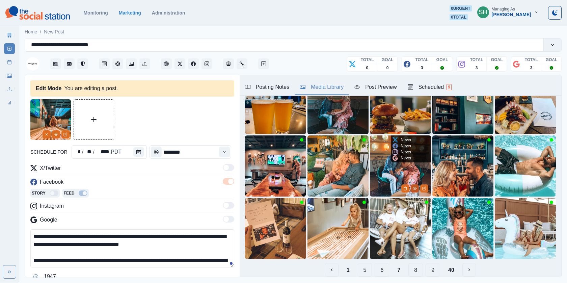
click at [415, 189] on icon "View Media" at bounding box center [414, 188] width 4 height 4
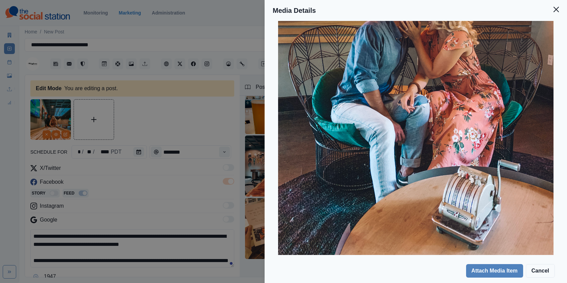
scroll to position [161, 0]
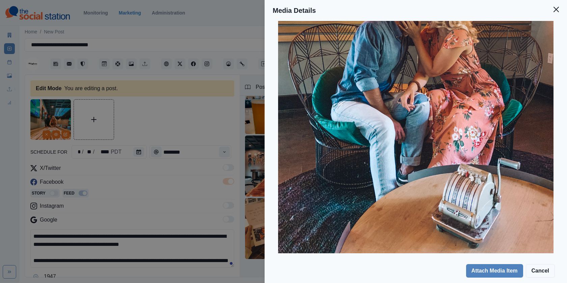
click at [250, 160] on div "Media Details Preview Details Our Description @thelacouple 7 Reusable Yes Tags …" at bounding box center [283, 141] width 567 height 283
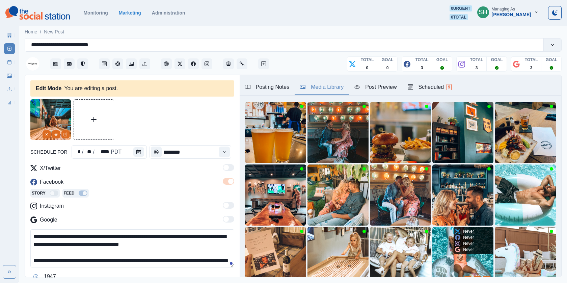
scroll to position [16, 0]
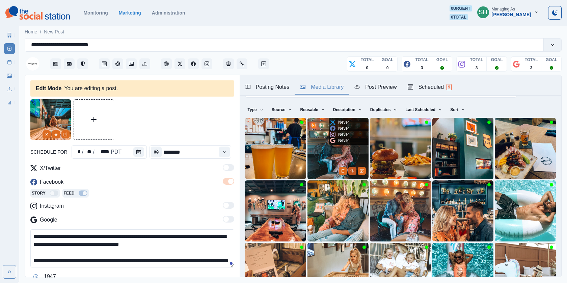
click at [351, 170] on circle "View Media" at bounding box center [351, 170] width 1 height 1
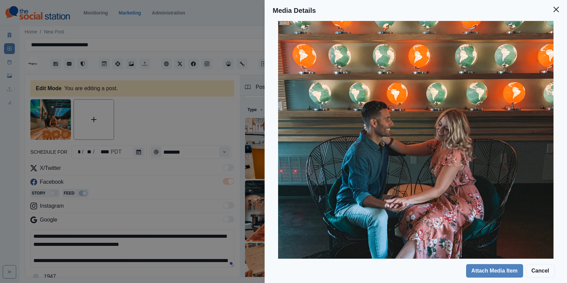
scroll to position [164, 0]
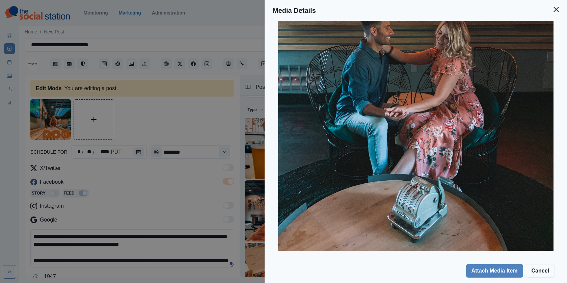
click at [236, 149] on div "Media Details Preview Details Our Description @thelacouple 8 Reusable Yes Tags …" at bounding box center [283, 141] width 567 height 283
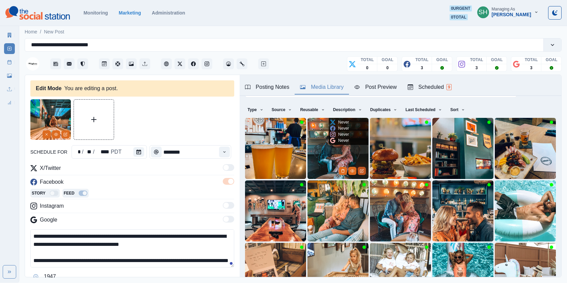
click at [359, 169] on icon "Edit Media" at bounding box center [361, 171] width 4 height 4
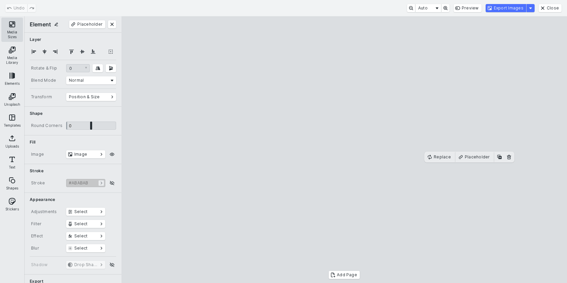
click at [10, 25] on button "Media Sizes" at bounding box center [12, 30] width 22 height 24
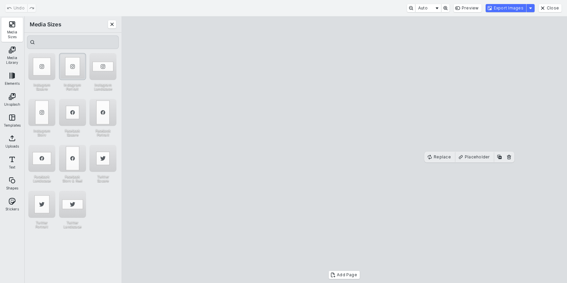
click at [65, 72] on div "Instagram Portrait" at bounding box center [72, 66] width 27 height 27
click at [344, 149] on cesdk-canvas "Editor canvas" at bounding box center [344, 149] width 0 height 0
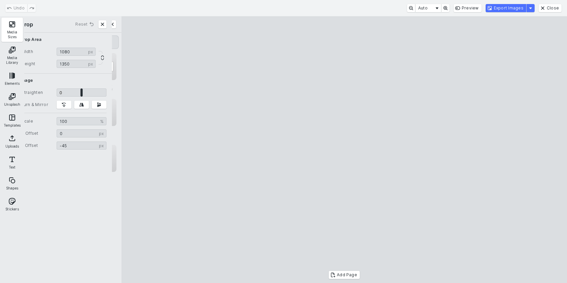
type input "***"
drag, startPoint x: 335, startPoint y: 162, endPoint x: 353, endPoint y: 90, distance: 73.9
click at [344, 149] on cesdk-canvas "Editor canvas" at bounding box center [344, 149] width 0 height 0
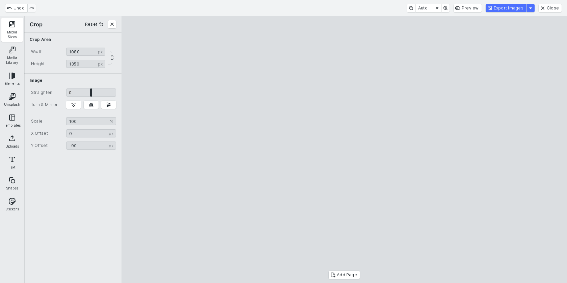
click at [344, 149] on cesdk-canvas "Editor canvas" at bounding box center [344, 149] width 0 height 0
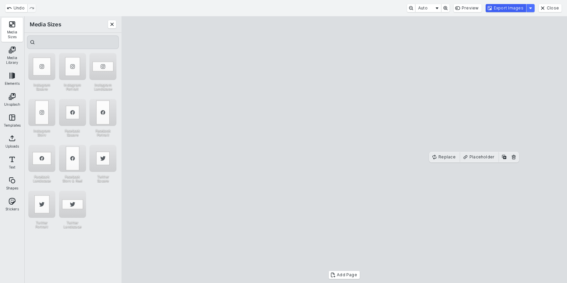
click at [501, 8] on button "Export Images" at bounding box center [505, 8] width 40 height 8
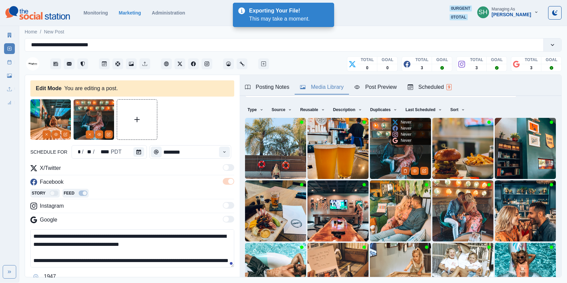
click at [404, 170] on icon "Delete Media" at bounding box center [405, 170] width 2 height 3
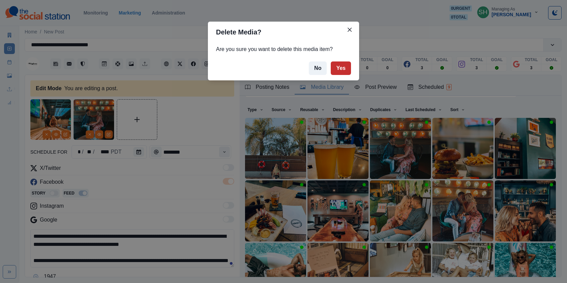
click at [338, 65] on button "Yes" at bounding box center [340, 67] width 20 height 13
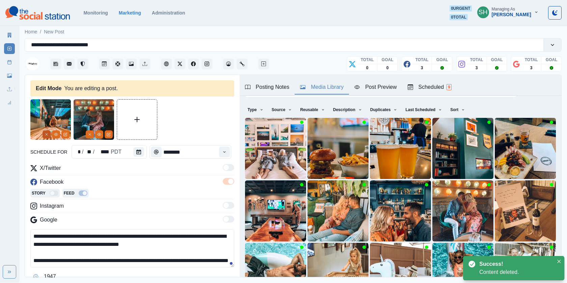
click at [47, 134] on icon "Remove" at bounding box center [47, 134] width 4 height 4
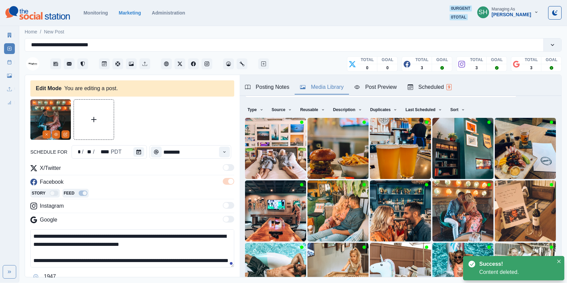
scroll to position [71, 0]
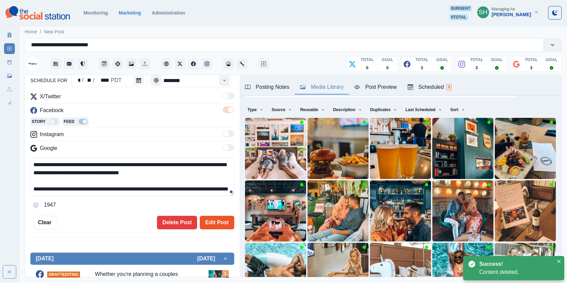
click at [212, 223] on button "Edit Post" at bounding box center [217, 221] width 34 height 13
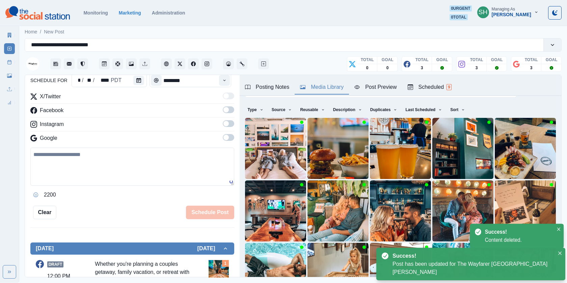
scroll to position [304, 0]
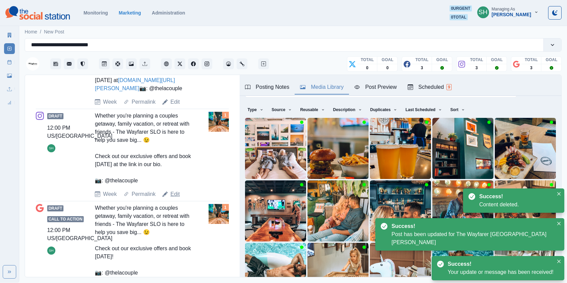
click at [176, 198] on link "Edit" at bounding box center [174, 194] width 9 height 8
type textarea "**********"
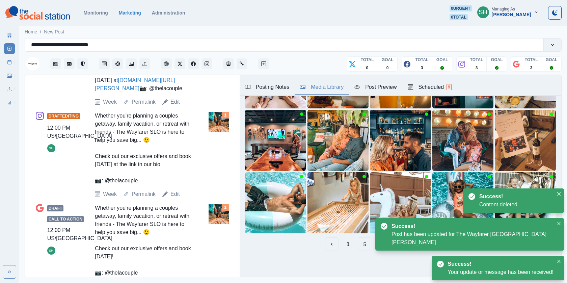
click at [346, 246] on button "1" at bounding box center [348, 243] width 14 height 13
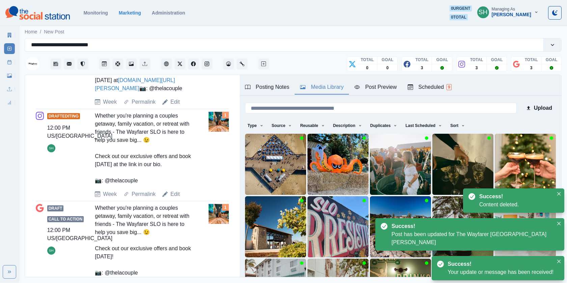
scroll to position [0, 0]
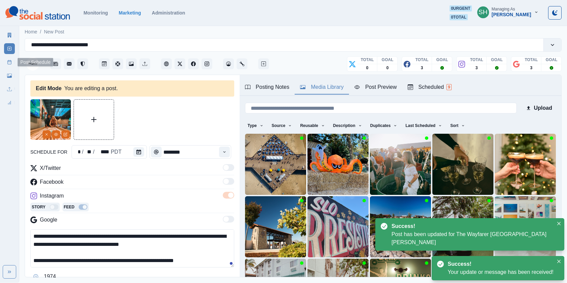
click at [5, 59] on link "Post Schedule" at bounding box center [9, 62] width 11 height 11
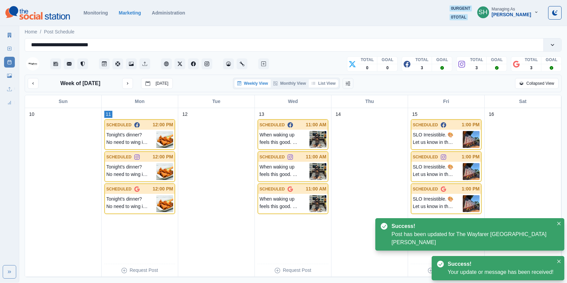
click at [312, 83] on icon "button" at bounding box center [313, 83] width 4 height 3
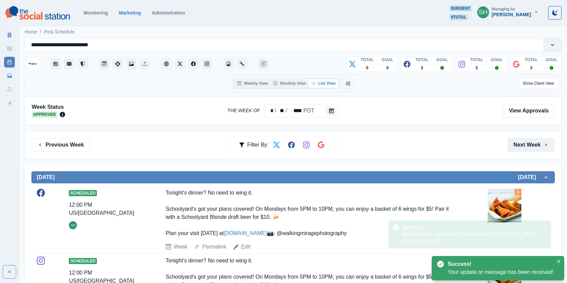
click at [520, 146] on button "Next Week" at bounding box center [530, 144] width 47 height 13
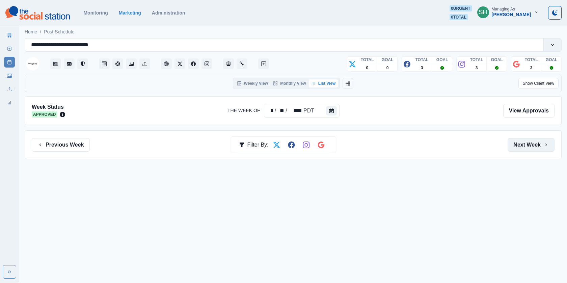
click at [520, 146] on button "Next Week" at bounding box center [530, 144] width 47 height 13
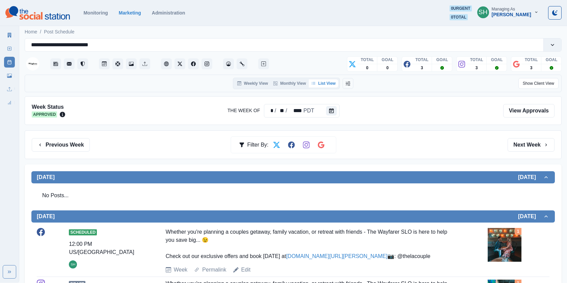
scroll to position [158, 0]
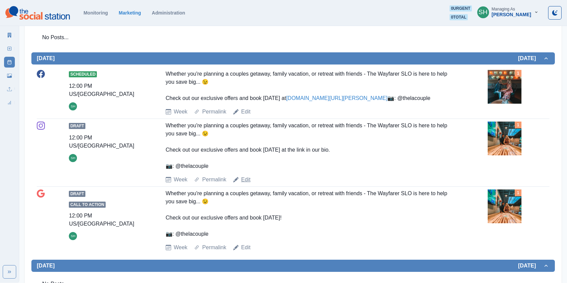
click at [243, 183] on link "Edit" at bounding box center [245, 179] width 9 height 8
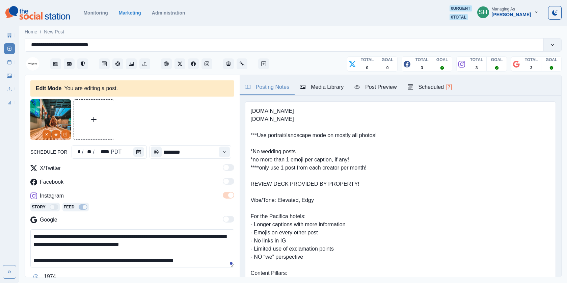
click at [299, 94] on div "Posting Notes Media Library Post Preview Scheduled 7" at bounding box center [399, 85] width 321 height 21
click at [306, 110] on pre "[DOMAIN_NAME] [DOMAIN_NAME] ***Use portrait/landscape mode on mostly all photos…" at bounding box center [370, 228] width 239 height 243
click at [308, 93] on button "Media Library" at bounding box center [321, 87] width 54 height 14
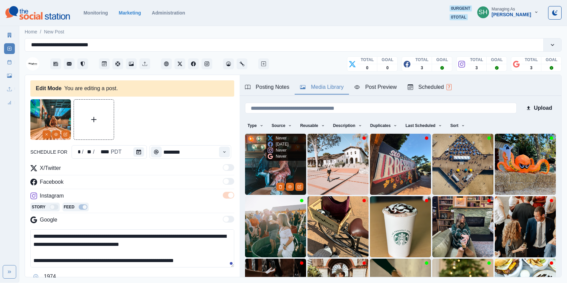
click at [284, 168] on img at bounding box center [275, 164] width 61 height 61
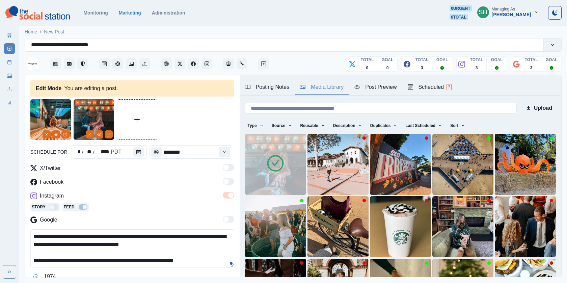
click at [44, 129] on img at bounding box center [50, 119] width 40 height 40
click at [46, 132] on icon "Remove" at bounding box center [47, 134] width 4 height 4
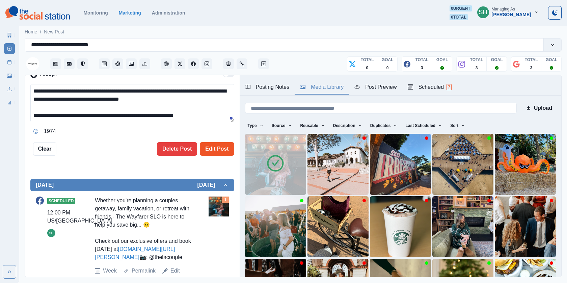
click at [207, 146] on button "Edit Post" at bounding box center [217, 148] width 34 height 13
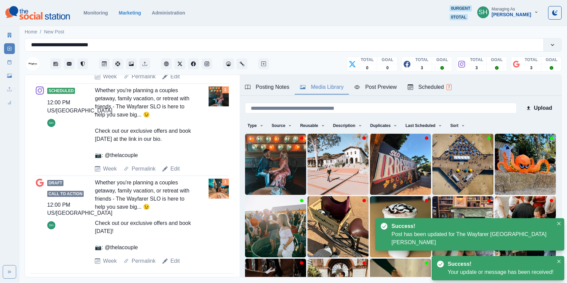
scroll to position [351, 0]
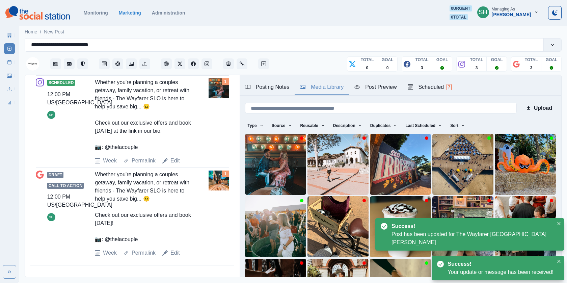
click at [175, 249] on link "Edit" at bounding box center [174, 253] width 9 height 8
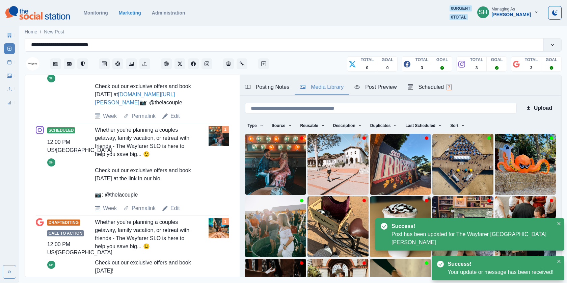
type textarea "**********"
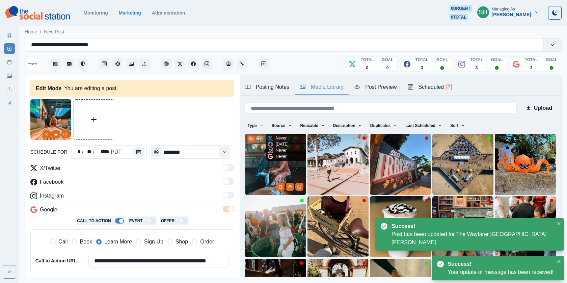
click at [287, 159] on div "Never [DATE] Never Never" at bounding box center [278, 147] width 24 height 27
click at [254, 177] on img at bounding box center [275, 164] width 61 height 61
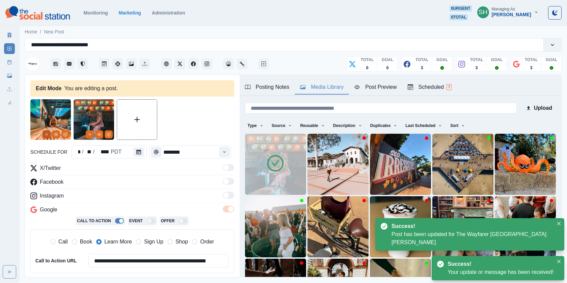
click at [45, 136] on icon "Remove" at bounding box center [47, 134] width 4 height 4
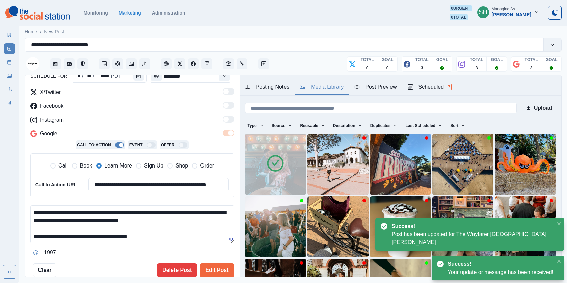
scroll to position [139, 0]
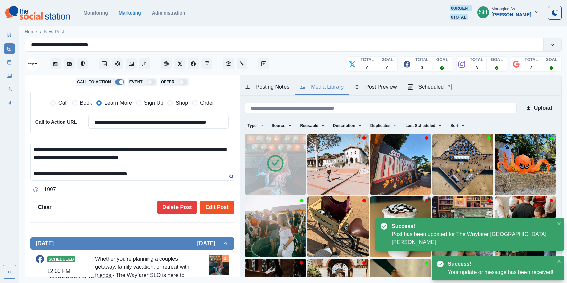
click at [215, 205] on button "Edit Post" at bounding box center [217, 206] width 34 height 13
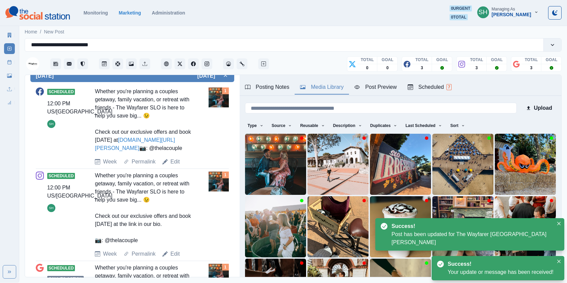
click at [175, 166] on div "Scheduled 12:00 PM US/Pacific SH Whether you're planning a couples getaway, fam…" at bounding box center [132, 126] width 193 height 78
click at [175, 166] on link "Edit" at bounding box center [174, 161] width 9 height 8
type textarea "**********"
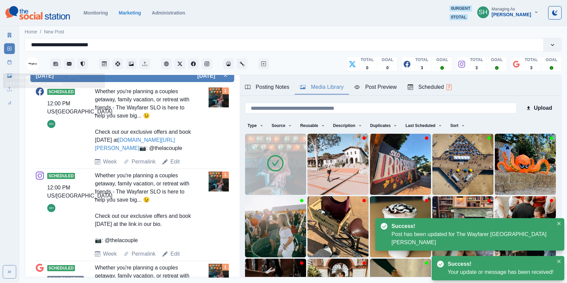
click at [9, 62] on icon at bounding box center [9, 62] width 5 height 5
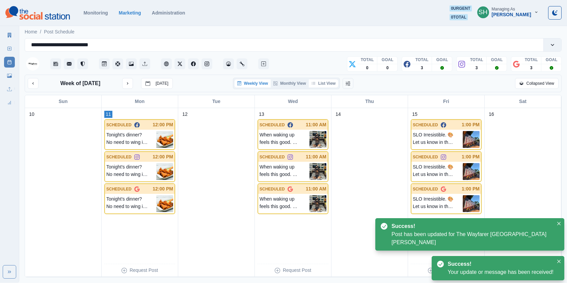
click at [324, 87] on button "List View" at bounding box center [324, 83] width 30 height 8
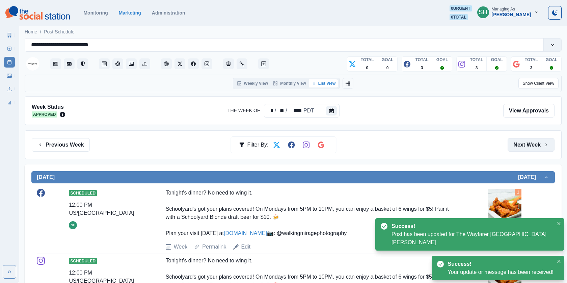
click at [524, 143] on button "Next Week" at bounding box center [530, 144] width 47 height 13
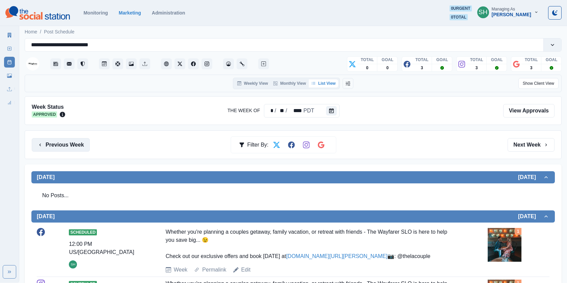
click at [67, 147] on button "Previous Week" at bounding box center [61, 144] width 58 height 13
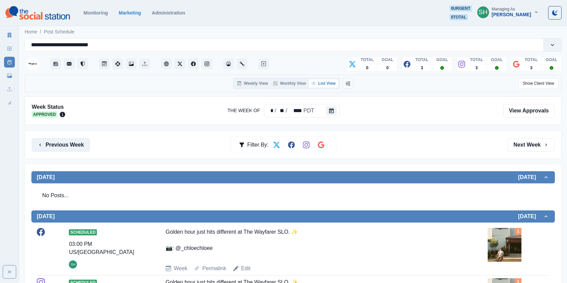
click at [67, 147] on button "Previous Week" at bounding box center [61, 144] width 58 height 13
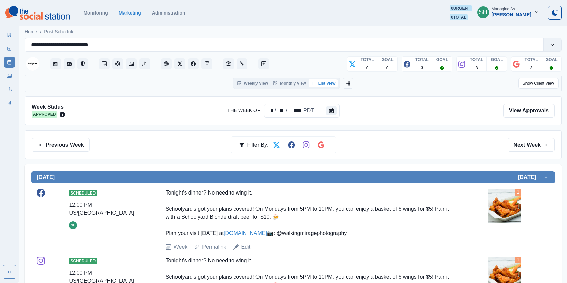
click at [68, 150] on button "Previous Week" at bounding box center [61, 144] width 58 height 13
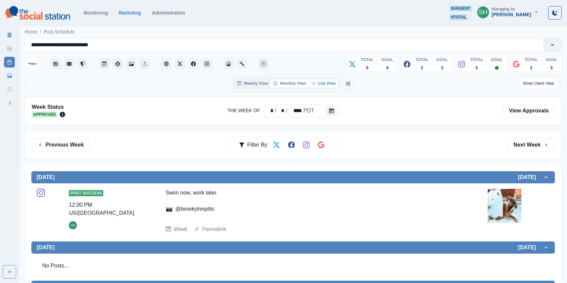
click at [287, 87] on button "Monthly View" at bounding box center [289, 83] width 38 height 8
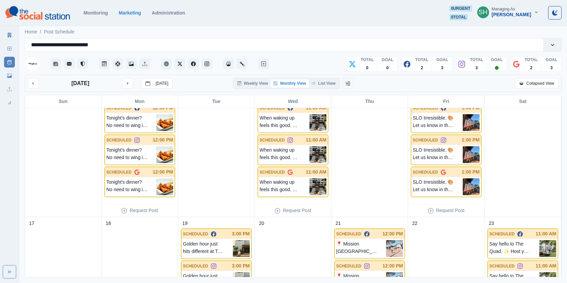
scroll to position [186, 0]
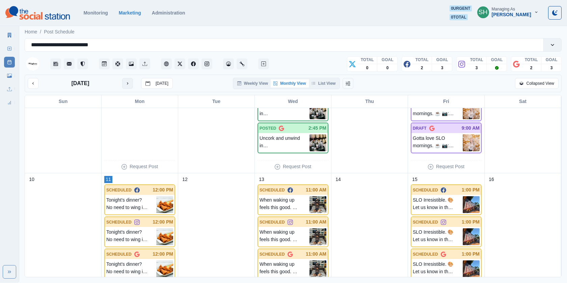
click at [130, 82] on button "next month" at bounding box center [127, 83] width 11 height 11
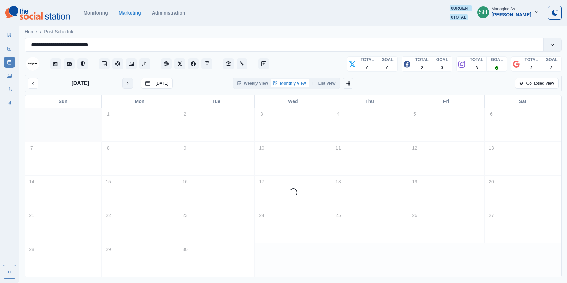
scroll to position [0, 0]
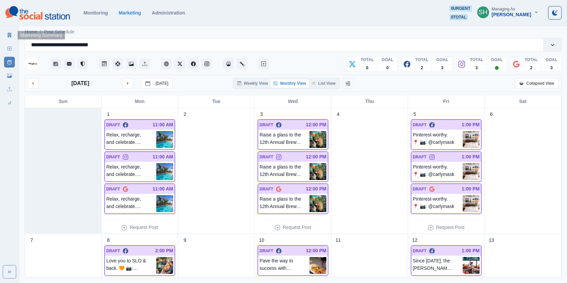
click at [8, 34] on icon at bounding box center [10, 35] width 4 height 5
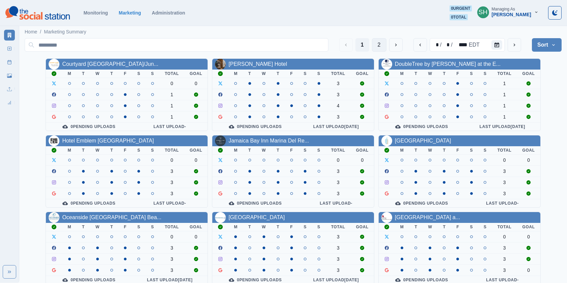
click at [379, 46] on button "2" at bounding box center [379, 44] width 15 height 13
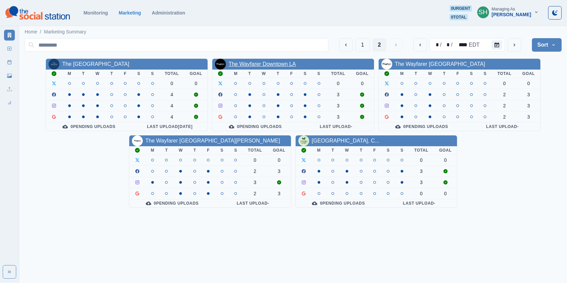
click at [254, 61] on link "The Wayfarer Downtown LA" at bounding box center [261, 64] width 67 height 6
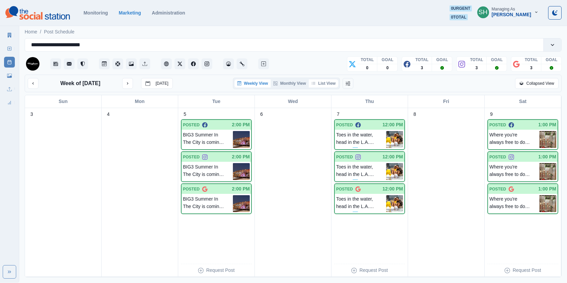
click at [327, 83] on button "List View" at bounding box center [324, 83] width 30 height 8
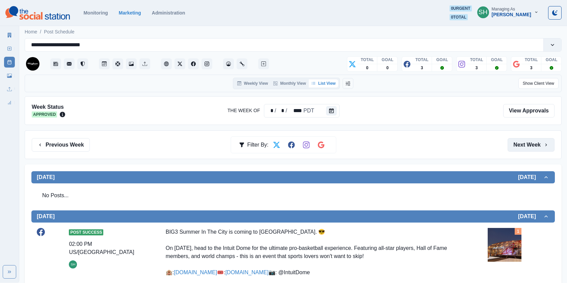
click at [538, 149] on button "Next Week" at bounding box center [530, 144] width 47 height 13
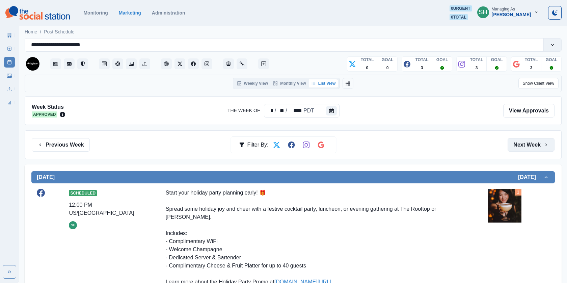
click at [520, 139] on button "Next Week" at bounding box center [530, 144] width 47 height 13
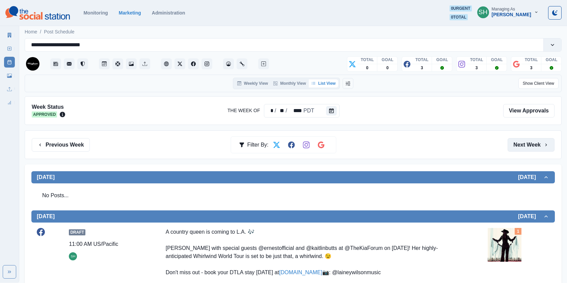
click at [530, 144] on button "Next Week" at bounding box center [530, 144] width 47 height 13
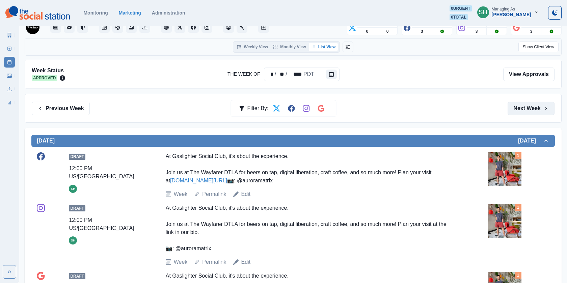
scroll to position [98, 0]
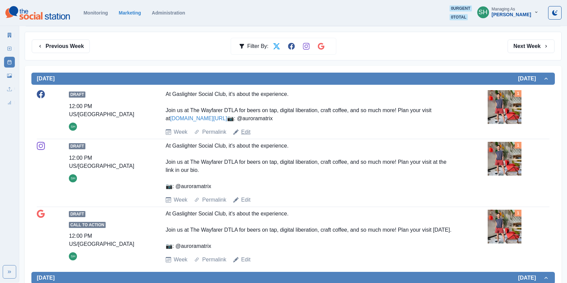
click at [247, 136] on link "Edit" at bounding box center [245, 132] width 9 height 8
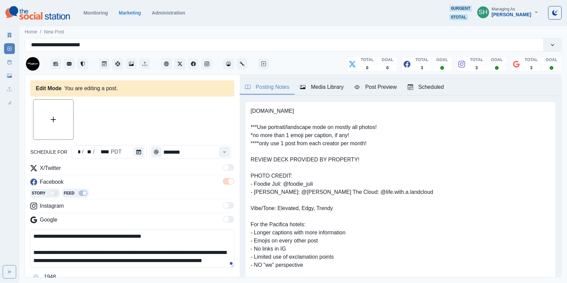
type input "********"
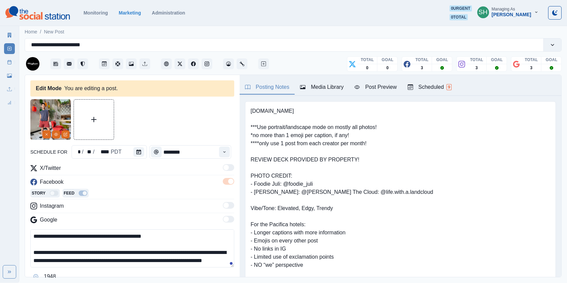
scroll to position [8, 0]
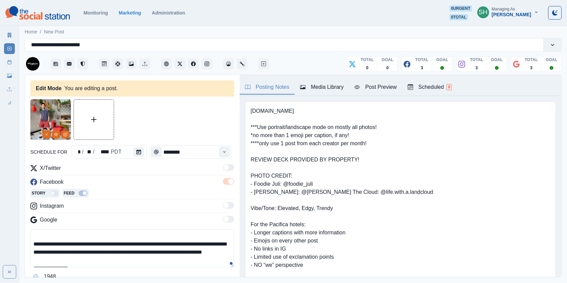
drag, startPoint x: 191, startPoint y: 240, endPoint x: 150, endPoint y: 240, distance: 41.1
click at [150, 240] on textarea "**********" at bounding box center [132, 248] width 204 height 38
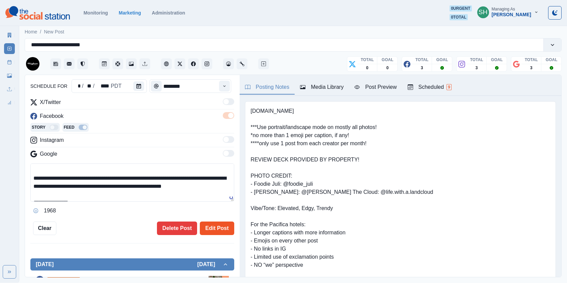
type textarea "**********"
click at [222, 233] on button "Edit Post" at bounding box center [217, 227] width 34 height 13
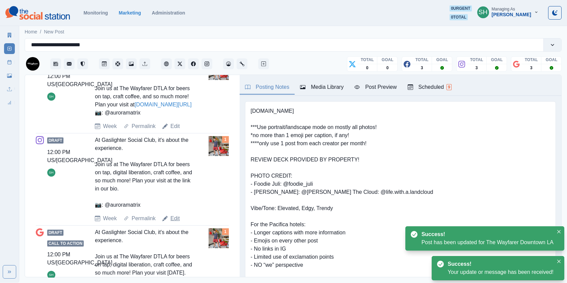
click at [174, 222] on link "Edit" at bounding box center [174, 218] width 9 height 8
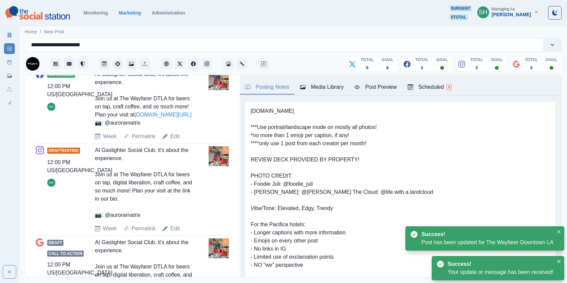
scroll to position [78, 0]
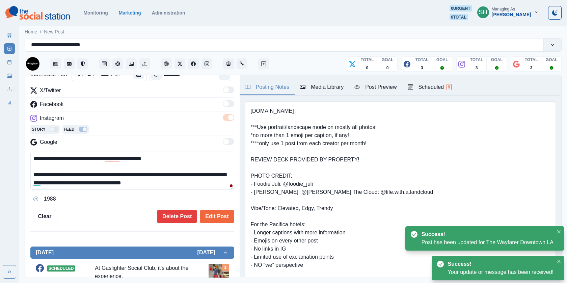
drag, startPoint x: 190, startPoint y: 171, endPoint x: 147, endPoint y: 172, distance: 42.9
click at [147, 172] on textarea "**********" at bounding box center [132, 170] width 204 height 38
type textarea "**********"
click at [209, 209] on button "Edit Post" at bounding box center [217, 215] width 34 height 13
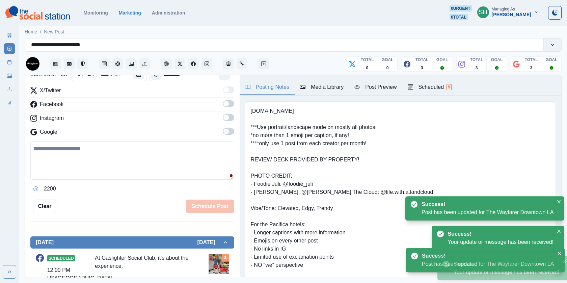
scroll to position [336, 0]
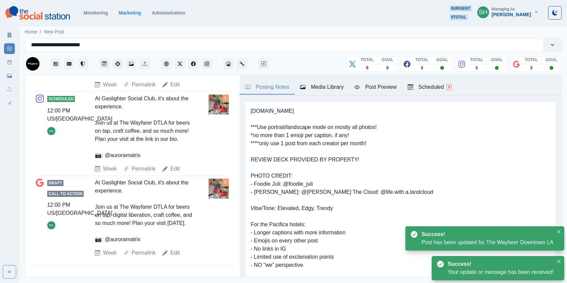
click at [175, 247] on div "Draft Call to Action 12:00 PM US/Pacific SH At Gaslighter Social Club, it's abo…" at bounding box center [132, 217] width 193 height 78
click at [175, 249] on link "Edit" at bounding box center [174, 253] width 9 height 8
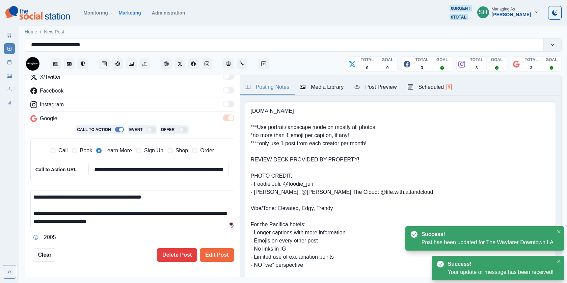
scroll to position [83, 0]
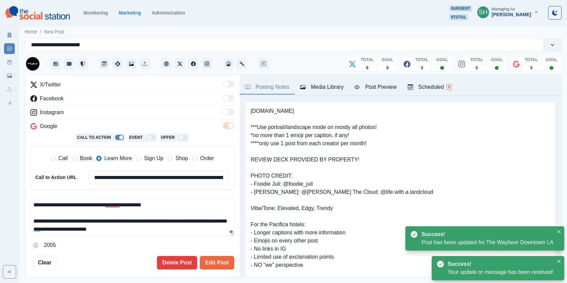
drag, startPoint x: 191, startPoint y: 218, endPoint x: 149, endPoint y: 218, distance: 41.1
click at [149, 218] on textarea "**********" at bounding box center [132, 217] width 204 height 38
type textarea "**********"
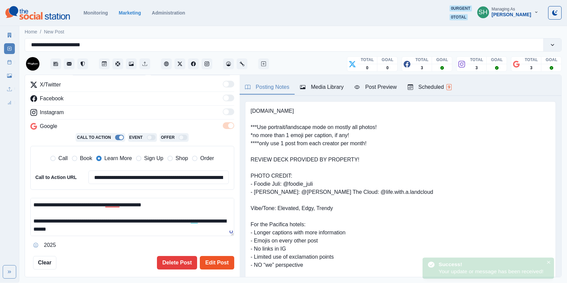
click at [232, 262] on button "Edit Post" at bounding box center [217, 262] width 34 height 13
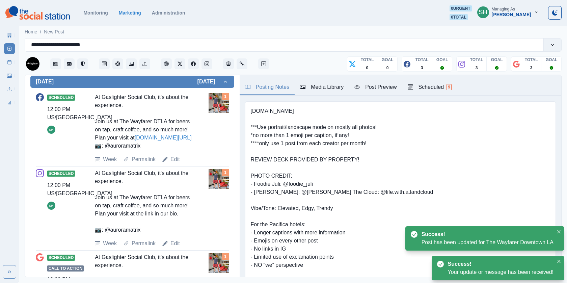
scroll to position [336, 0]
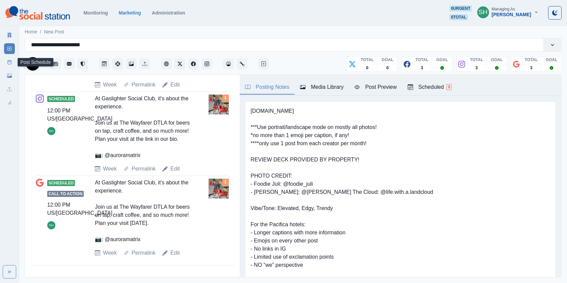
click at [6, 64] on link "Post Schedule" at bounding box center [9, 62] width 11 height 11
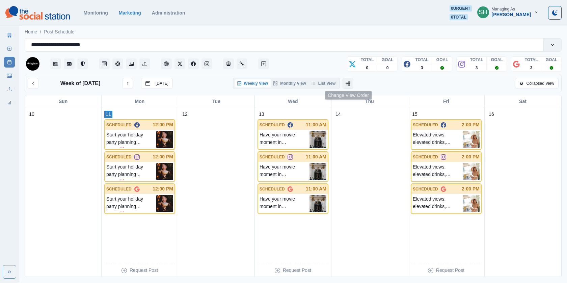
click at [345, 80] on button "Change View Order" at bounding box center [347, 83] width 11 height 11
click at [355, 84] on button "Change View Order" at bounding box center [357, 83] width 11 height 11
click at [315, 84] on icon "button" at bounding box center [313, 83] width 4 height 4
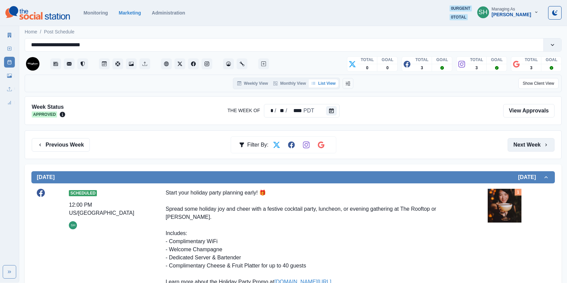
click at [519, 146] on button "Next Week" at bounding box center [530, 144] width 47 height 13
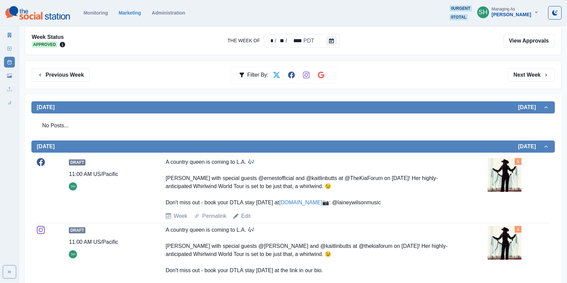
scroll to position [105, 0]
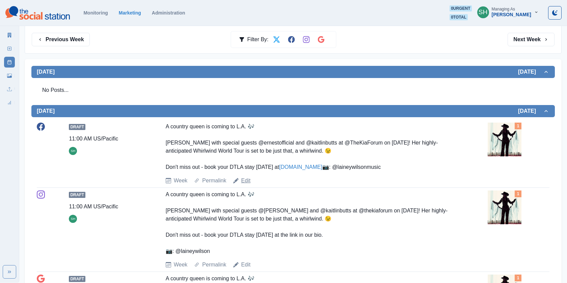
click at [250, 184] on link "Edit" at bounding box center [245, 180] width 9 height 8
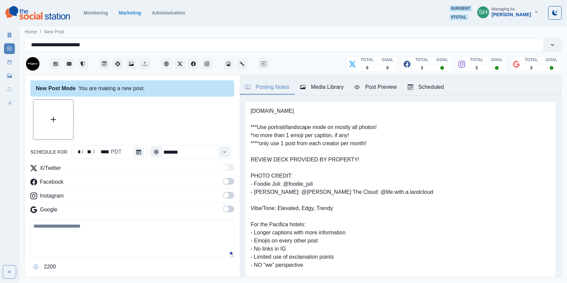
type input "********"
type textarea "**********"
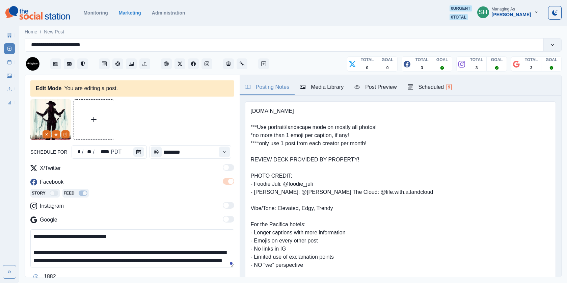
scroll to position [83, 0]
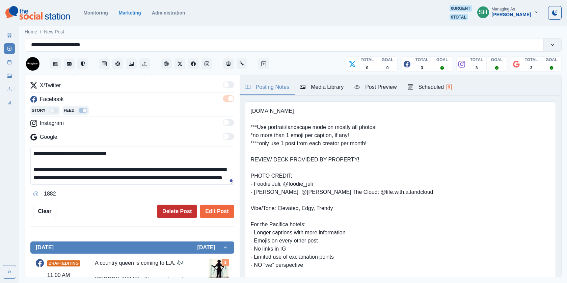
click at [180, 206] on button "Delete Post" at bounding box center [177, 210] width 40 height 13
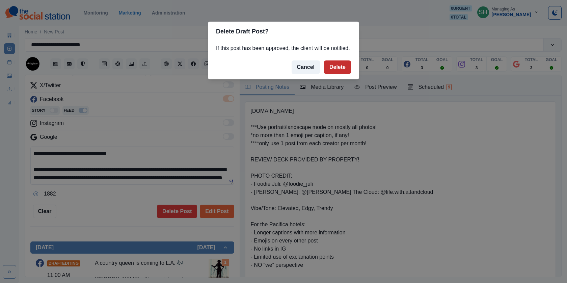
click at [338, 74] on button "Delete" at bounding box center [337, 66] width 27 height 13
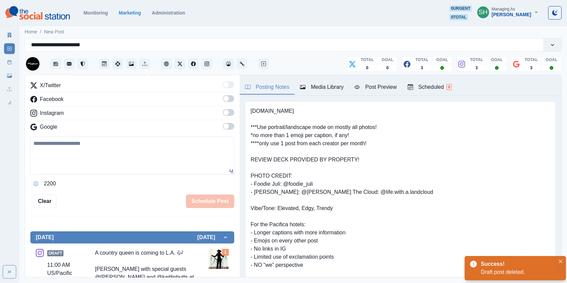
scroll to position [209, 0]
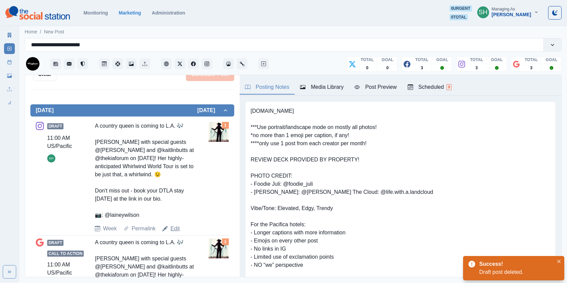
click at [173, 226] on link "Edit" at bounding box center [174, 228] width 9 height 8
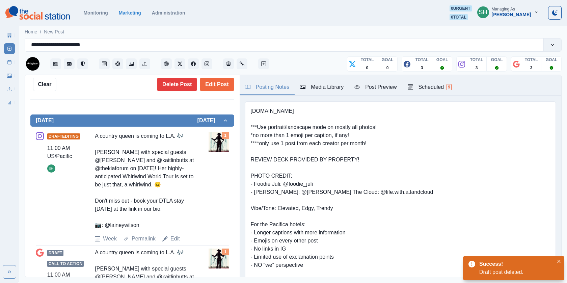
type textarea "**********"
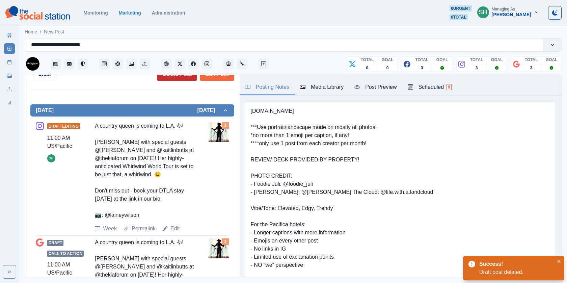
click at [173, 77] on button "Delete Post" at bounding box center [177, 73] width 40 height 13
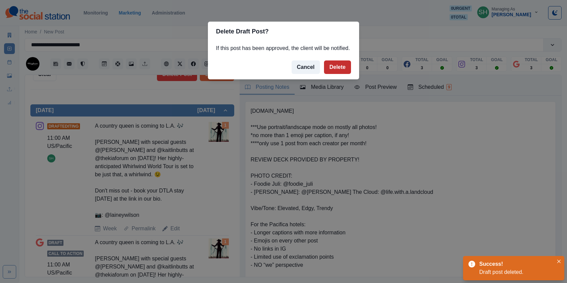
click at [342, 74] on button "Delete" at bounding box center [337, 66] width 27 height 13
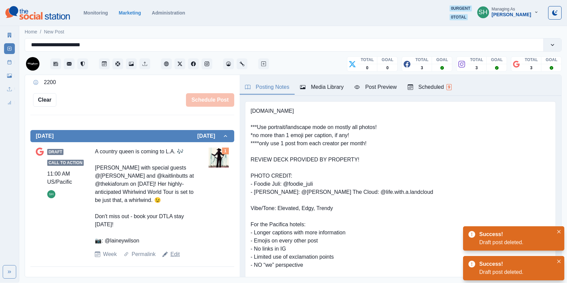
click at [176, 251] on link "Edit" at bounding box center [174, 254] width 9 height 8
type textarea "**********"
click at [181, 96] on button "Delete Post" at bounding box center [177, 99] width 40 height 13
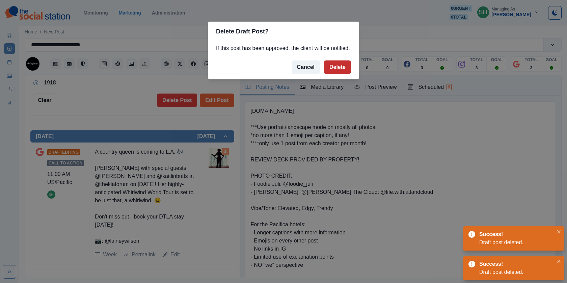
click at [344, 74] on button "Delete" at bounding box center [337, 66] width 27 height 13
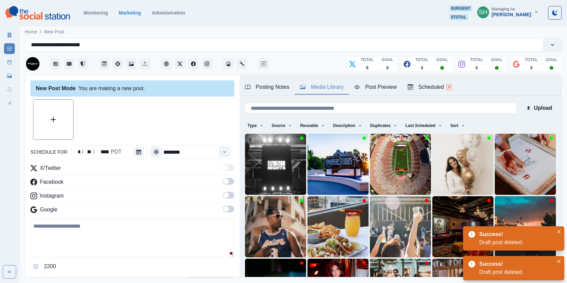
click at [310, 85] on div "Media Library" at bounding box center [322, 87] width 44 height 8
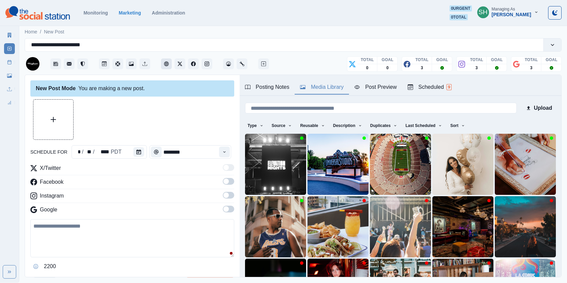
click at [167, 61] on button "Client Website" at bounding box center [166, 63] width 11 height 11
click at [192, 62] on icon "Facebook" at bounding box center [193, 63] width 5 height 5
click at [209, 59] on button "Instagram" at bounding box center [206, 63] width 11 height 11
click at [64, 225] on textarea at bounding box center [132, 238] width 204 height 38
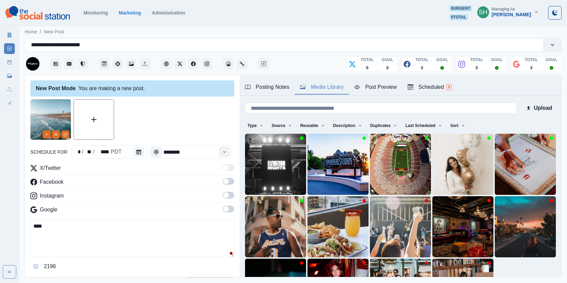
paste textarea "**********"
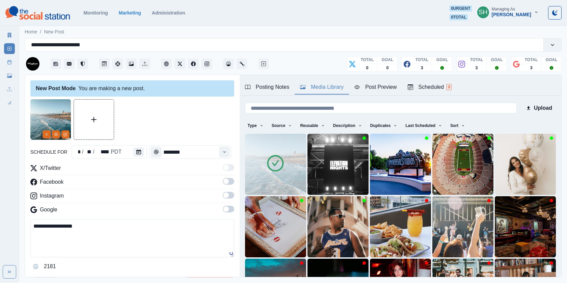
click at [36, 225] on textarea "**********" at bounding box center [132, 238] width 204 height 38
click at [30, 224] on textarea "**********" at bounding box center [132, 238] width 204 height 38
click at [37, 228] on textarea "**********" at bounding box center [132, 238] width 204 height 38
type textarea "**********"
click at [136, 155] on button "Calendar" at bounding box center [138, 151] width 11 height 9
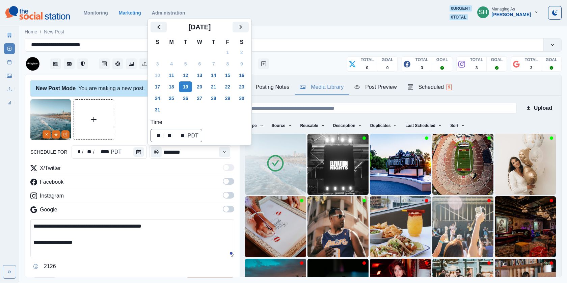
click at [224, 183] on span at bounding box center [228, 181] width 11 height 7
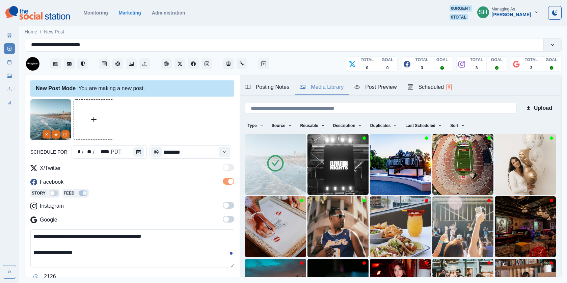
click at [231, 208] on label at bounding box center [228, 207] width 11 height 11
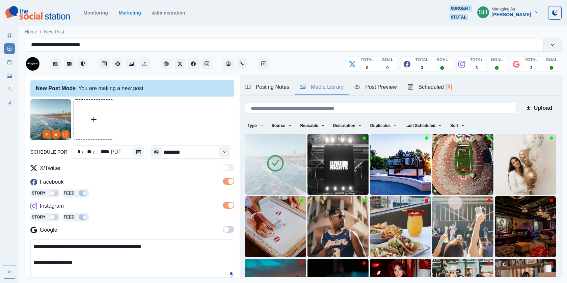
click at [230, 226] on span at bounding box center [228, 229] width 11 height 7
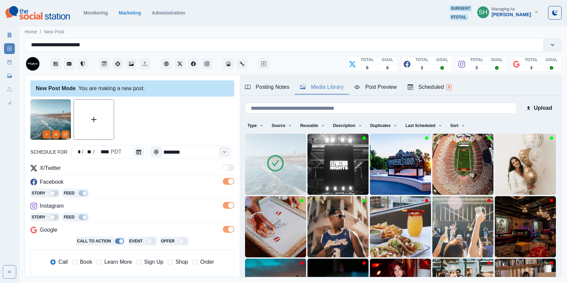
scroll to position [123, 0]
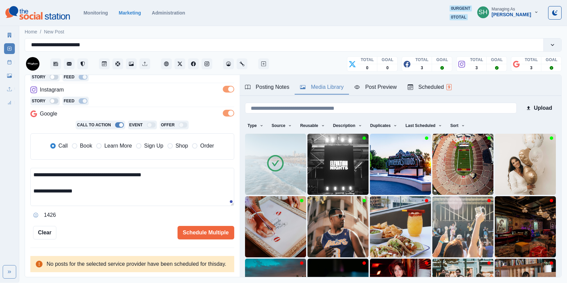
click at [88, 142] on span "Book" at bounding box center [86, 146] width 12 height 8
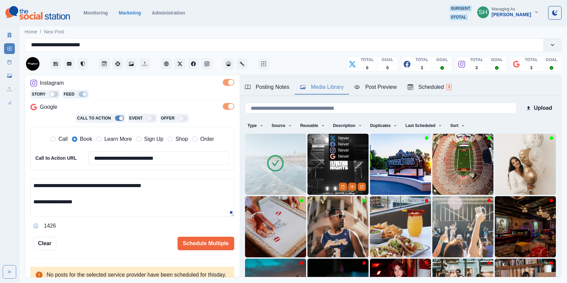
click at [297, 160] on img at bounding box center [275, 164] width 61 height 61
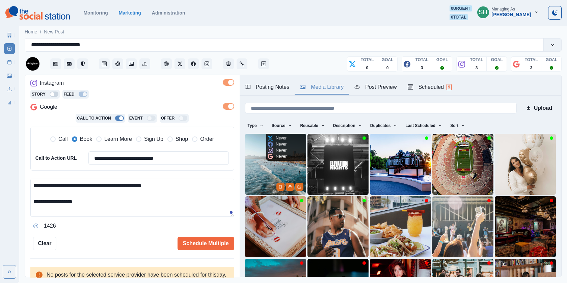
click at [298, 190] on img at bounding box center [275, 164] width 61 height 61
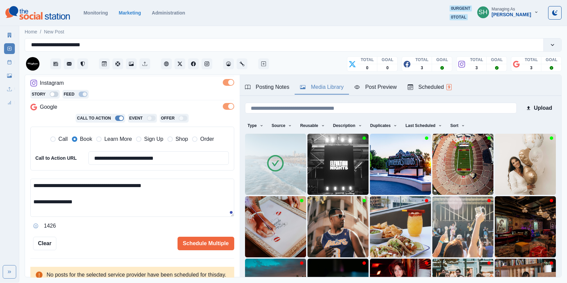
click at [298, 186] on img at bounding box center [275, 164] width 61 height 61
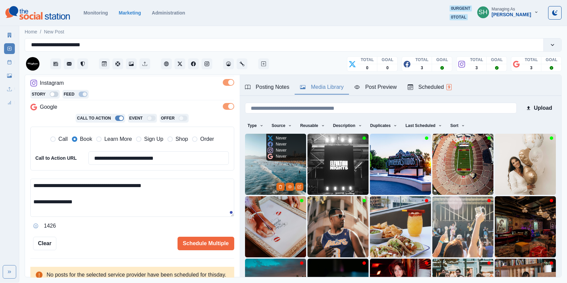
click at [298, 186] on icon "Edit Media" at bounding box center [299, 186] width 4 height 4
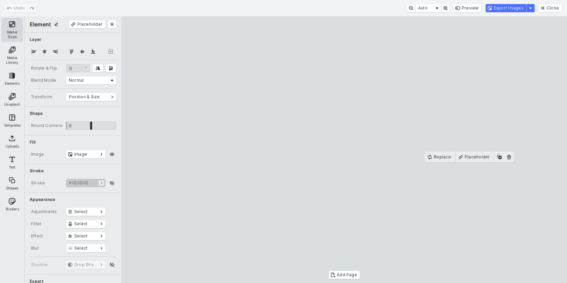
click at [5, 22] on button "Media Sizes" at bounding box center [12, 30] width 22 height 24
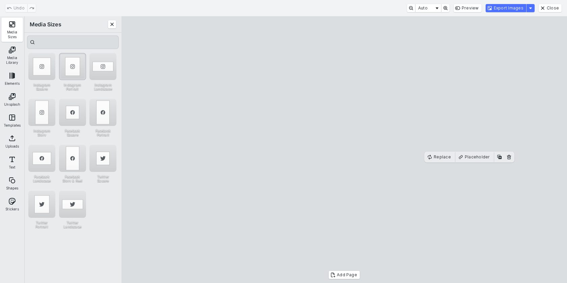
click at [69, 63] on div "Instagram Portrait" at bounding box center [72, 66] width 27 height 27
click at [495, 10] on button "Export Images" at bounding box center [505, 8] width 40 height 8
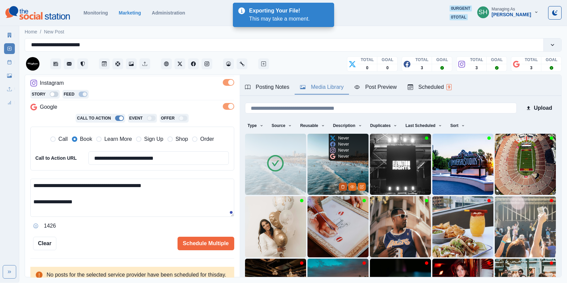
click at [340, 186] on button "Delete Media" at bounding box center [343, 186] width 8 height 8
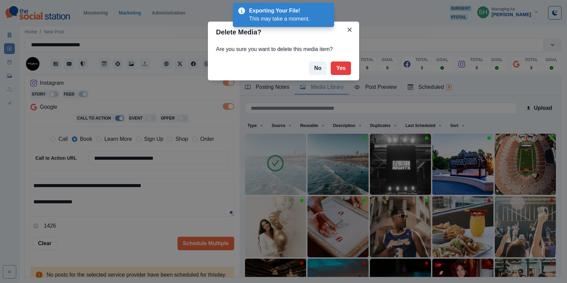
click at [343, 59] on footer "No Yes" at bounding box center [283, 68] width 151 height 24
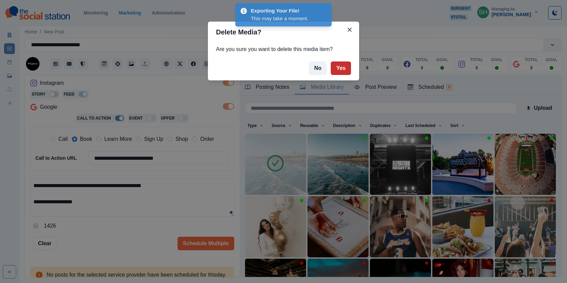
click at [340, 67] on button "Yes" at bounding box center [340, 67] width 20 height 13
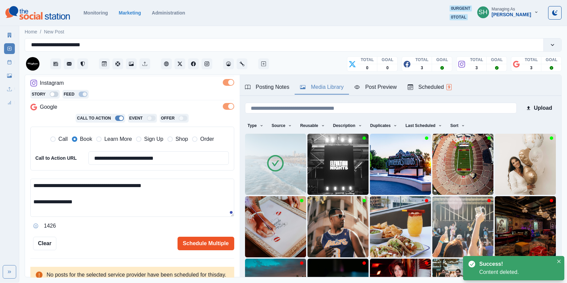
click at [198, 241] on button "Schedule Multiple" at bounding box center [205, 242] width 57 height 13
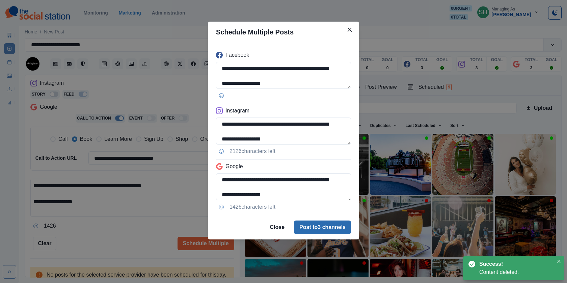
click at [327, 229] on button "Post to 3 channels" at bounding box center [322, 226] width 57 height 13
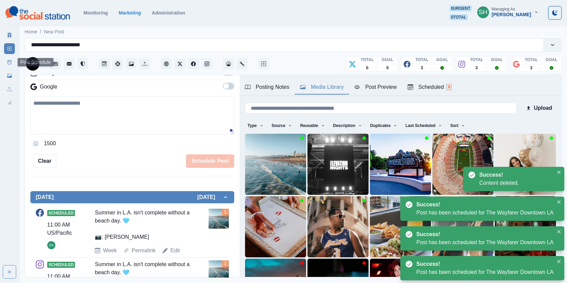
click at [7, 64] on link "Post Schedule" at bounding box center [9, 62] width 11 height 11
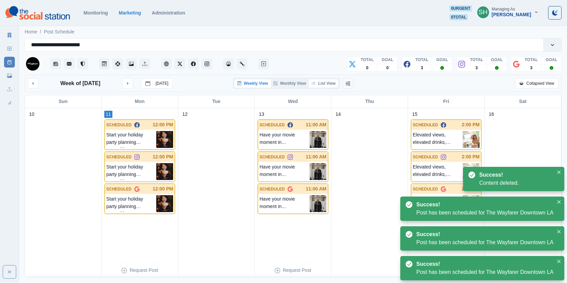
click at [321, 81] on button "List View" at bounding box center [324, 83] width 30 height 8
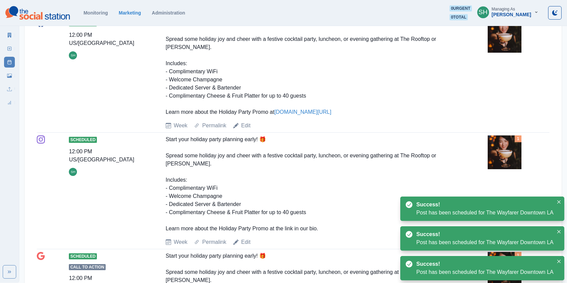
scroll to position [17, 0]
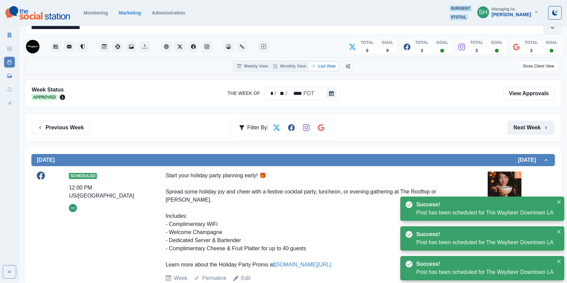
click at [531, 132] on button "Next Week" at bounding box center [530, 127] width 47 height 13
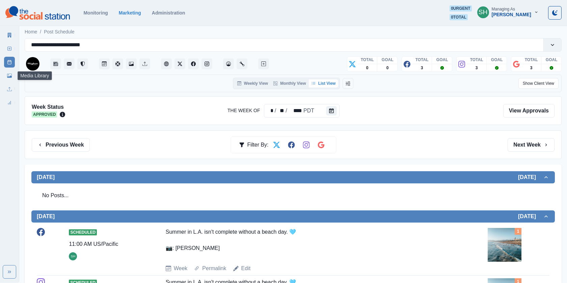
click at [11, 73] on link "Media Library" at bounding box center [9, 75] width 11 height 11
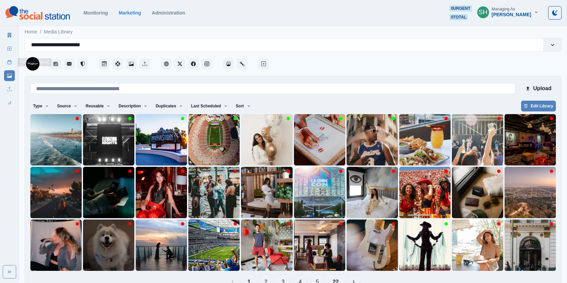
click at [16, 66] on div "Marketing Summary New Post Post Schedule Media Library Uploads Review Summary" at bounding box center [9, 67] width 19 height 81
click at [8, 62] on icon at bounding box center [9, 62] width 5 height 5
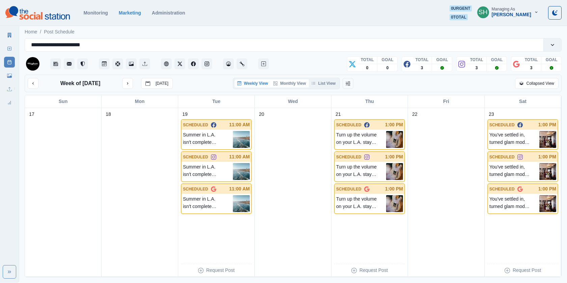
click at [292, 83] on button "Monthly View" at bounding box center [289, 83] width 38 height 8
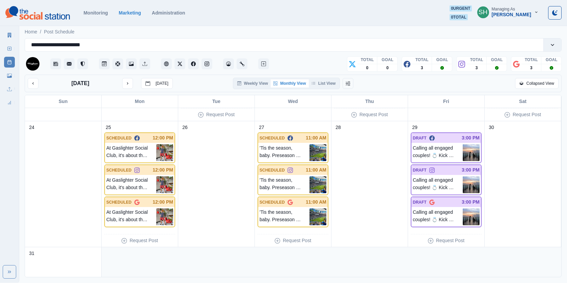
scroll to position [489, 0]
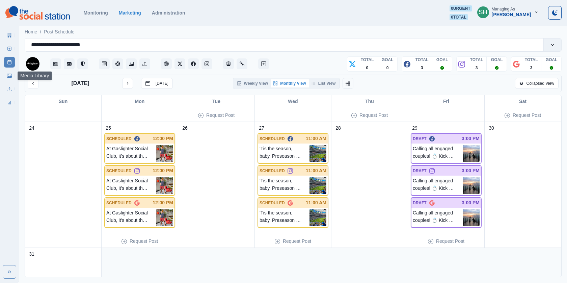
click at [11, 75] on icon at bounding box center [9, 75] width 5 height 5
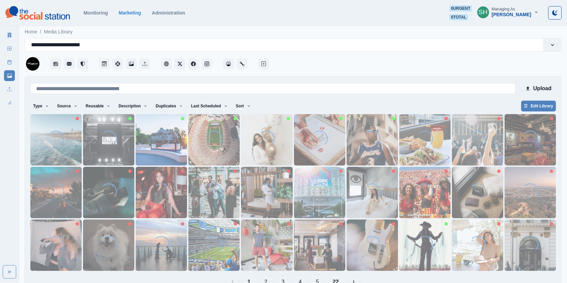
click at [10, 52] on link "New Post" at bounding box center [9, 48] width 11 height 11
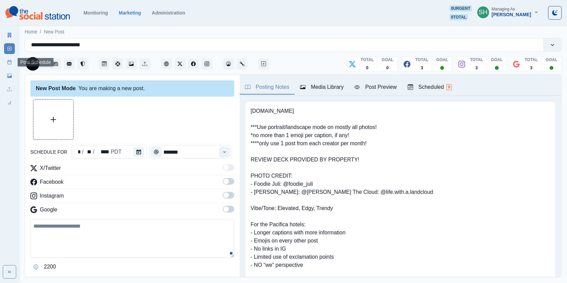
click at [11, 62] on icon at bounding box center [9, 62] width 5 height 5
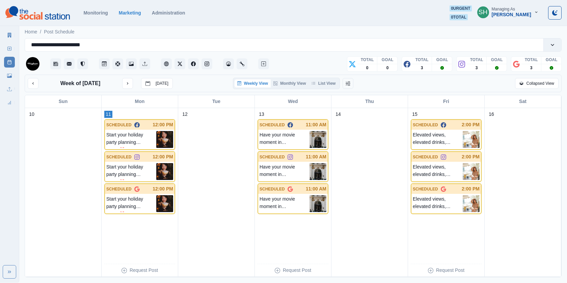
click at [320, 79] on div "Weekly View Monthly View List View" at bounding box center [286, 83] width 107 height 11
click at [325, 82] on button "List View" at bounding box center [324, 83] width 30 height 8
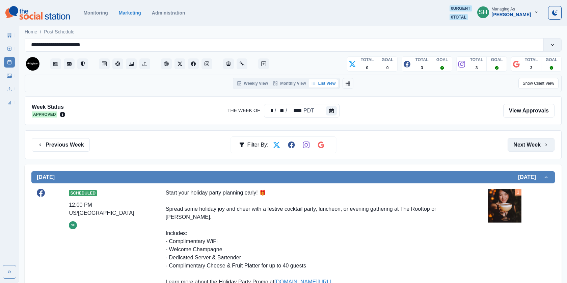
click at [533, 147] on button "Next Week" at bounding box center [530, 144] width 47 height 13
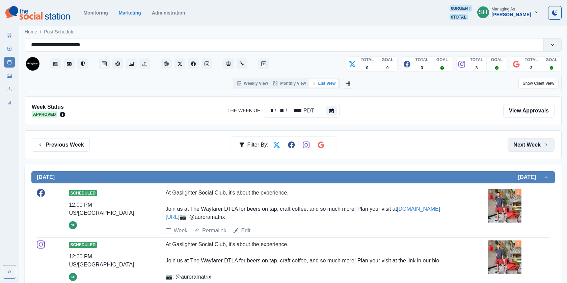
click at [518, 146] on button "Next Week" at bounding box center [530, 144] width 47 height 13
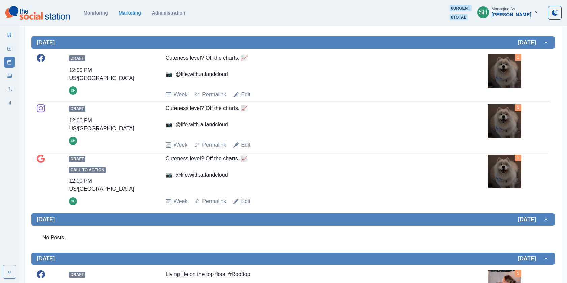
scroll to position [596, 0]
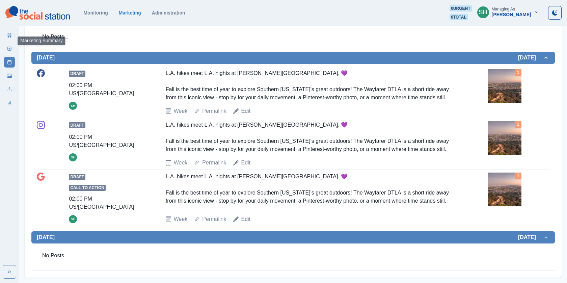
click at [4, 30] on div "Marketing Summary" at bounding box center [9, 33] width 11 height 13
click at [11, 32] on link "Marketing Summary" at bounding box center [9, 35] width 11 height 11
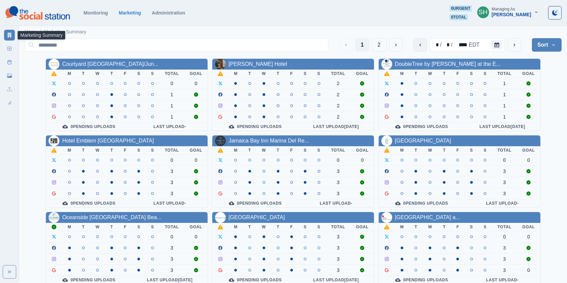
click at [421, 50] on button "previous" at bounding box center [419, 44] width 13 height 13
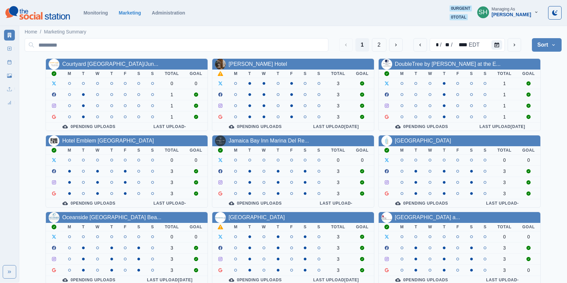
click at [522, 16] on div "[PERSON_NAME]" at bounding box center [510, 15] width 39 height 6
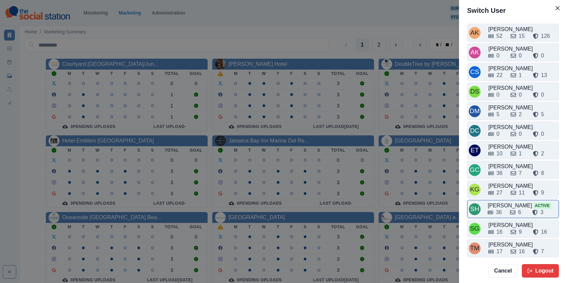
click at [507, 211] on div "36 6 3" at bounding box center [521, 212] width 69 height 8
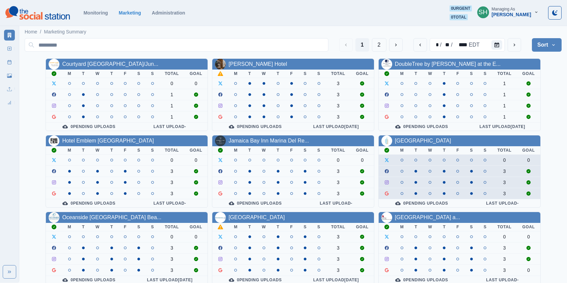
scroll to position [79, 0]
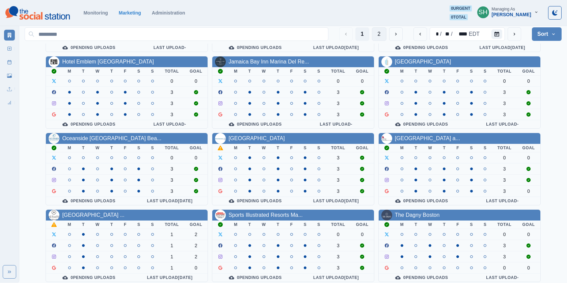
click at [381, 33] on button "2" at bounding box center [379, 33] width 15 height 13
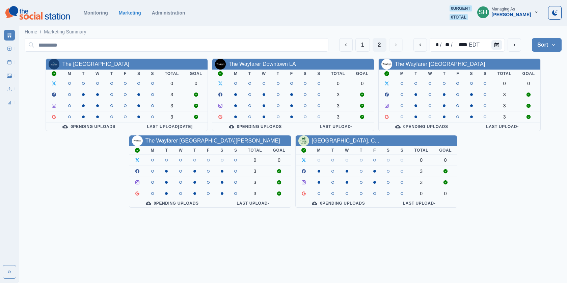
click at [332, 139] on link "[GEOGRAPHIC_DATA], C..." at bounding box center [345, 141] width 67 height 6
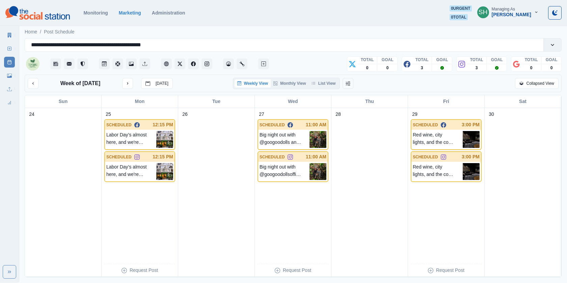
click at [327, 78] on div "Weekly View Monthly View List View" at bounding box center [286, 83] width 107 height 11
click at [328, 81] on button "List View" at bounding box center [324, 83] width 30 height 8
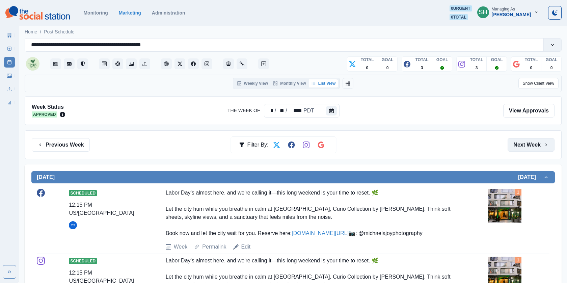
click at [532, 145] on button "Next Week" at bounding box center [530, 144] width 47 height 13
